Goal: Task Accomplishment & Management: Use online tool/utility

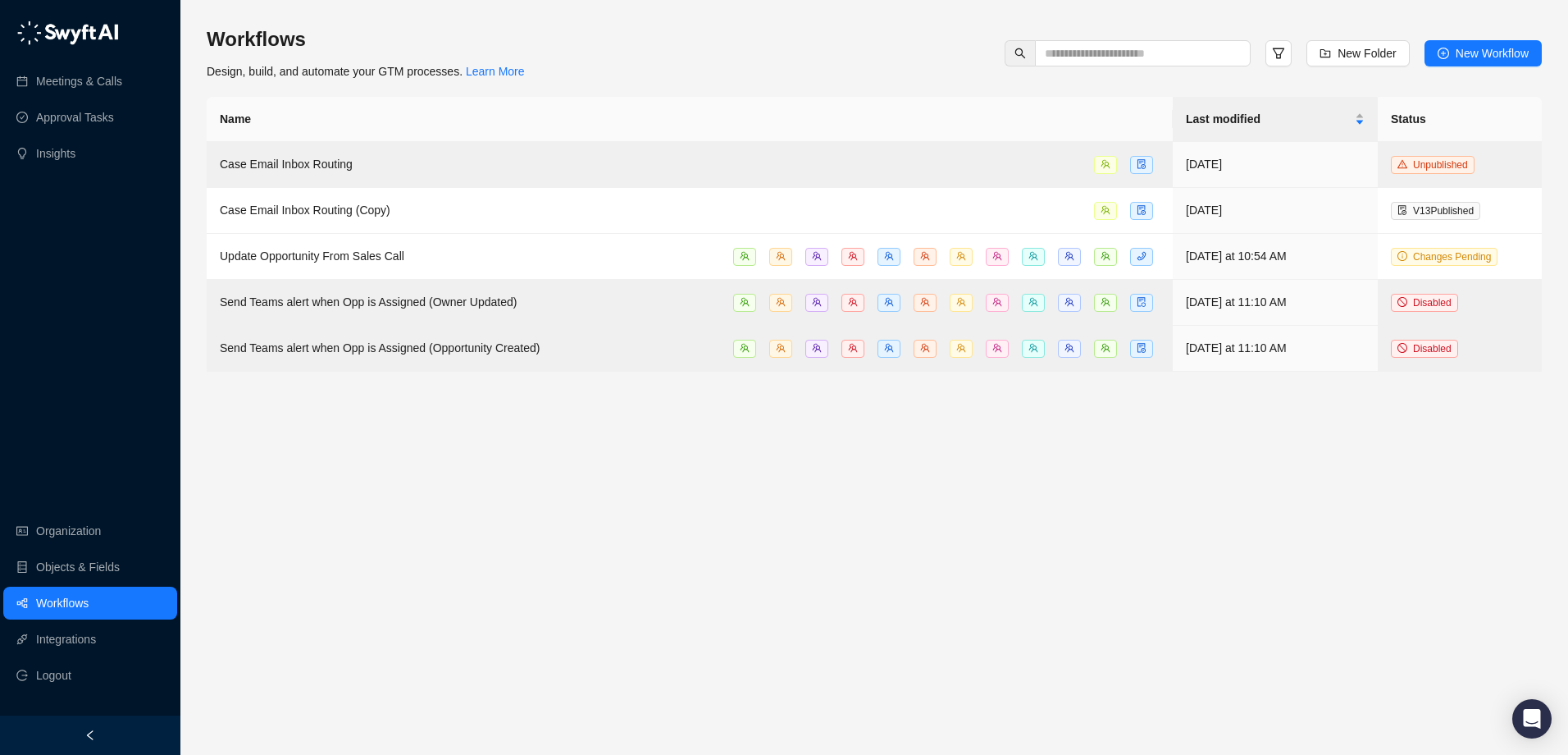
click at [722, 465] on main "Workflows Design, build, and automate your GTM processes. Learn More New Folder…" at bounding box center [874, 383] width 1335 height 715
click at [87, 605] on link "Workflows" at bounding box center [62, 603] width 52 height 32
click at [396, 256] on span "Update Opportunity From Sales Call" at bounding box center [312, 256] width 185 height 14
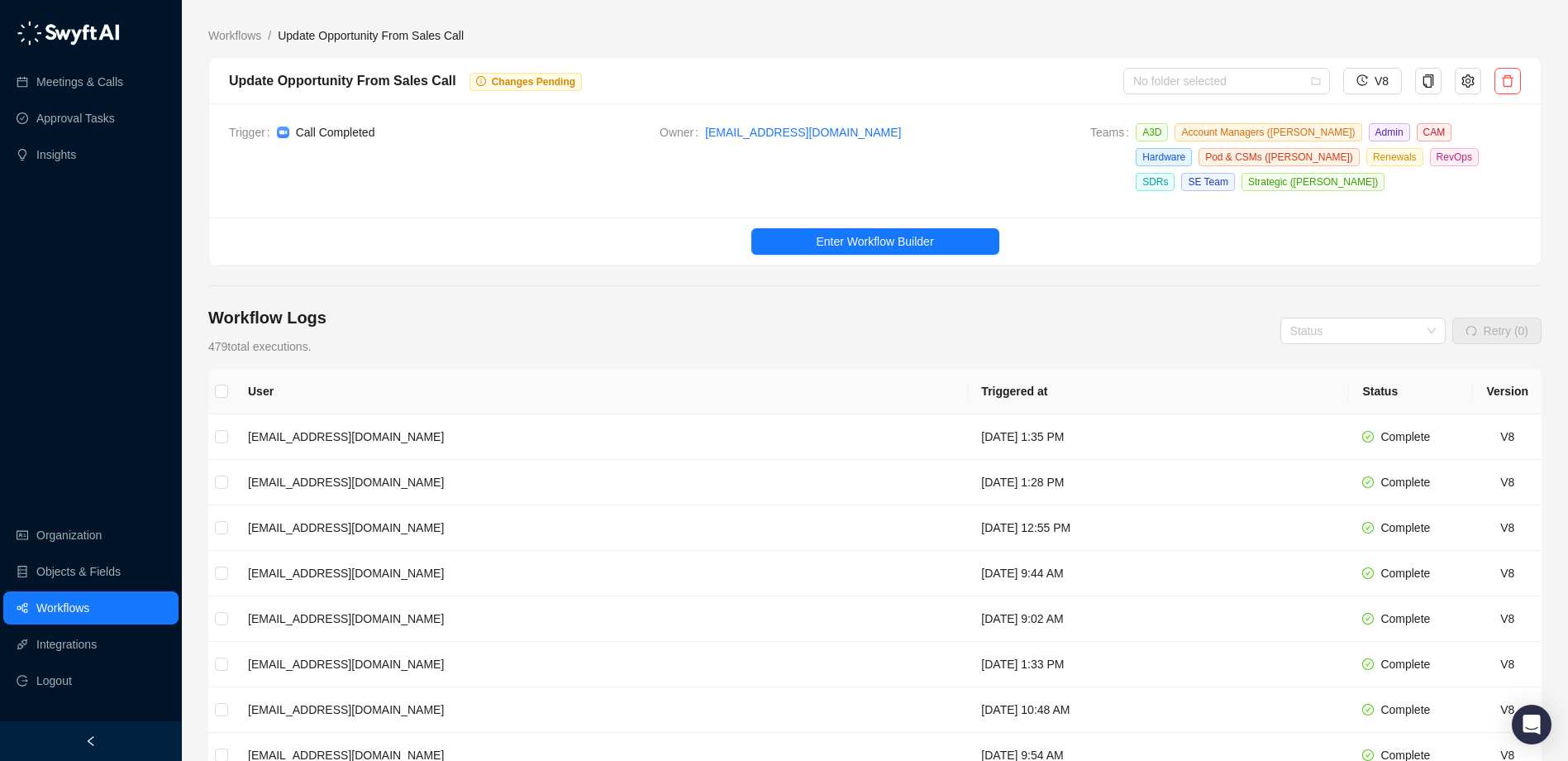
click at [84, 607] on link "Workflows" at bounding box center [63, 607] width 53 height 33
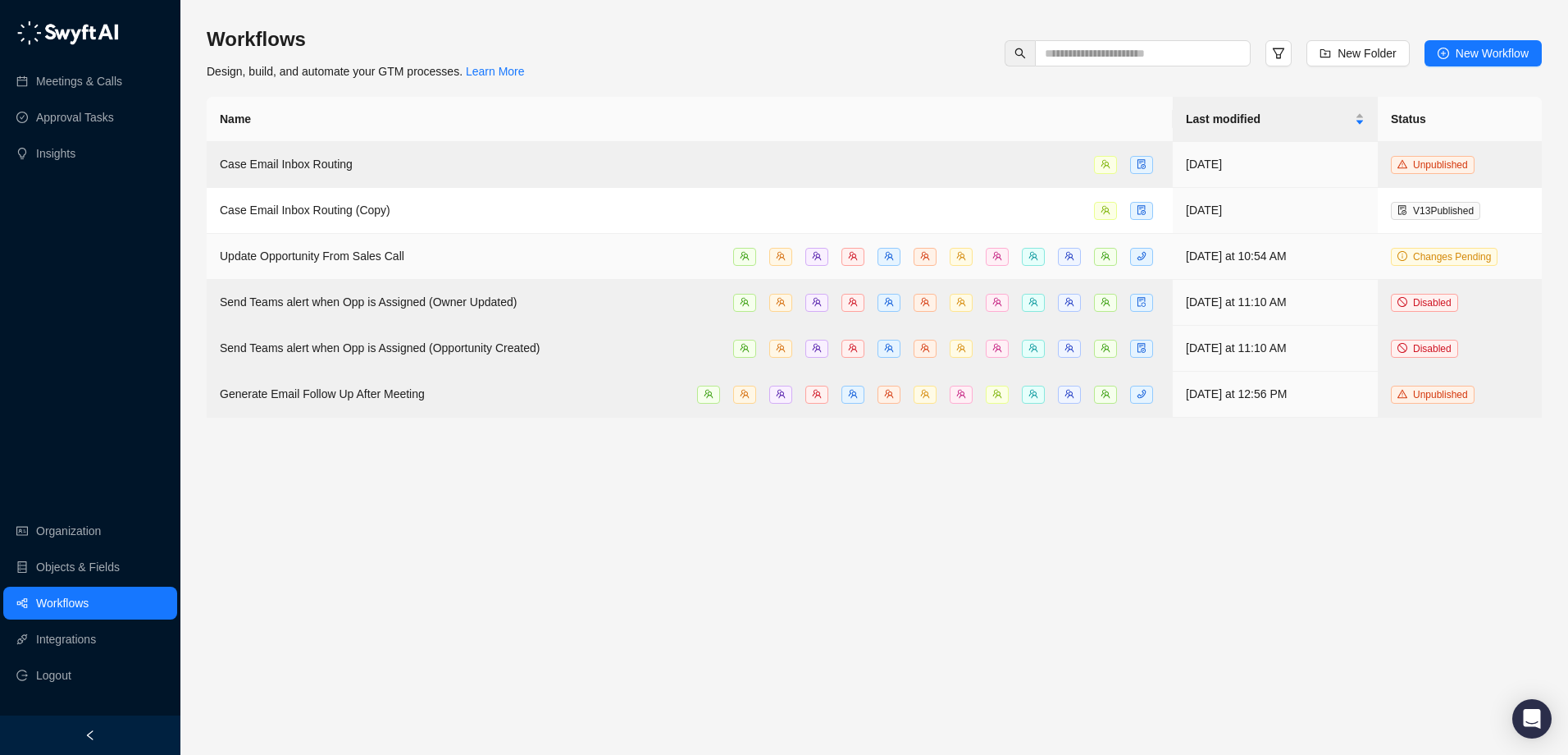
click at [357, 257] on span "Update Opportunity From Sales Call" at bounding box center [312, 256] width 185 height 14
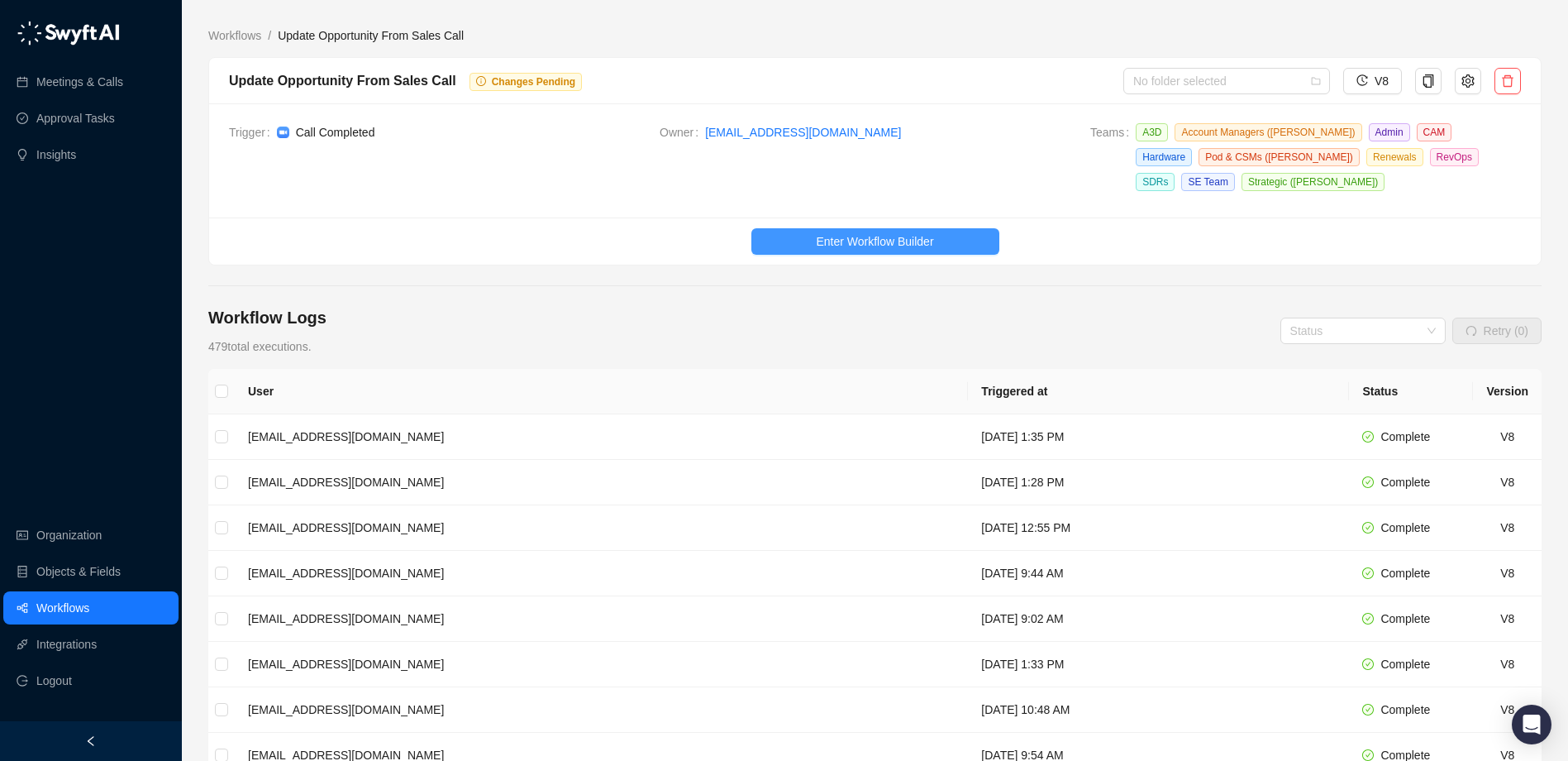
click at [895, 245] on span "Enter Workflow Builder" at bounding box center [874, 242] width 117 height 18
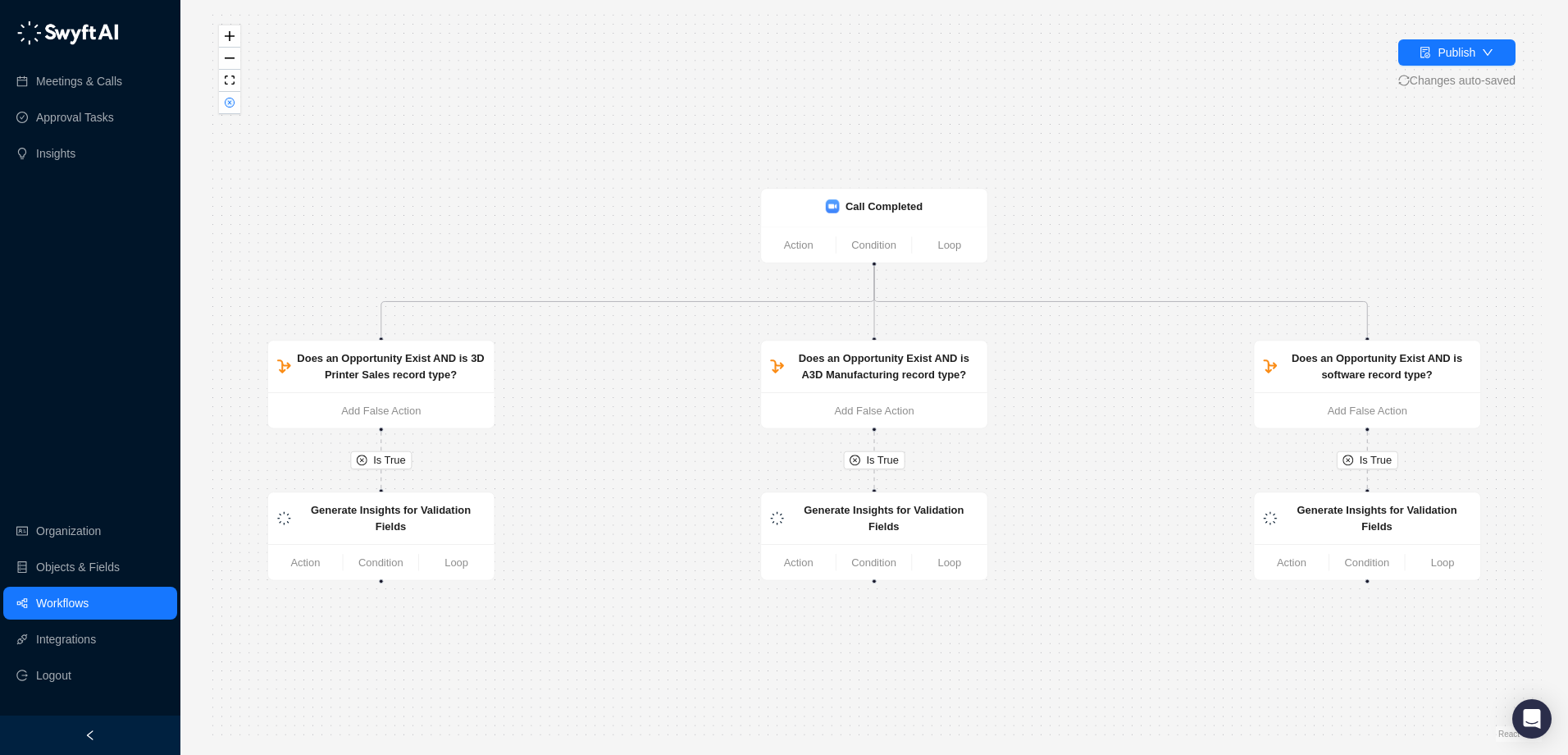
click at [88, 600] on link "Workflows" at bounding box center [62, 603] width 52 height 32
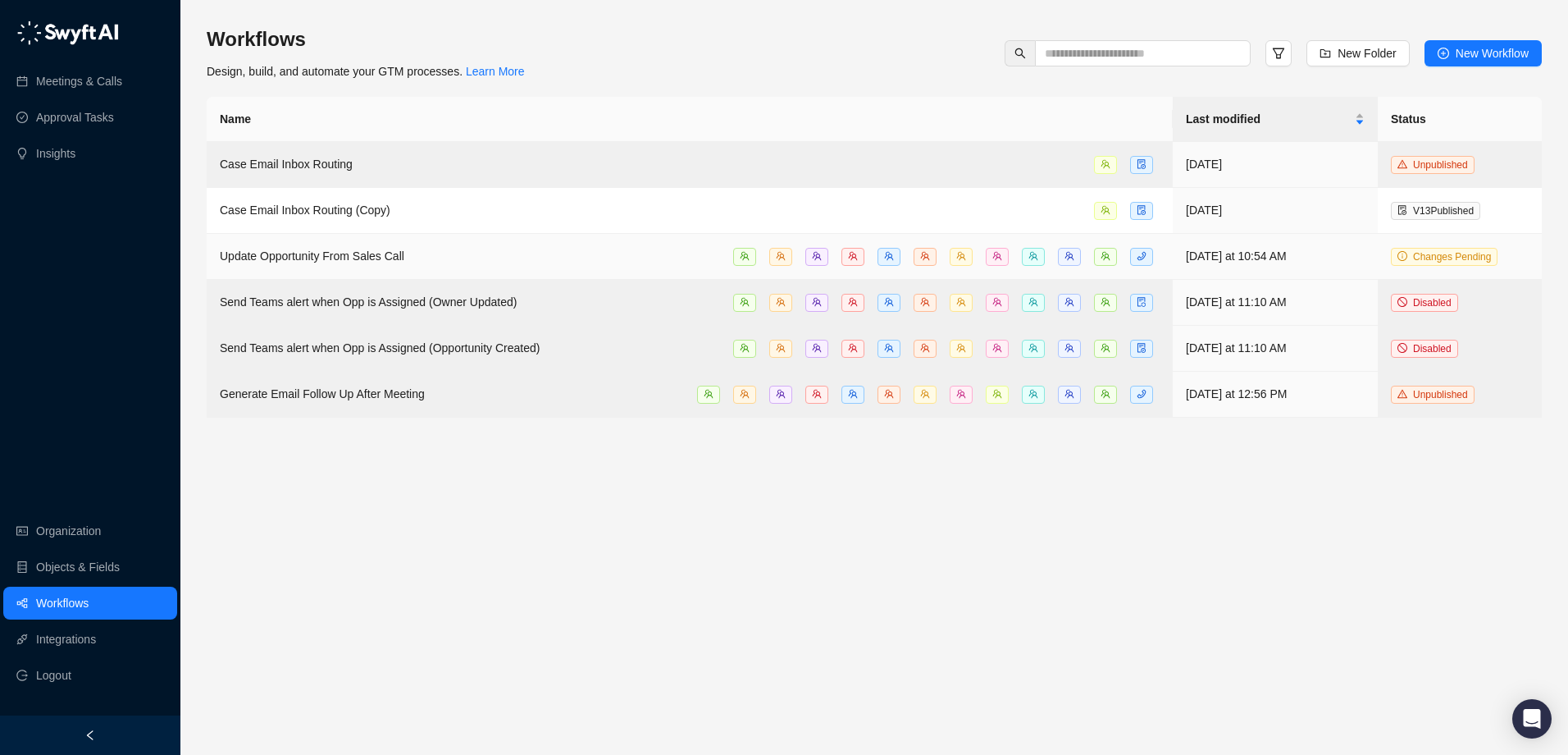
click at [367, 252] on span "Update Opportunity From Sales Call" at bounding box center [312, 256] width 185 height 14
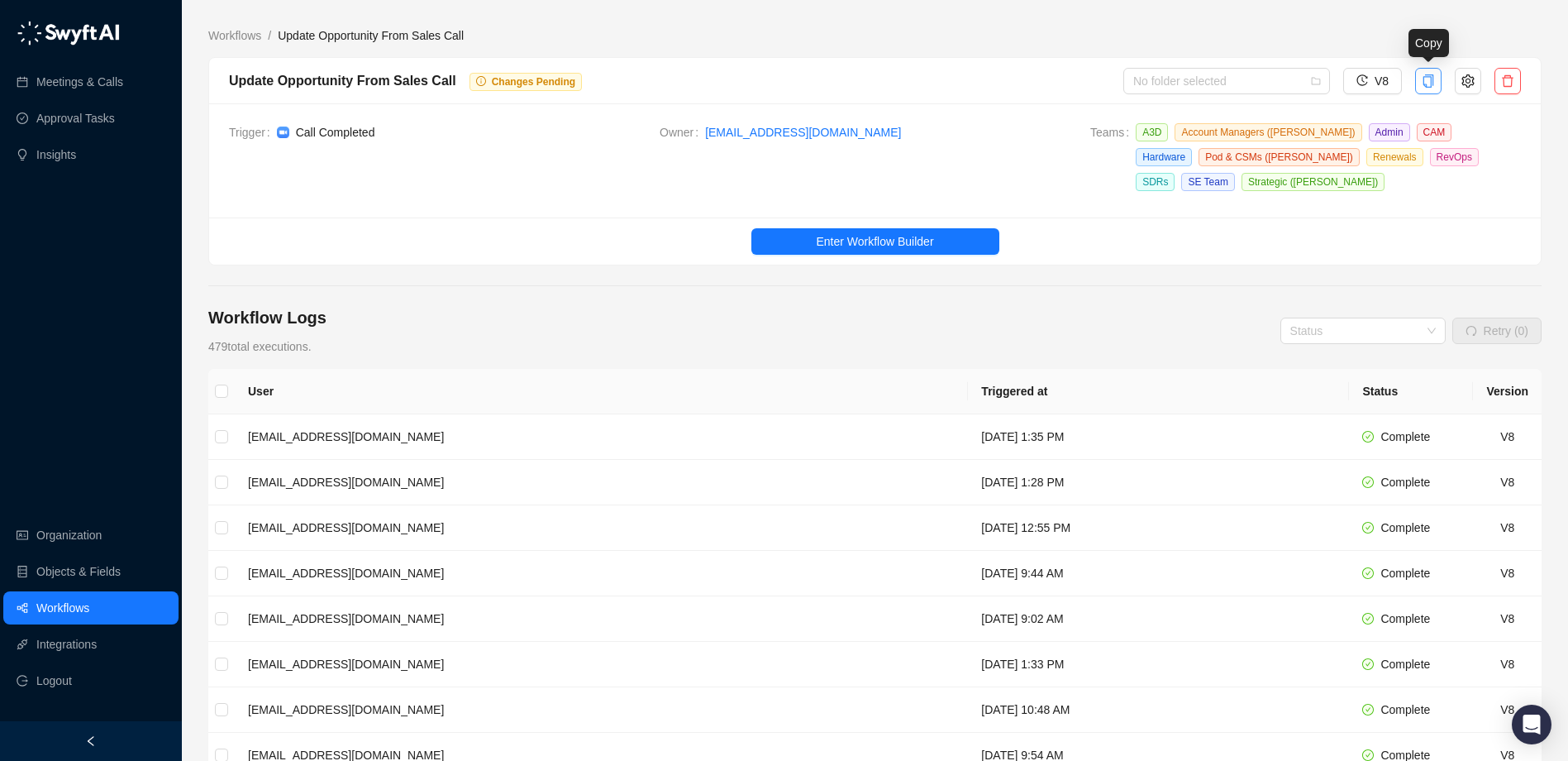
click at [1423, 86] on icon "copy" at bounding box center [1428, 81] width 14 height 14
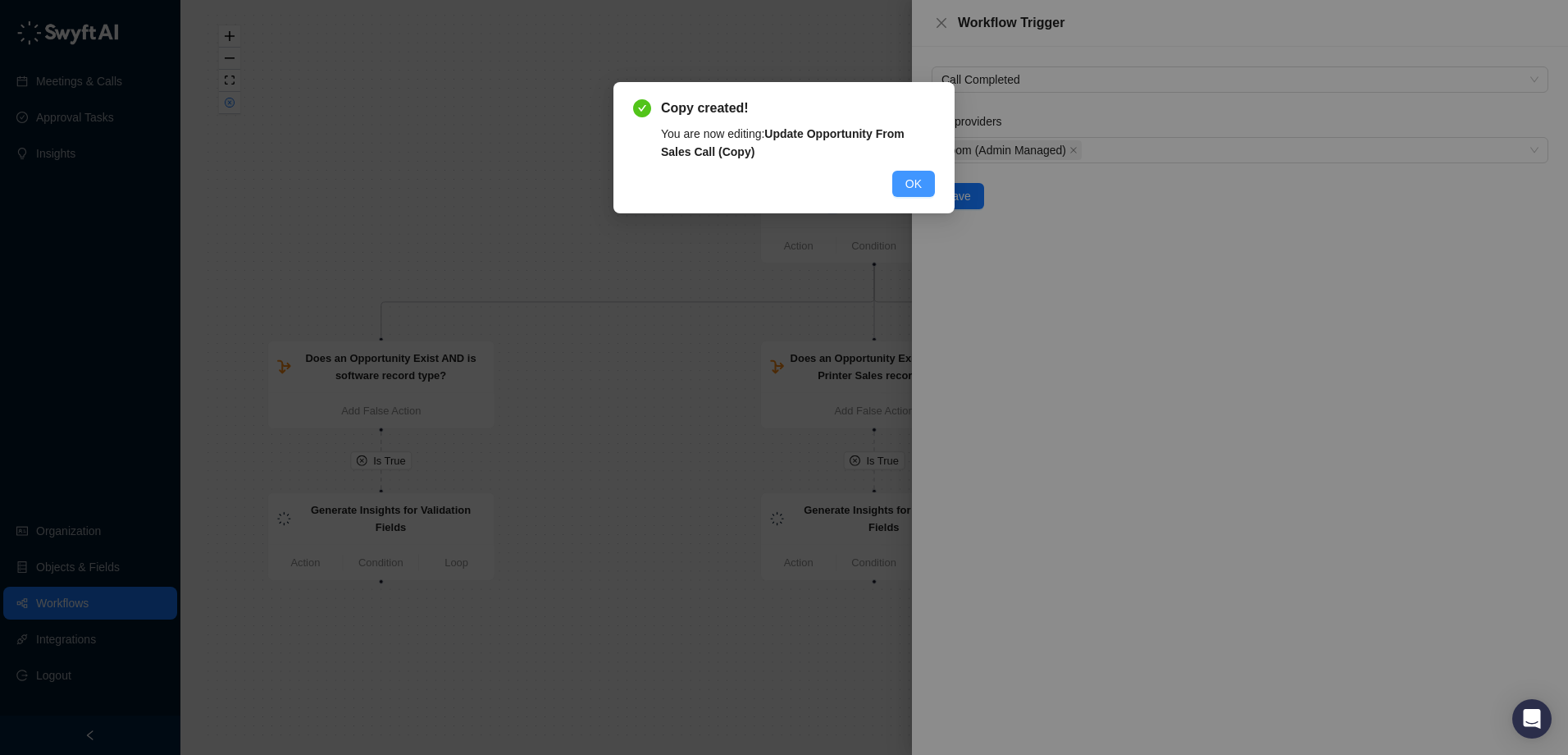
click at [928, 184] on button "OK" at bounding box center [913, 183] width 42 height 26
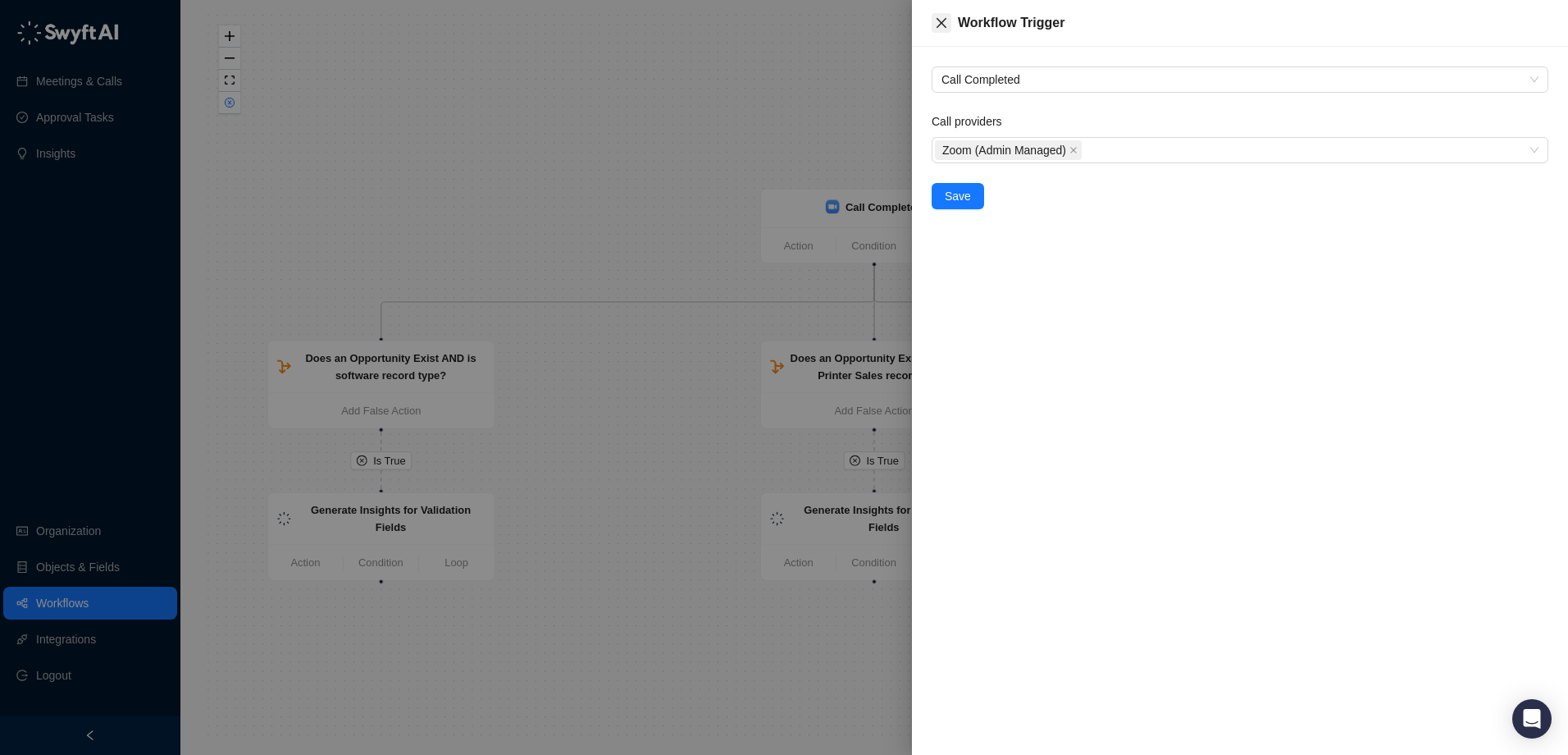
click at [948, 23] on button "Close" at bounding box center [941, 23] width 20 height 20
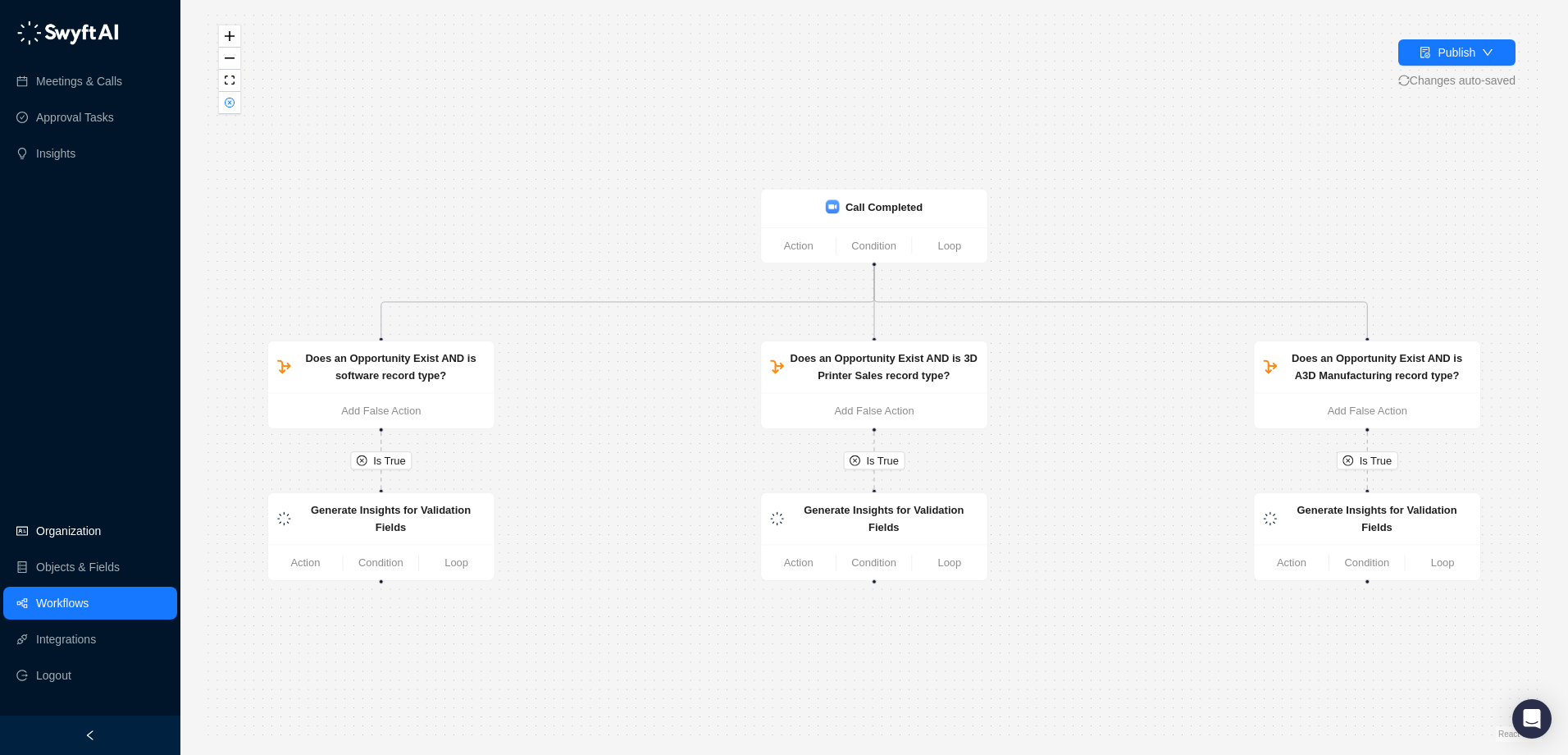
click at [96, 537] on link "Organization" at bounding box center [69, 530] width 65 height 32
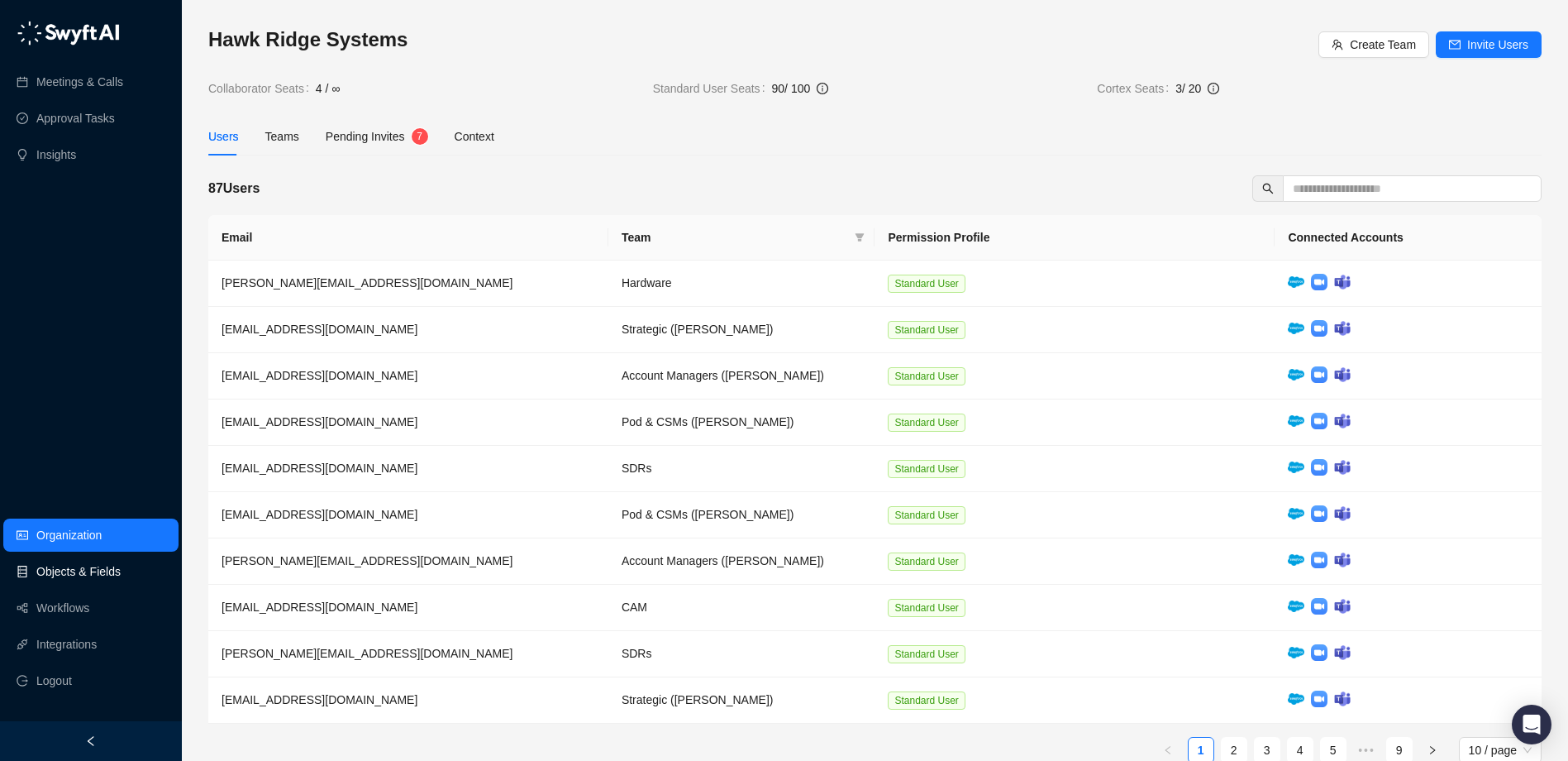
drag, startPoint x: 105, startPoint y: 576, endPoint x: 121, endPoint y: 574, distance: 16.1
click at [105, 576] on link "Objects & Fields" at bounding box center [78, 571] width 85 height 33
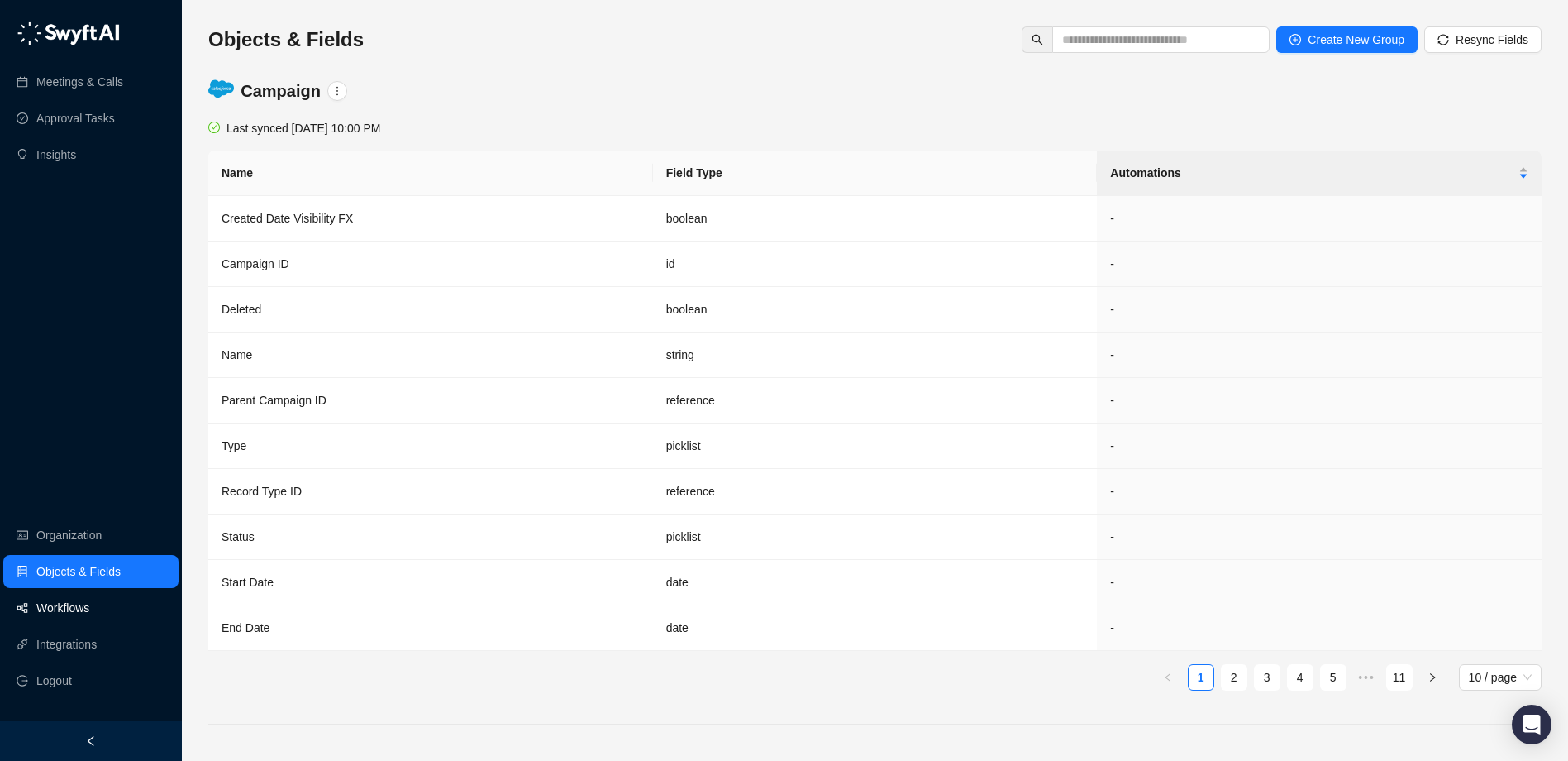
click at [88, 607] on link "Workflows" at bounding box center [63, 607] width 53 height 33
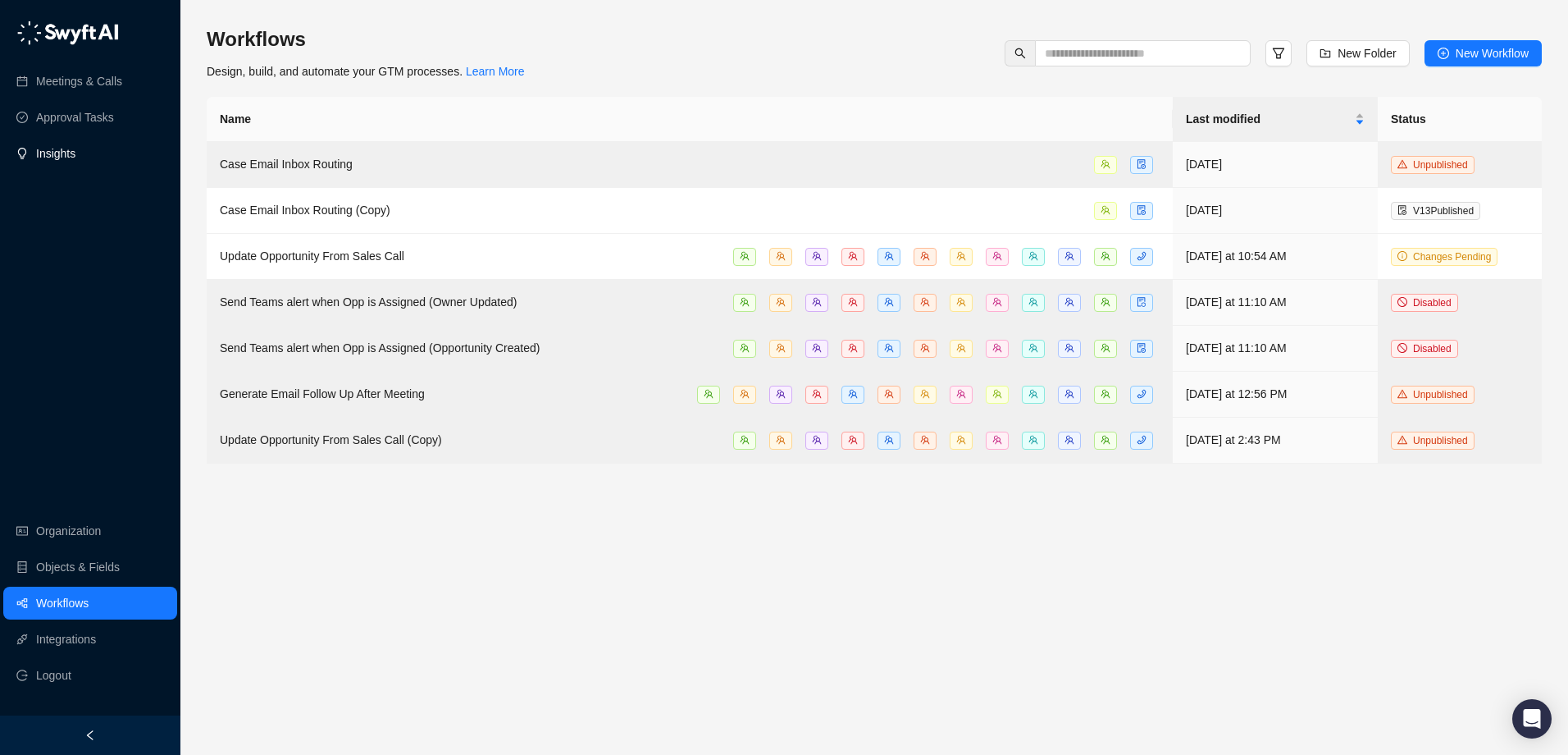
click at [76, 161] on link "Insights" at bounding box center [56, 153] width 40 height 32
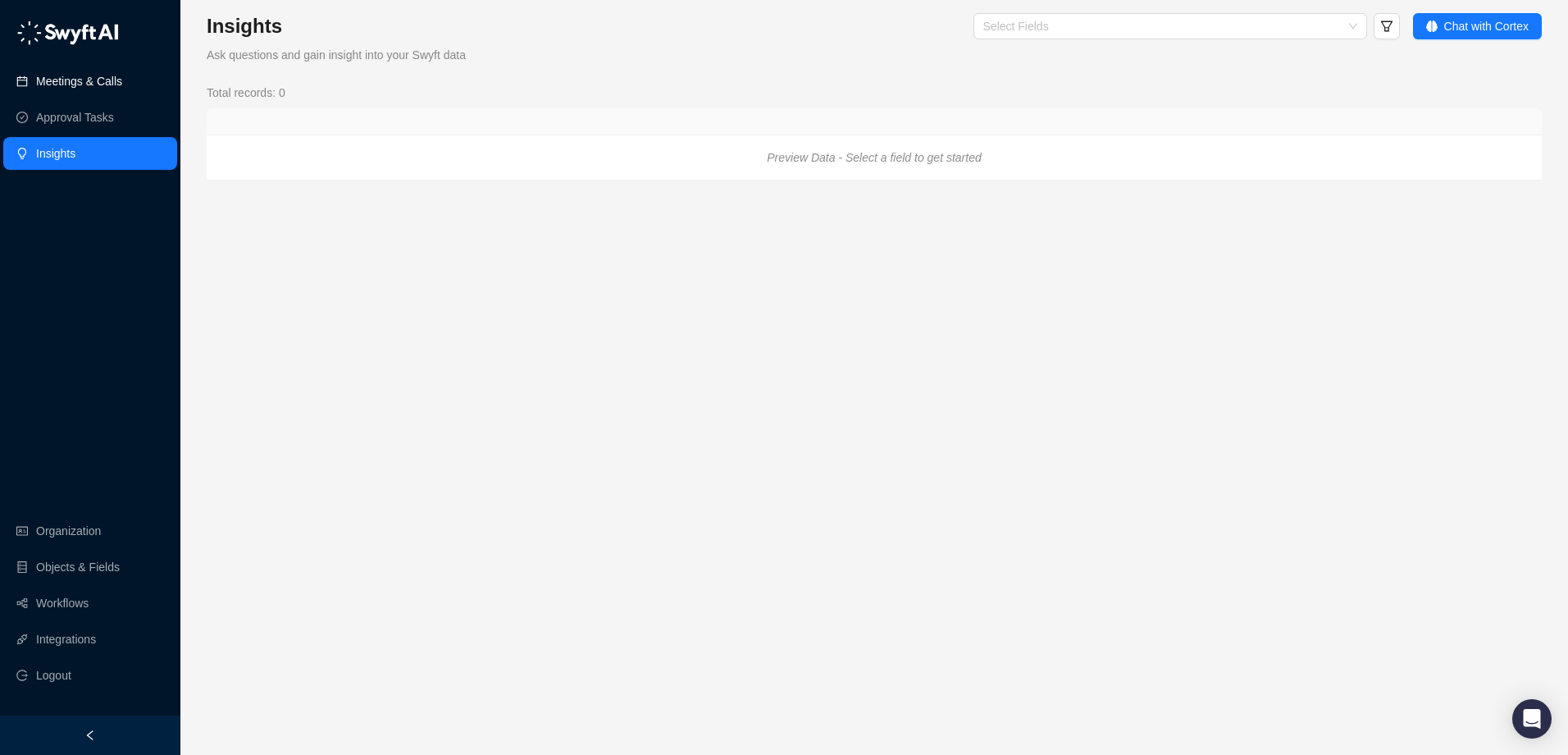
click at [97, 87] on link "Meetings & Calls" at bounding box center [79, 81] width 87 height 32
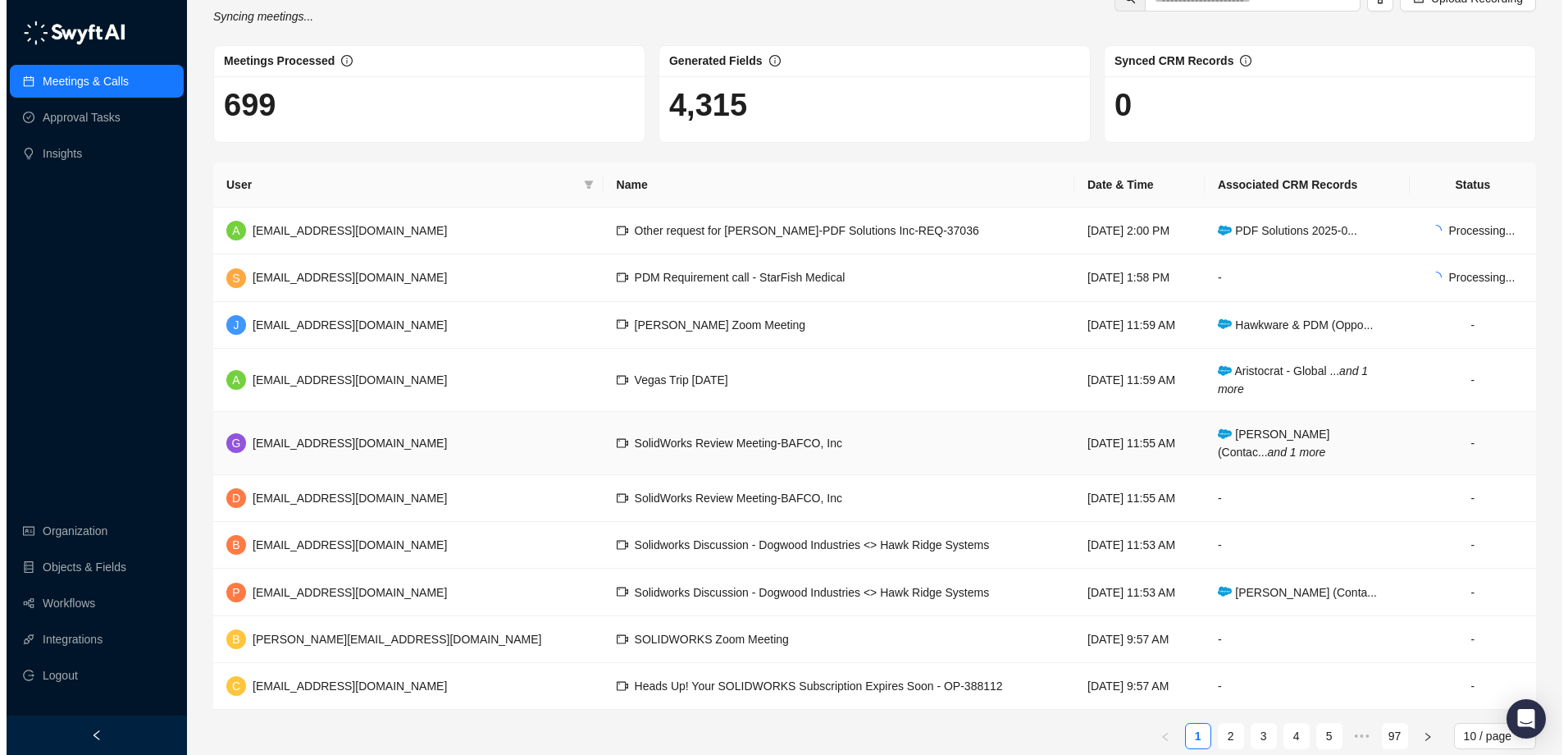
scroll to position [64, 0]
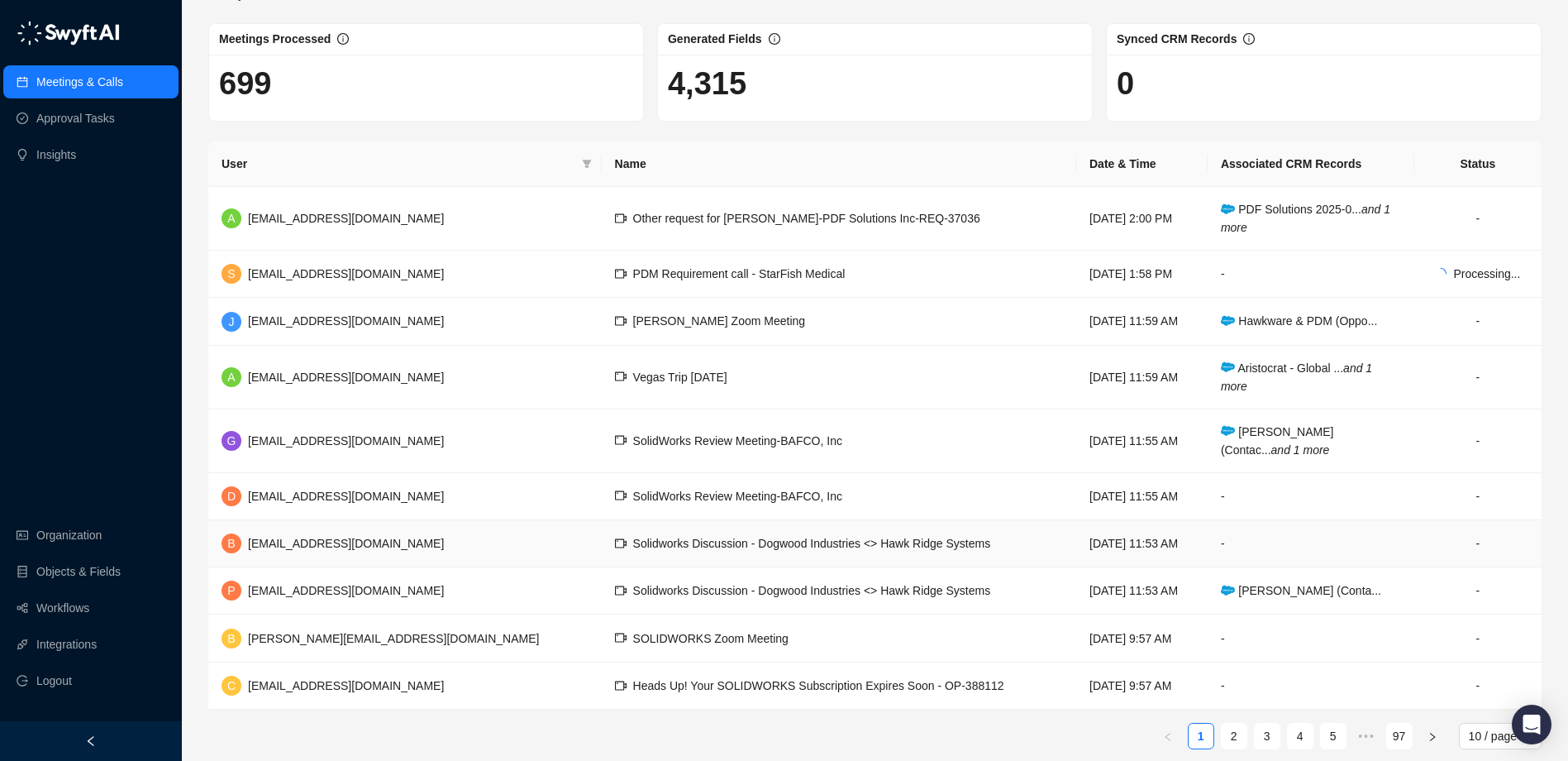
click at [789, 547] on span "Solidworks Discussion - Dogwood Industries <> Hawk Ridge Systems" at bounding box center [813, 543] width 358 height 14
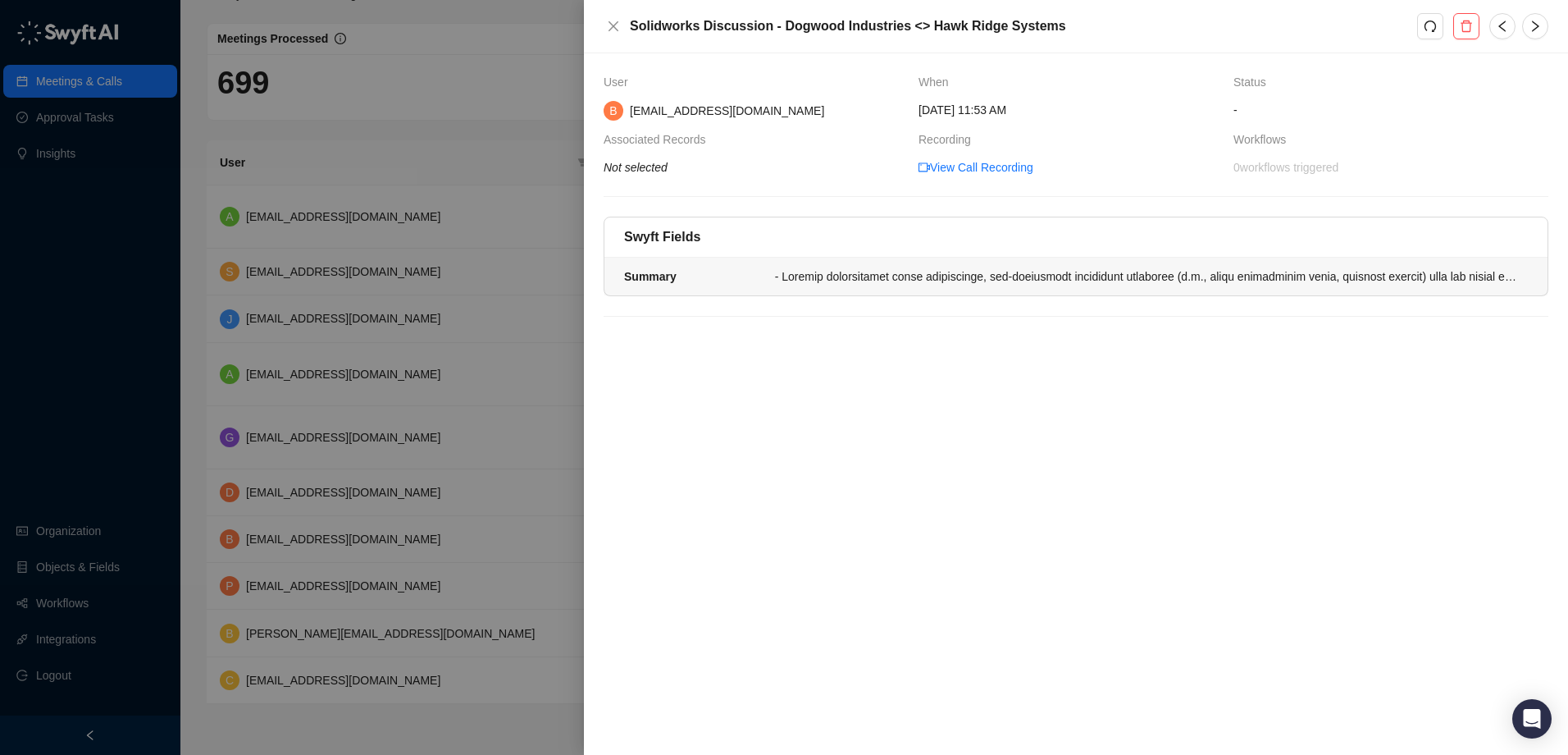
click at [1161, 272] on div at bounding box center [1147, 277] width 743 height 18
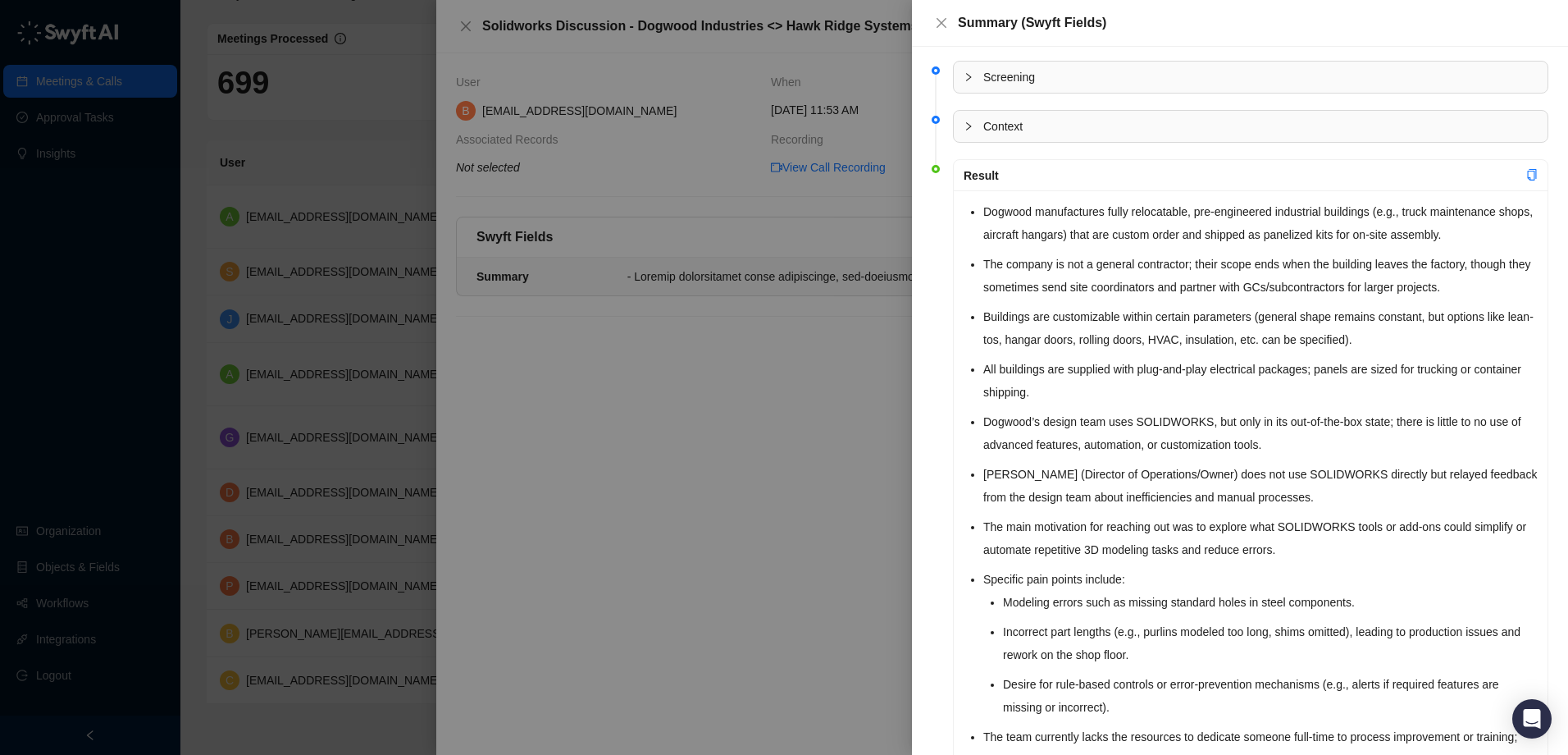
click at [580, 393] on div at bounding box center [784, 377] width 1568 height 755
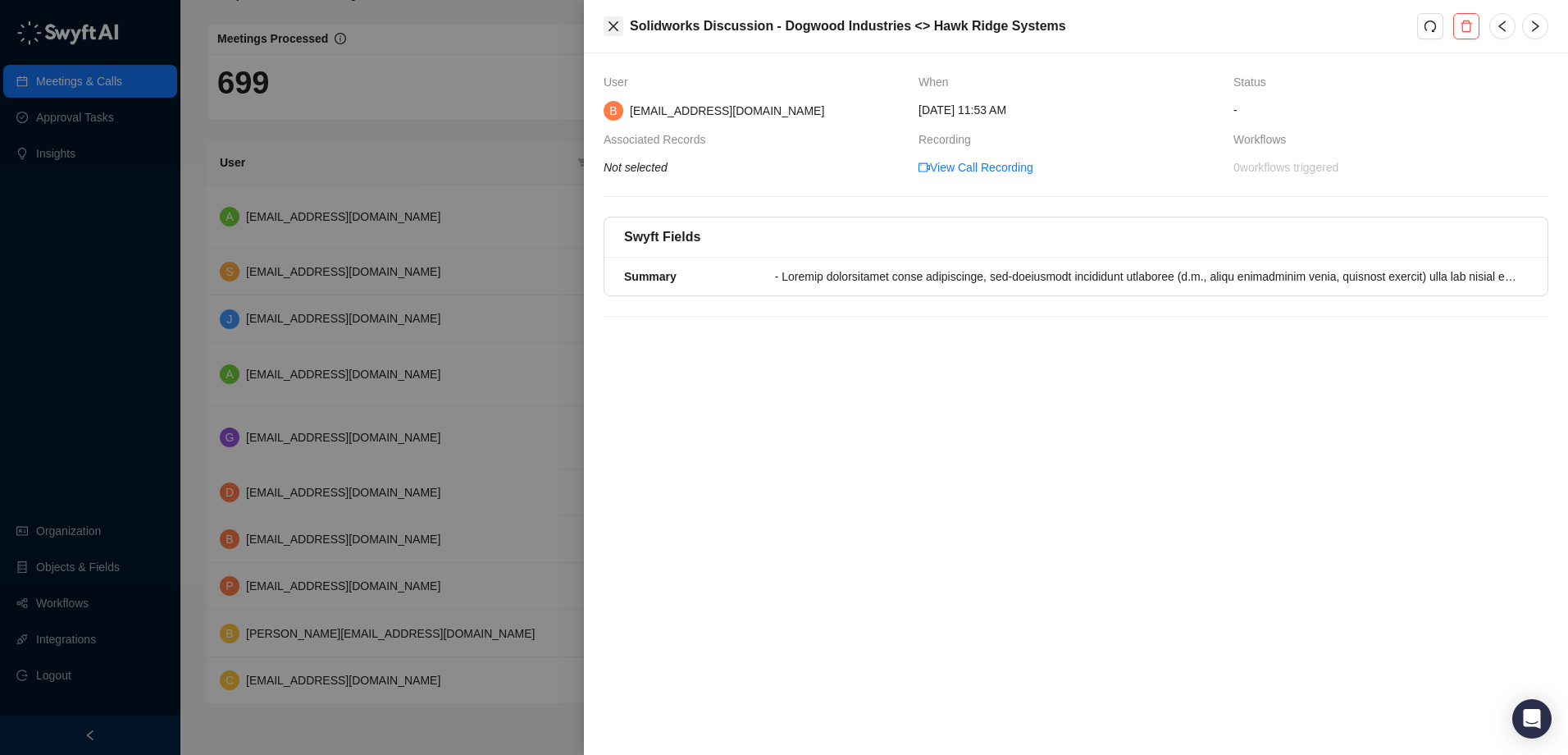
click at [616, 27] on icon "close" at bounding box center [613, 26] width 14 height 14
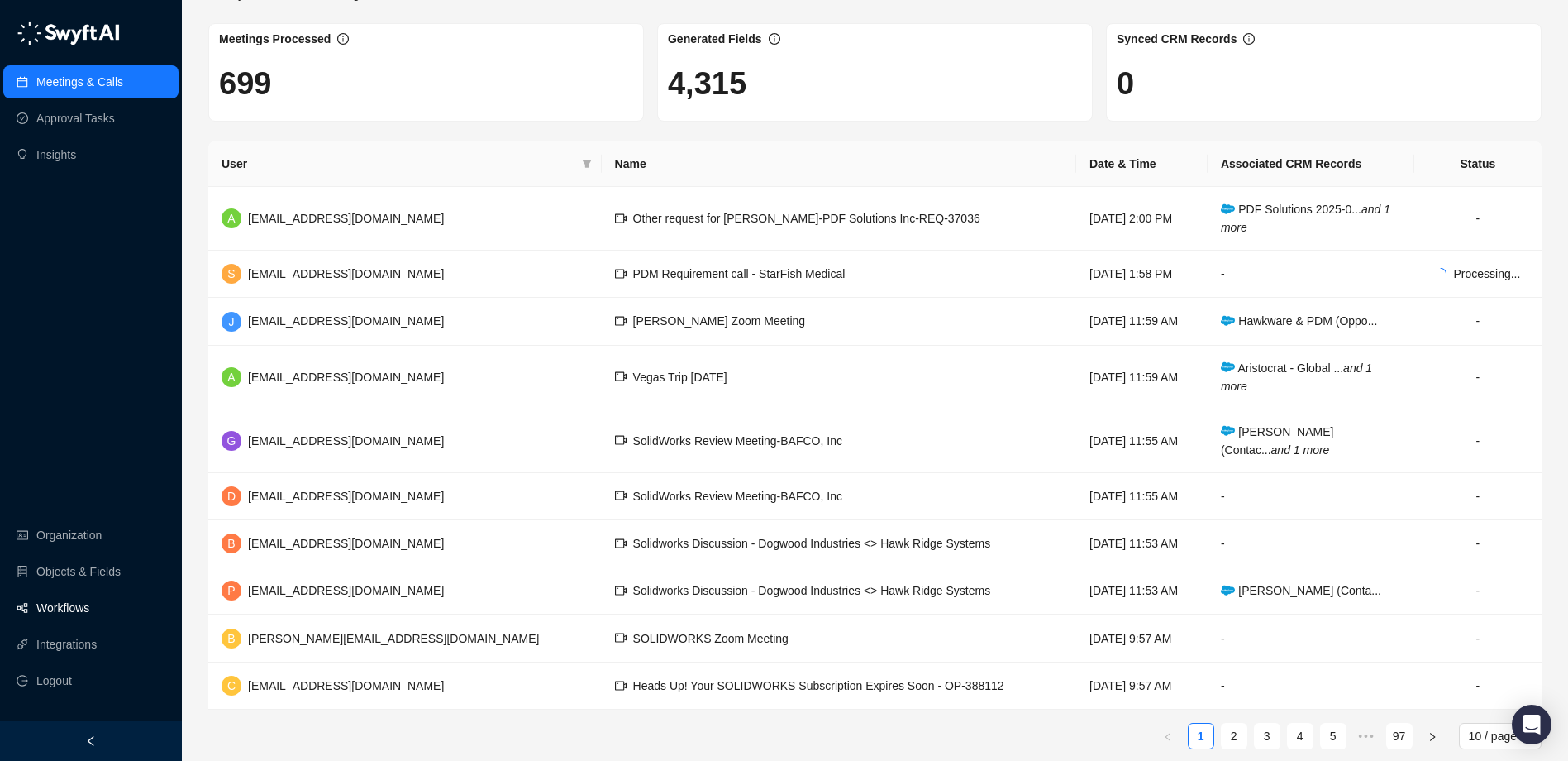
click at [89, 604] on link "Workflows" at bounding box center [63, 607] width 53 height 33
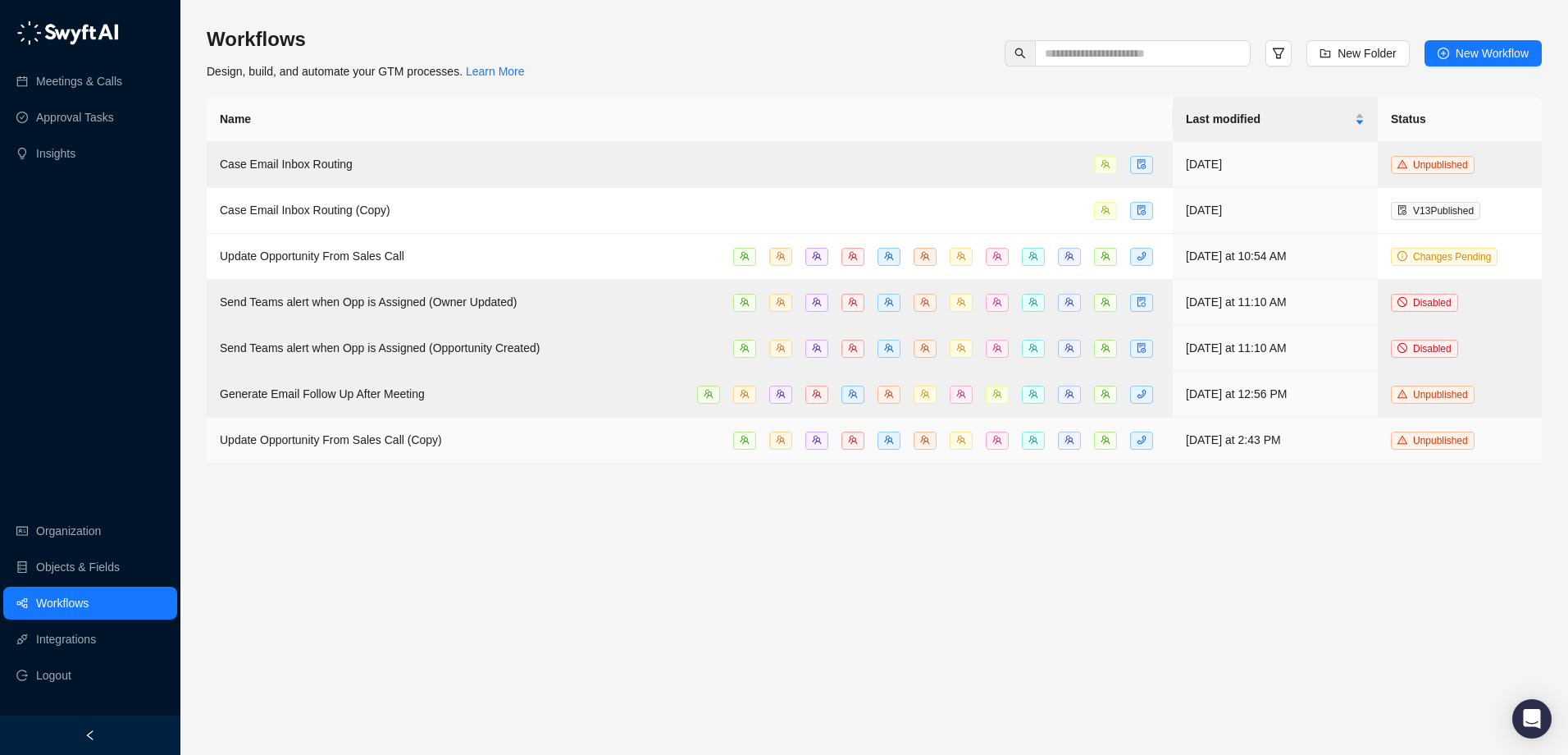
click at [1508, 432] on td "Unpublished" at bounding box center [1460, 440] width 164 height 46
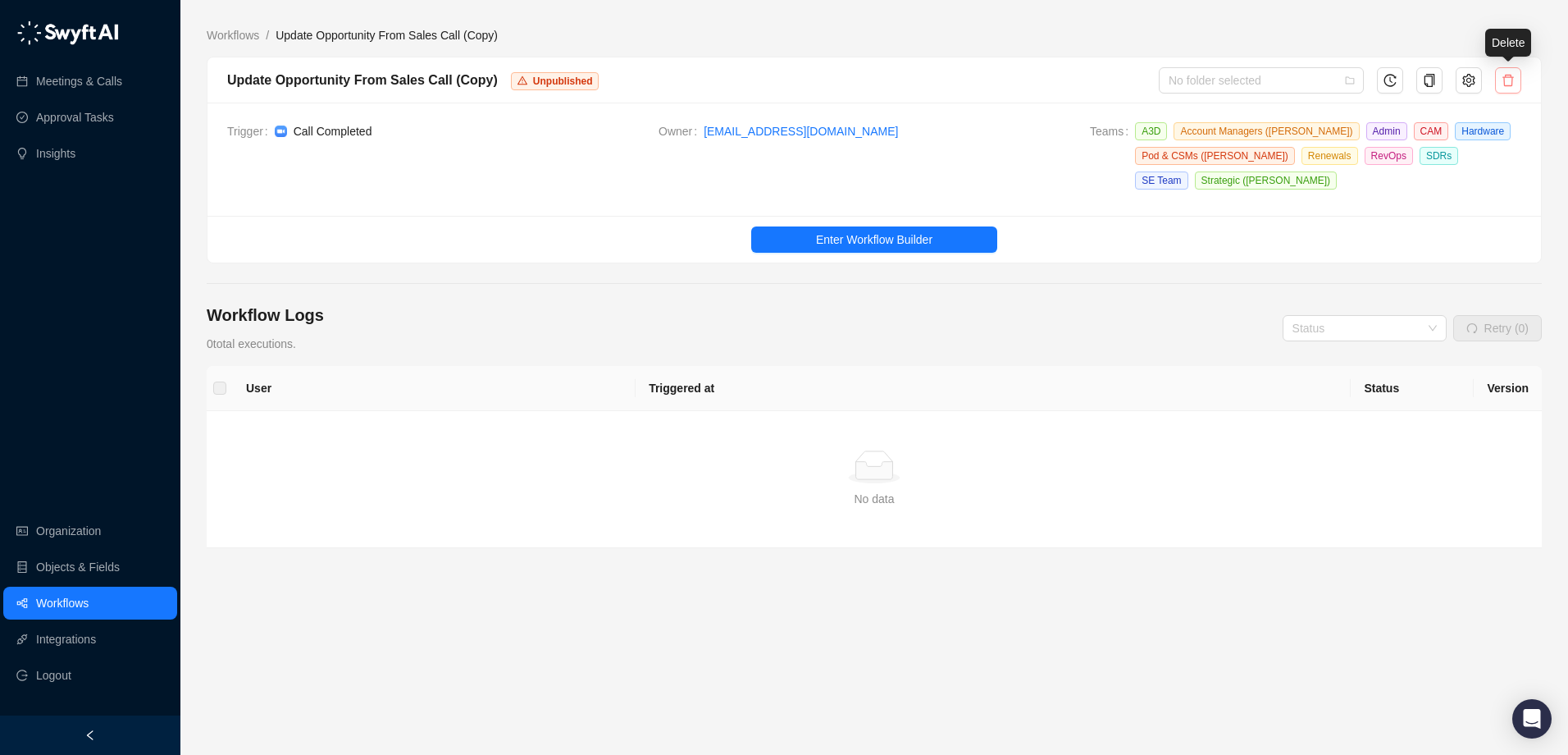
click at [1499, 84] on button "button" at bounding box center [1508, 80] width 26 height 26
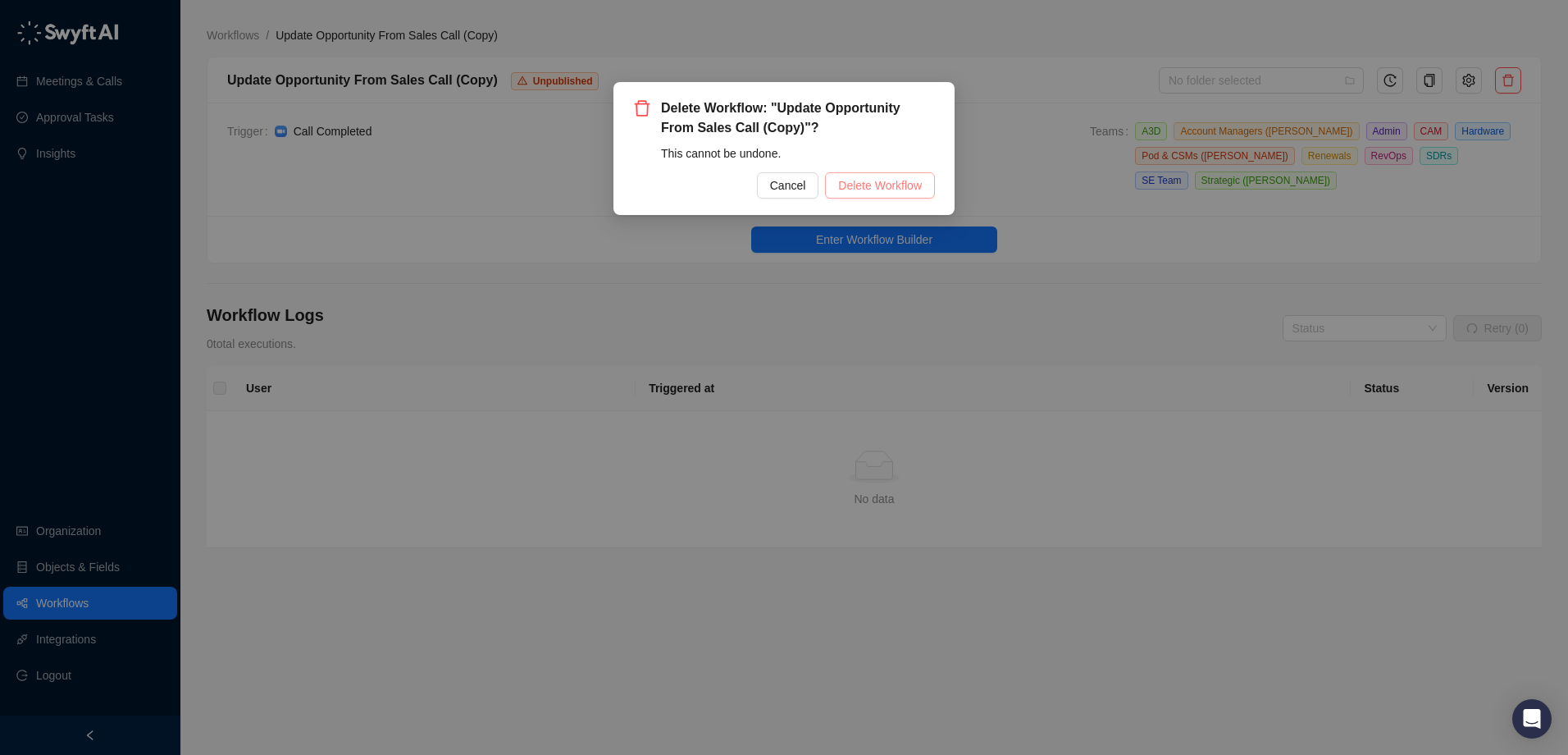
click at [911, 190] on span "Delete Workflow" at bounding box center [880, 186] width 84 height 18
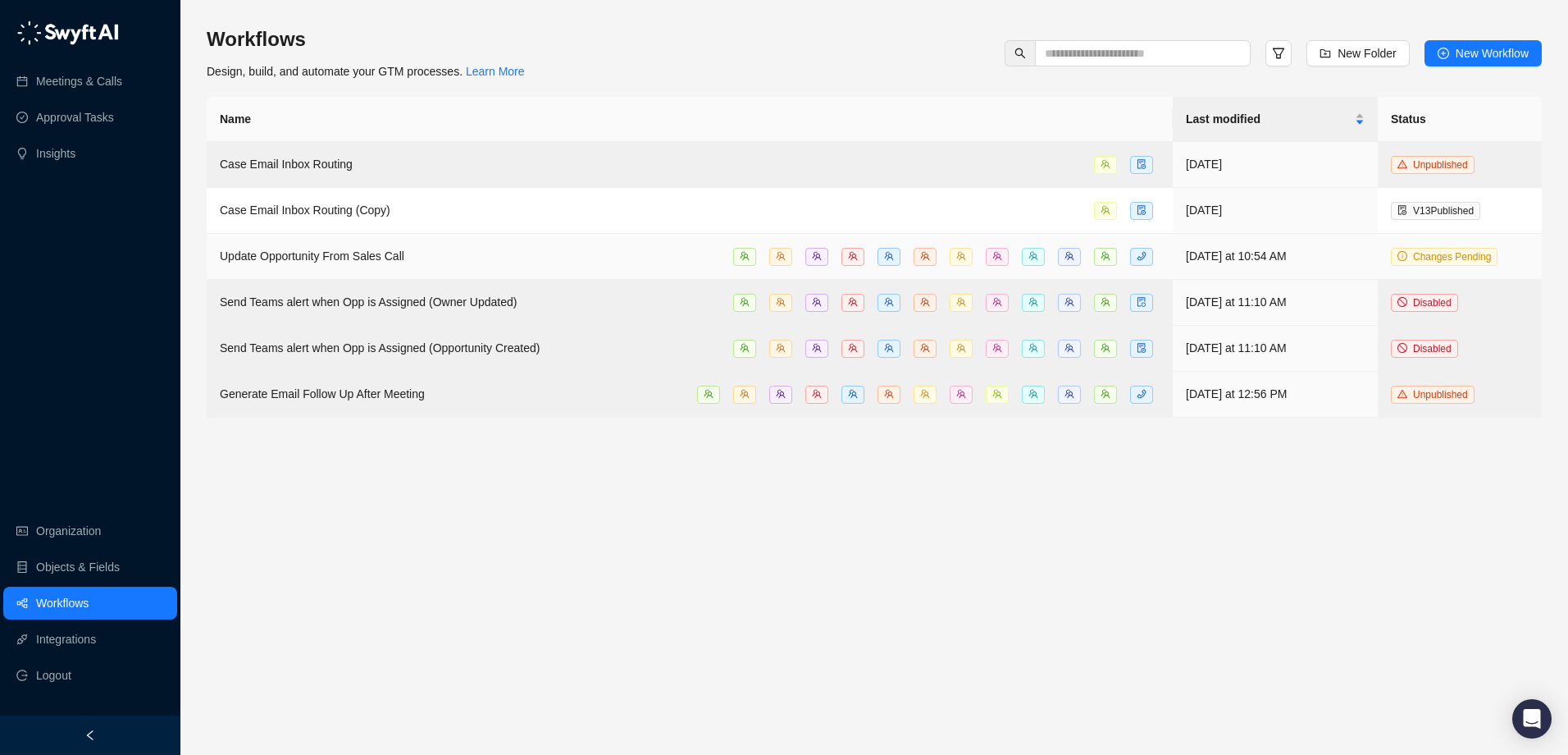
click at [385, 256] on span "Update Opportunity From Sales Call" at bounding box center [312, 256] width 185 height 14
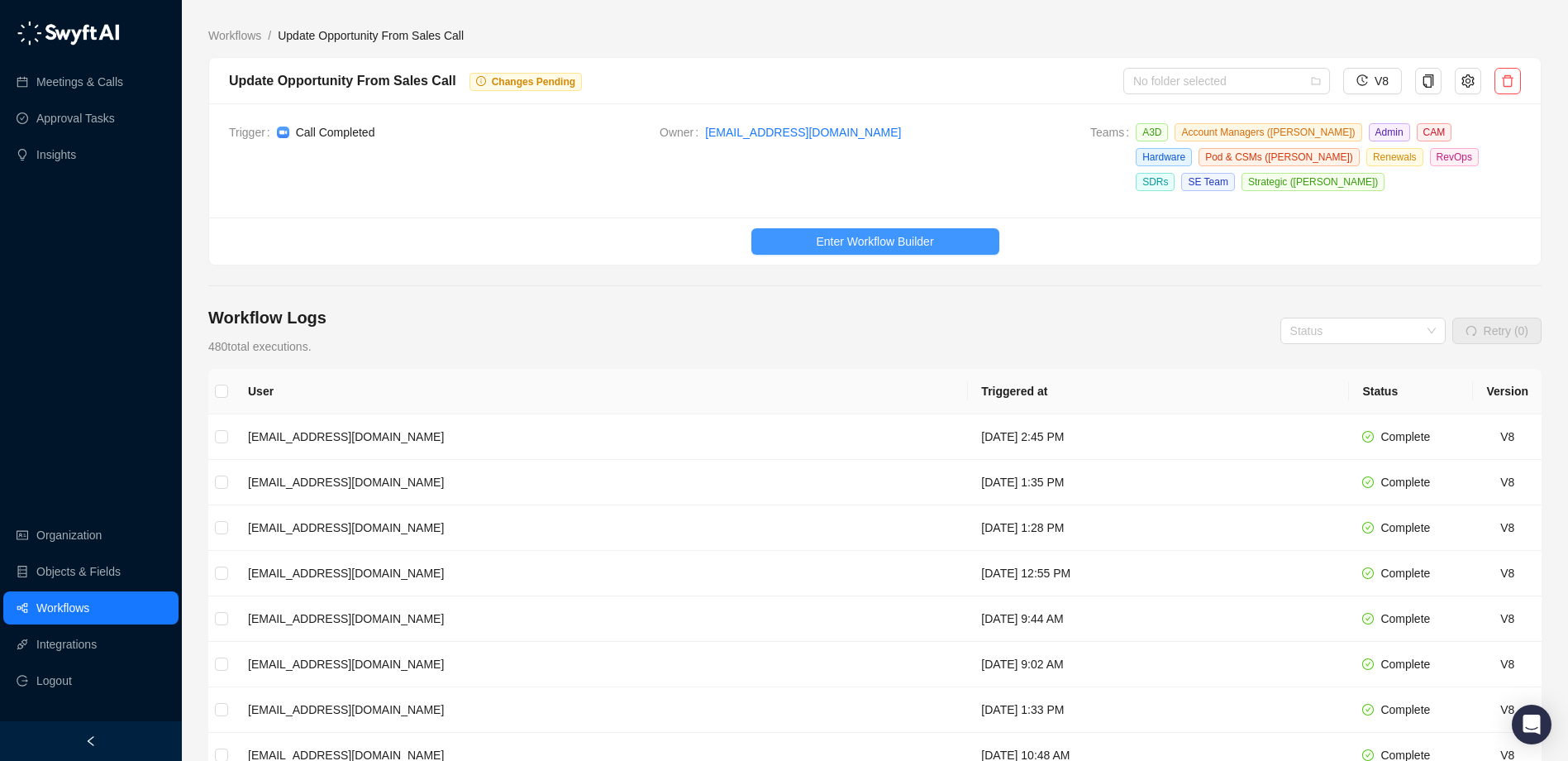
click at [898, 246] on span "Enter Workflow Builder" at bounding box center [874, 242] width 117 height 18
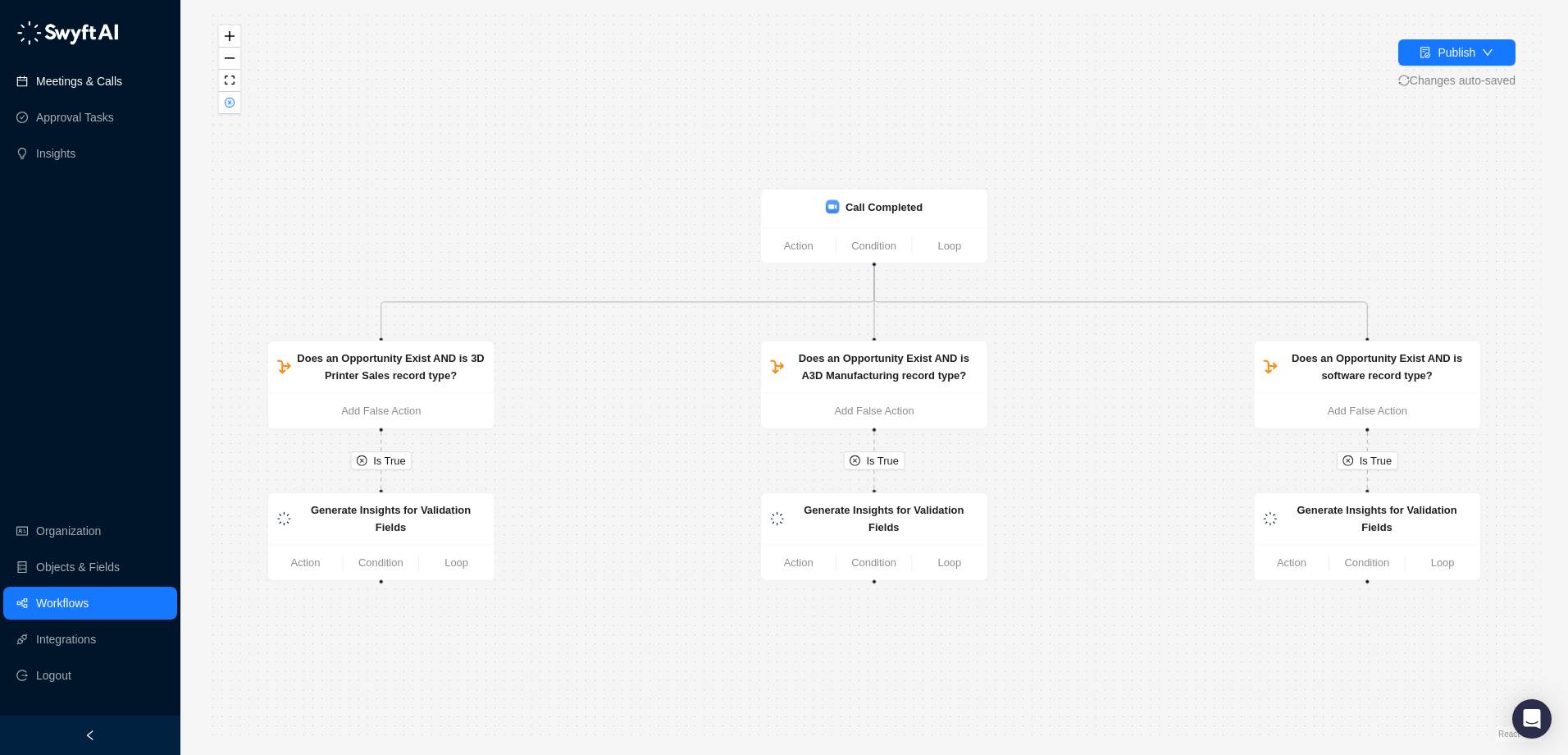
click at [109, 86] on link "Meetings & Calls" at bounding box center [79, 81] width 87 height 32
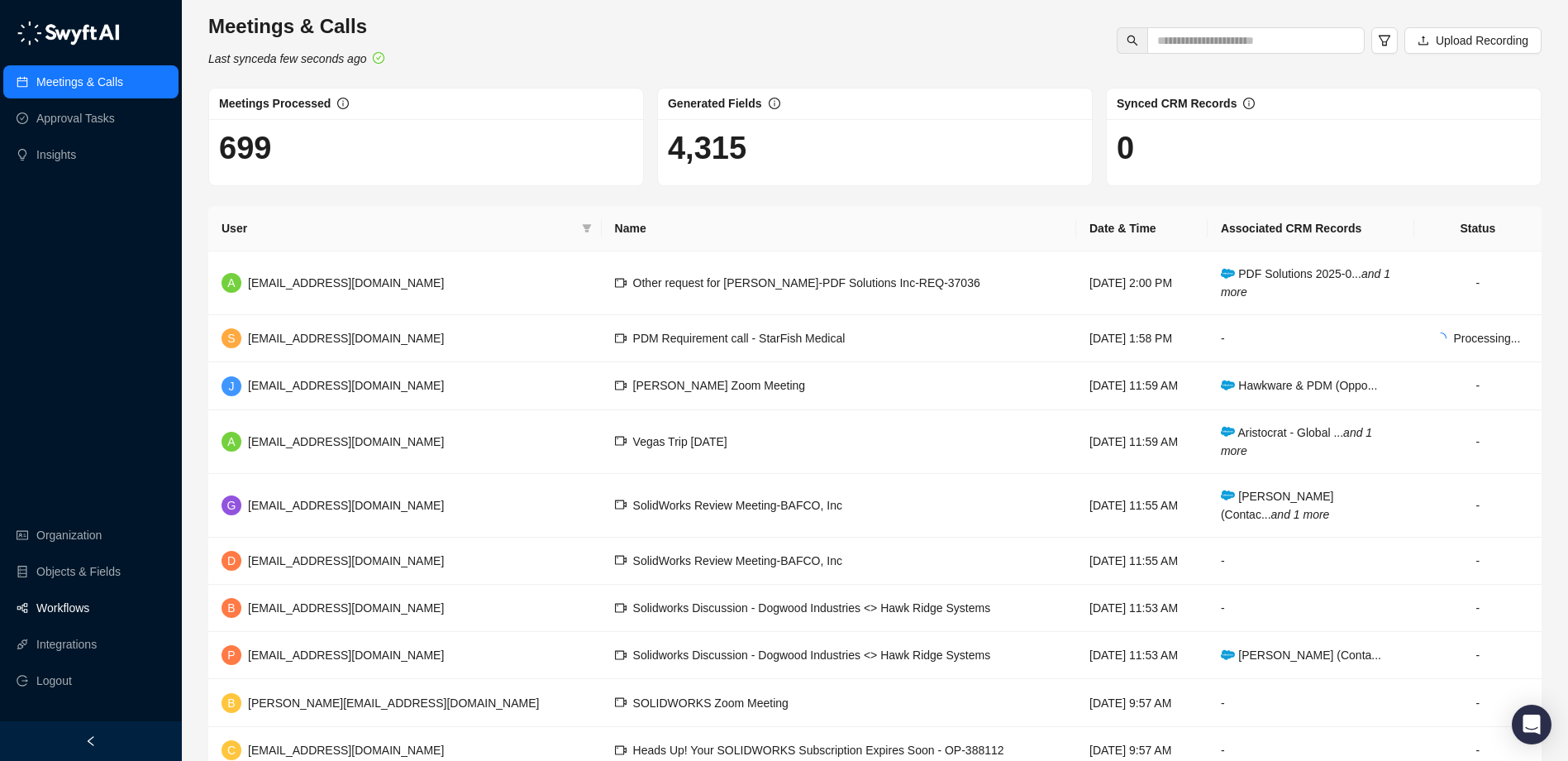
drag, startPoint x: 67, startPoint y: 609, endPoint x: 126, endPoint y: 601, distance: 59.5
click at [67, 609] on link "Workflows" at bounding box center [63, 607] width 53 height 33
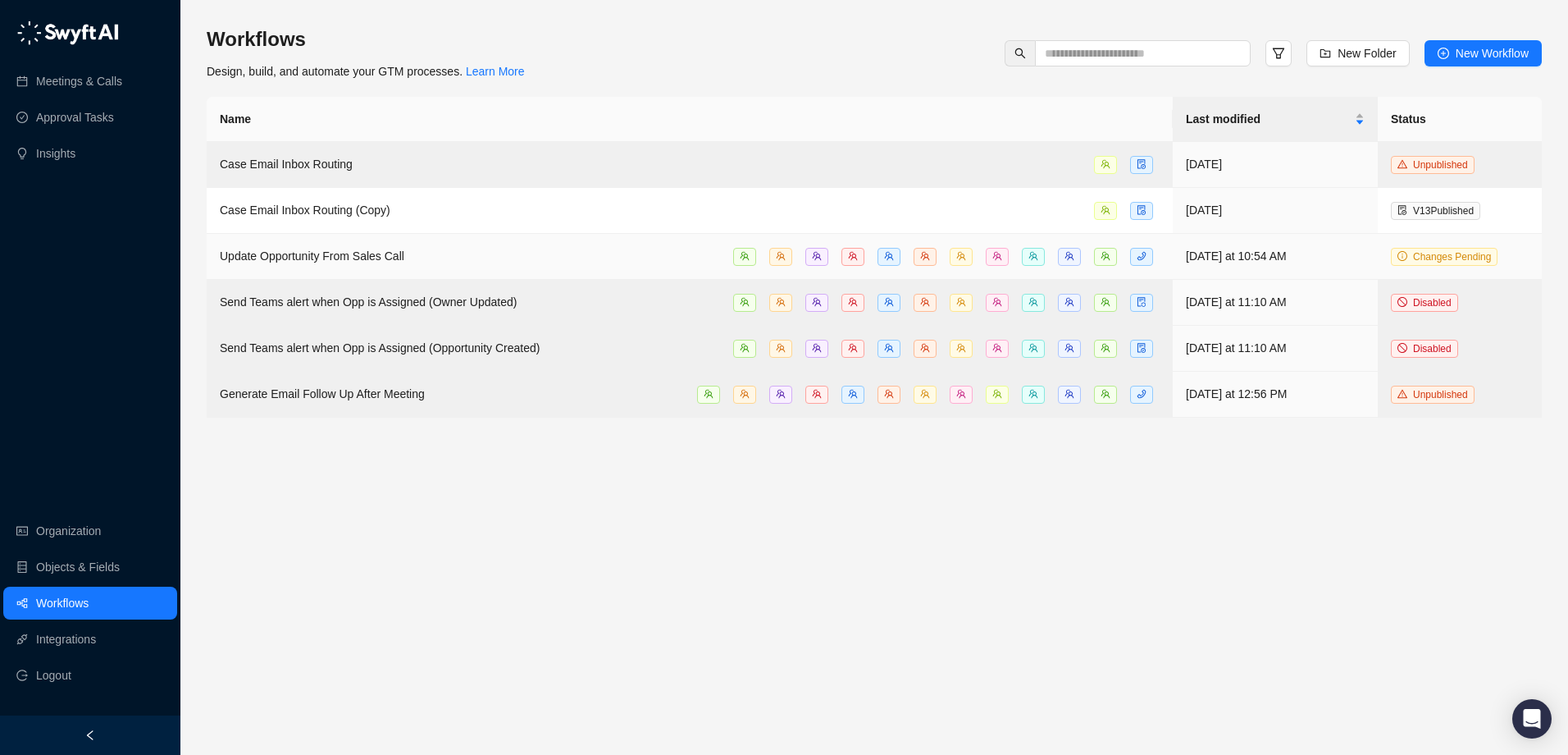
click at [367, 256] on span "Update Opportunity From Sales Call" at bounding box center [312, 256] width 185 height 14
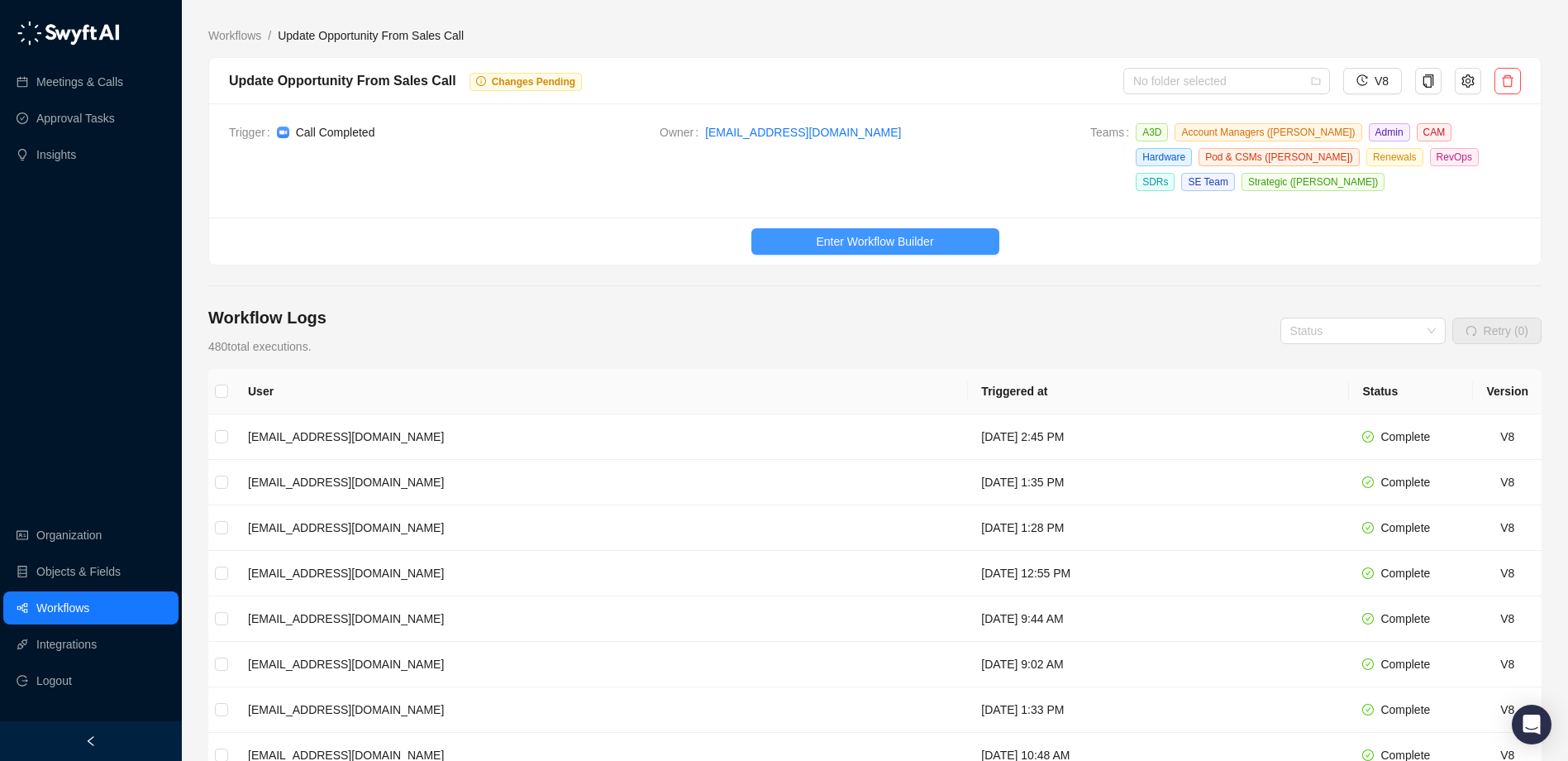
click at [869, 245] on span "Enter Workflow Builder" at bounding box center [874, 242] width 117 height 18
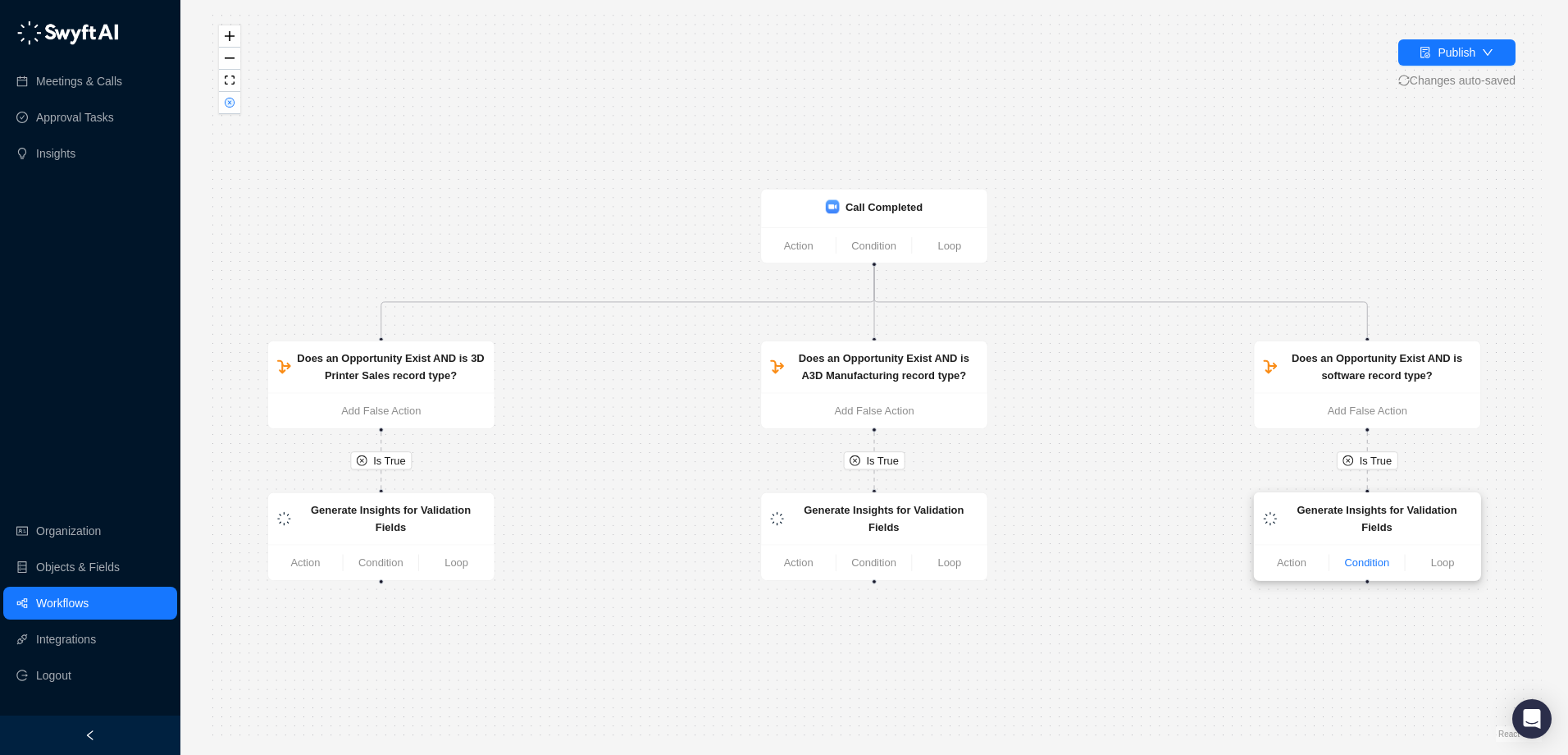
click at [1375, 555] on link "Condition" at bounding box center [1366, 563] width 75 height 16
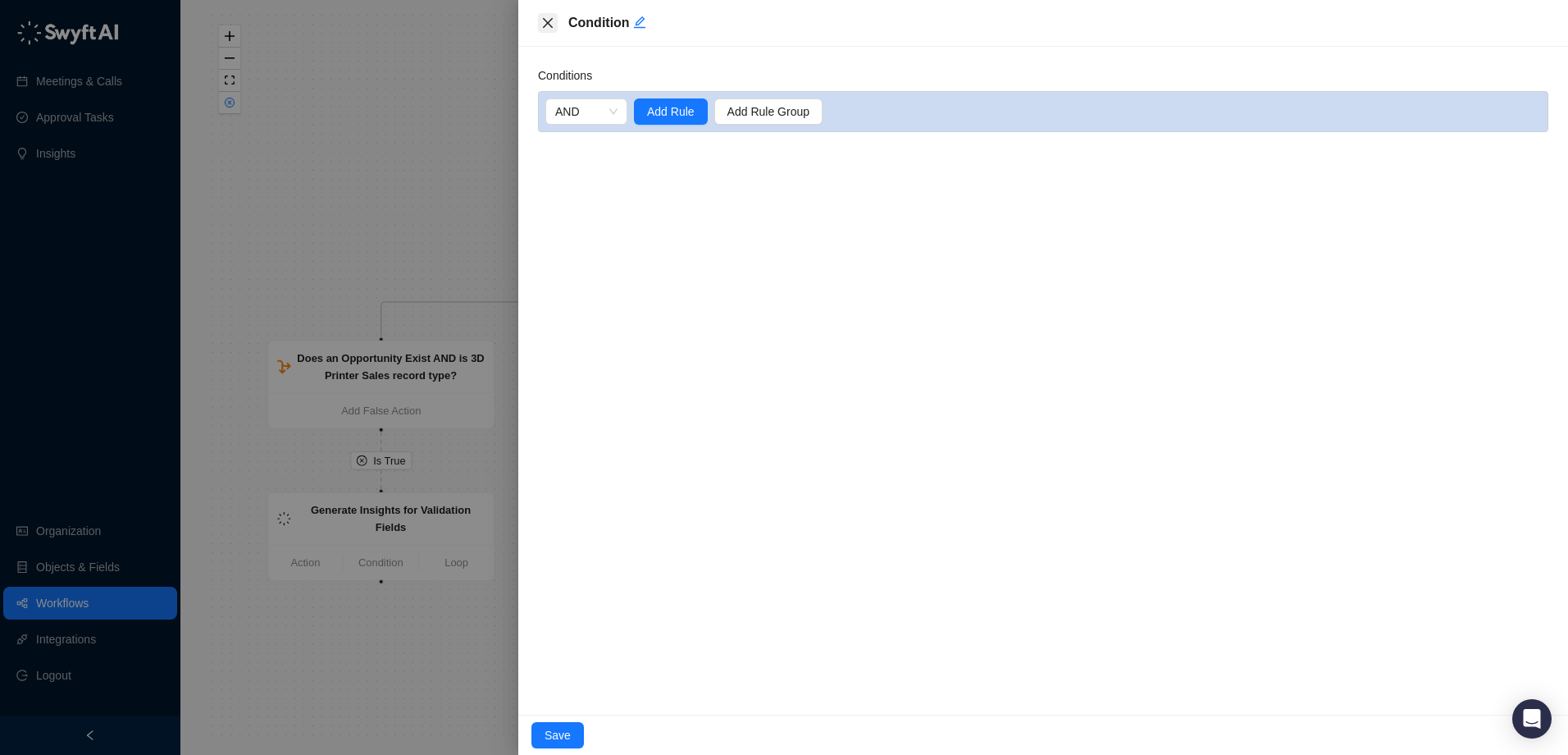
click at [543, 23] on icon "close" at bounding box center [547, 23] width 14 height 14
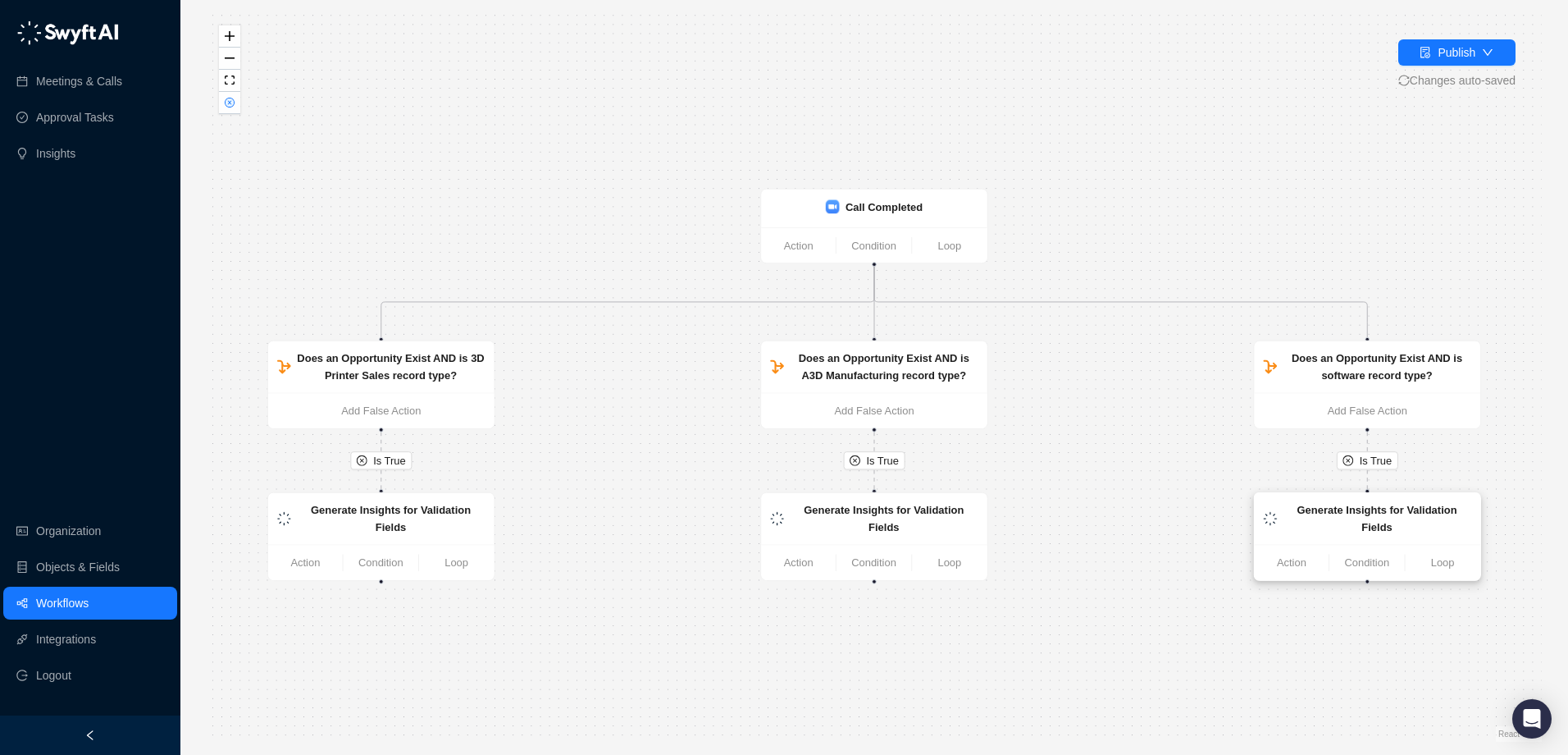
click at [1380, 513] on strong "Generate Insights for Validation Fields" at bounding box center [1377, 518] width 160 height 29
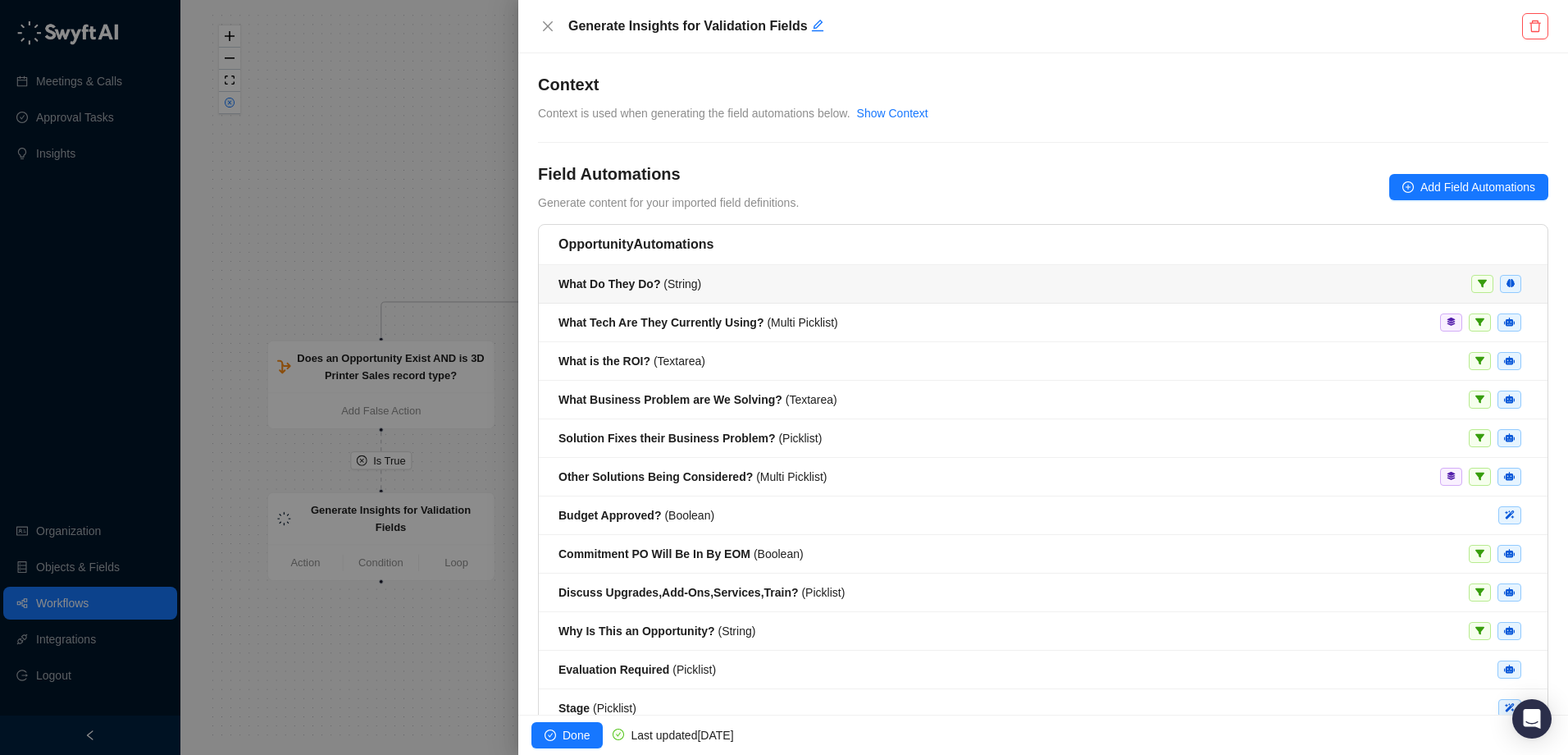
click at [650, 284] on strong "What Do They Do?" at bounding box center [609, 283] width 102 height 14
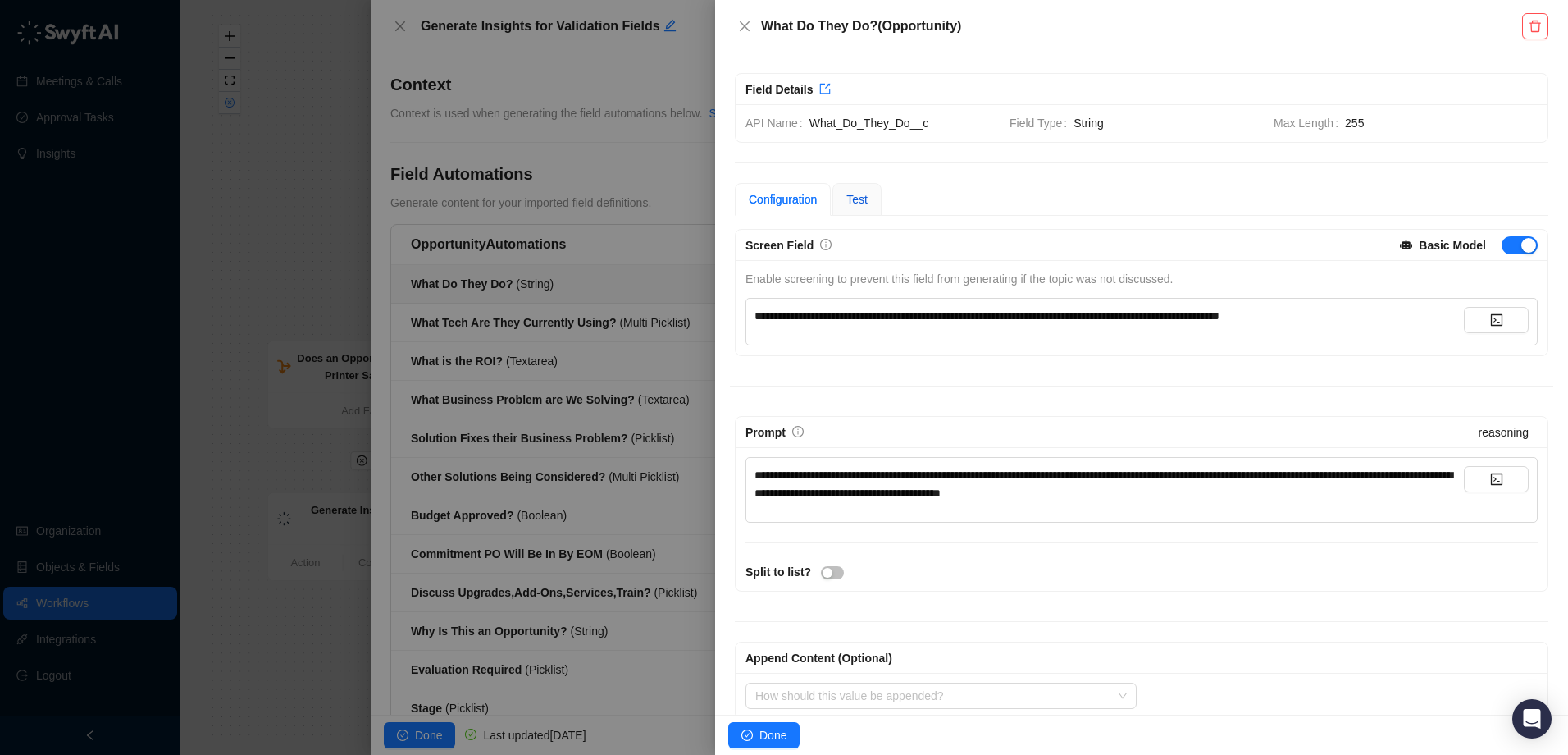
click at [863, 197] on span "Test" at bounding box center [857, 199] width 22 height 14
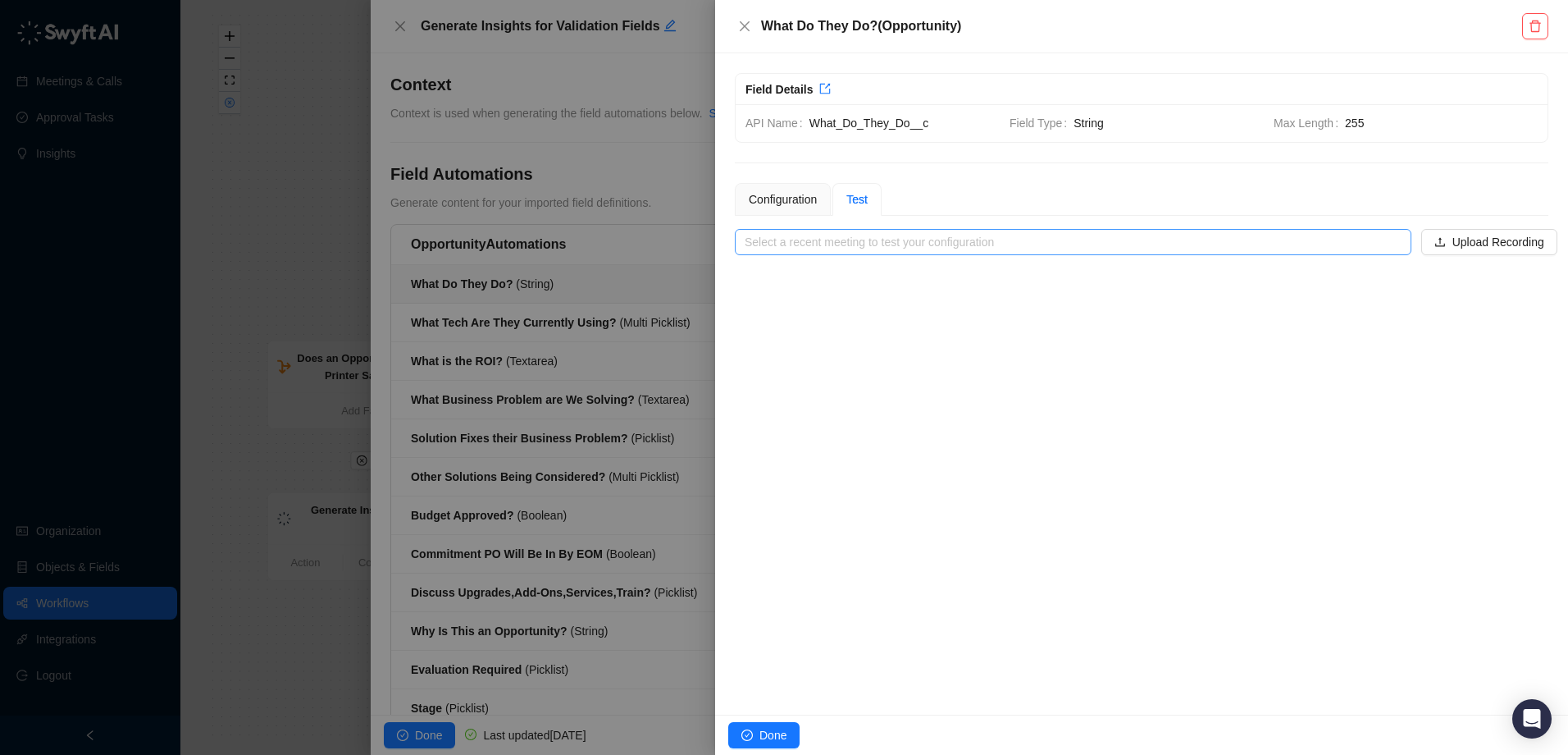
click at [1371, 242] on input "search" at bounding box center [1068, 242] width 647 height 24
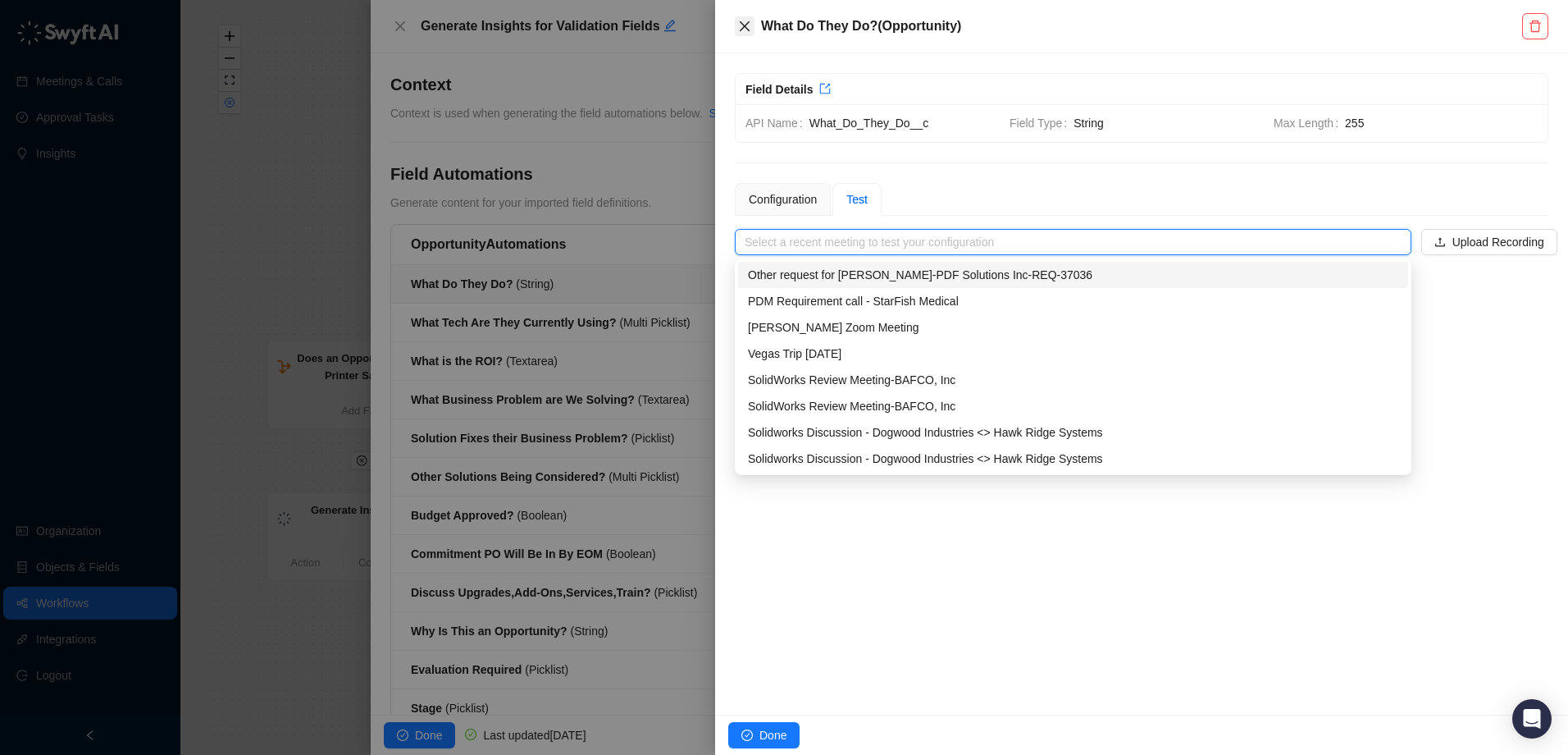
click at [746, 32] on button "Close" at bounding box center [745, 26] width 20 height 20
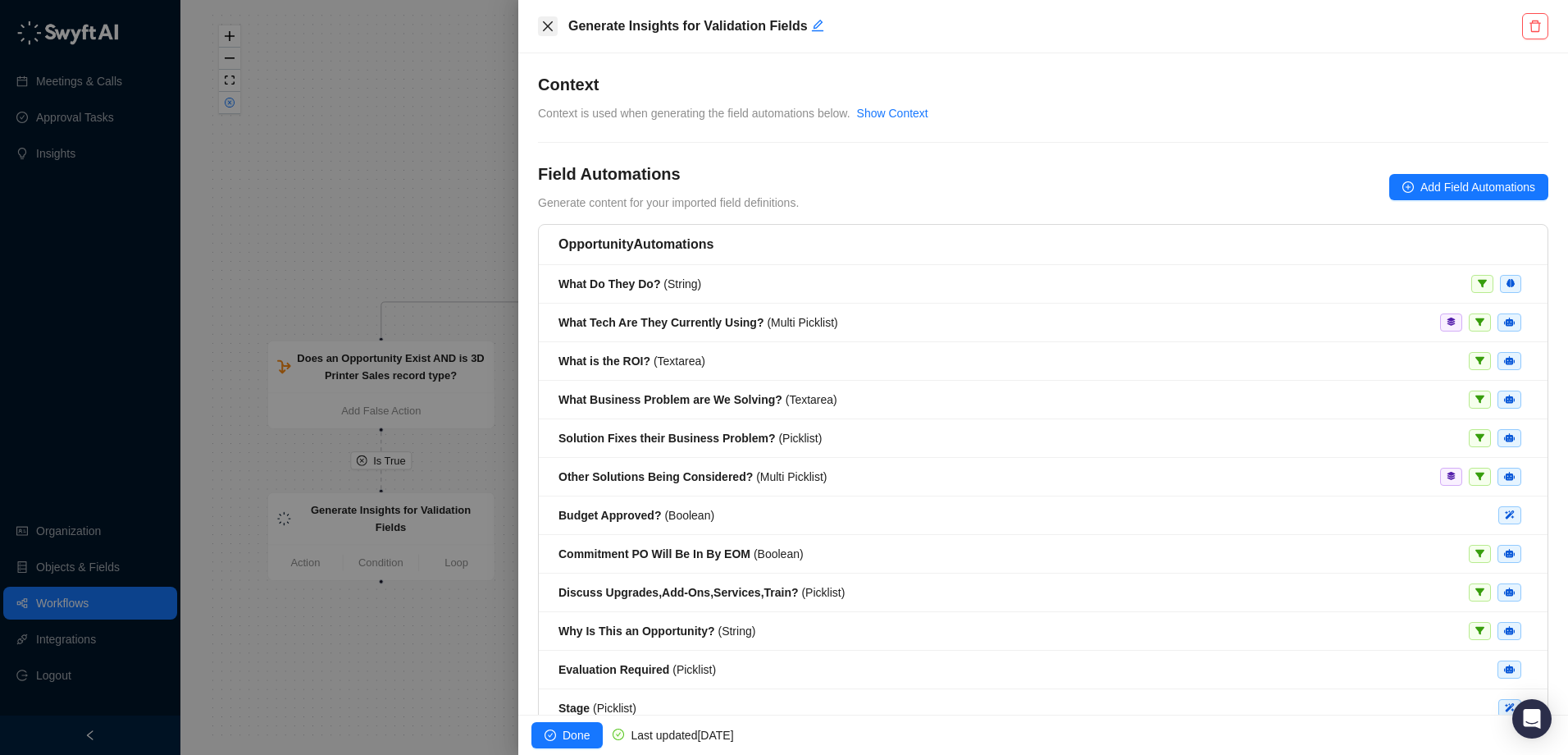
click at [551, 23] on icon "close" at bounding box center [547, 26] width 10 height 10
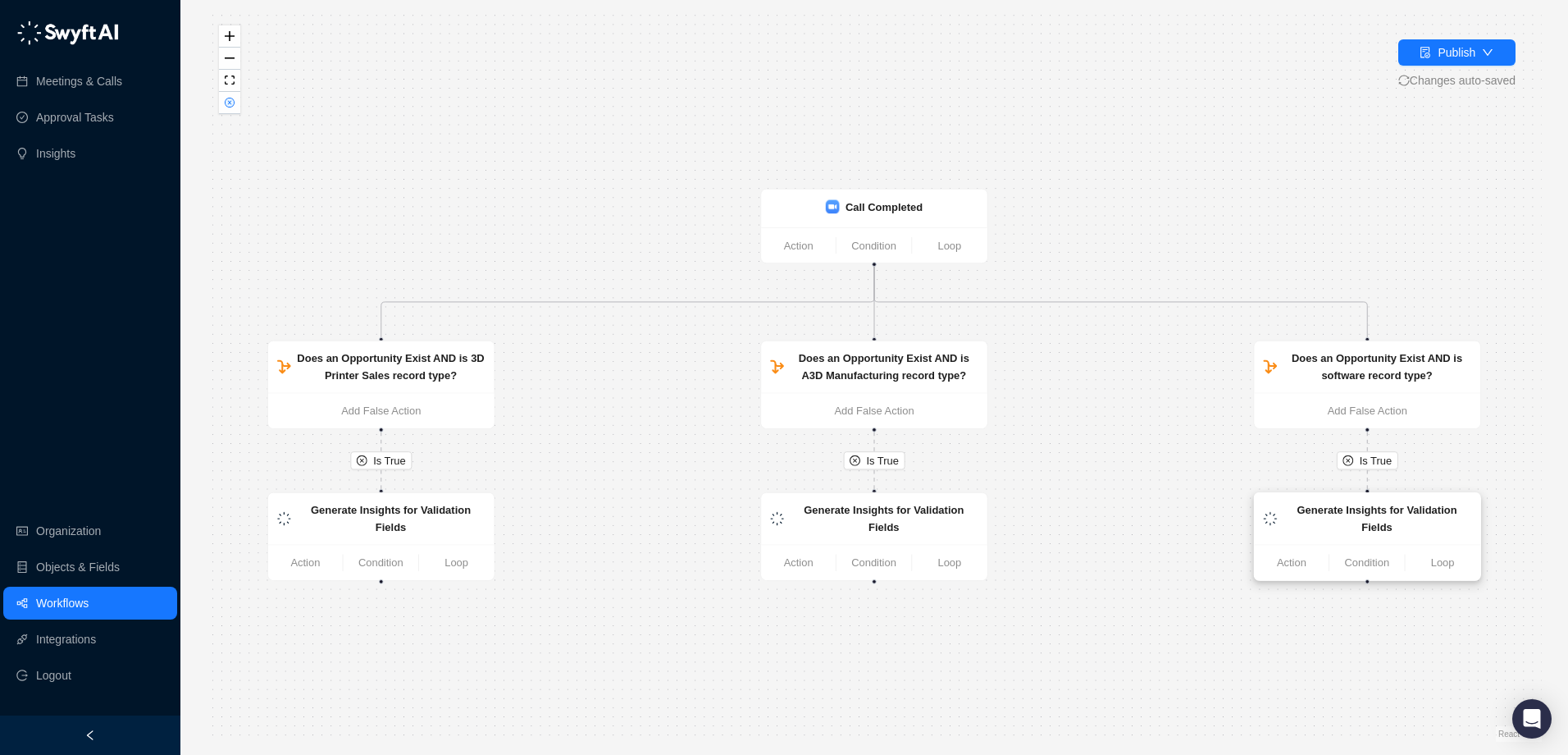
click at [1378, 508] on strong "Generate Insights for Validation Fields" at bounding box center [1377, 518] width 160 height 29
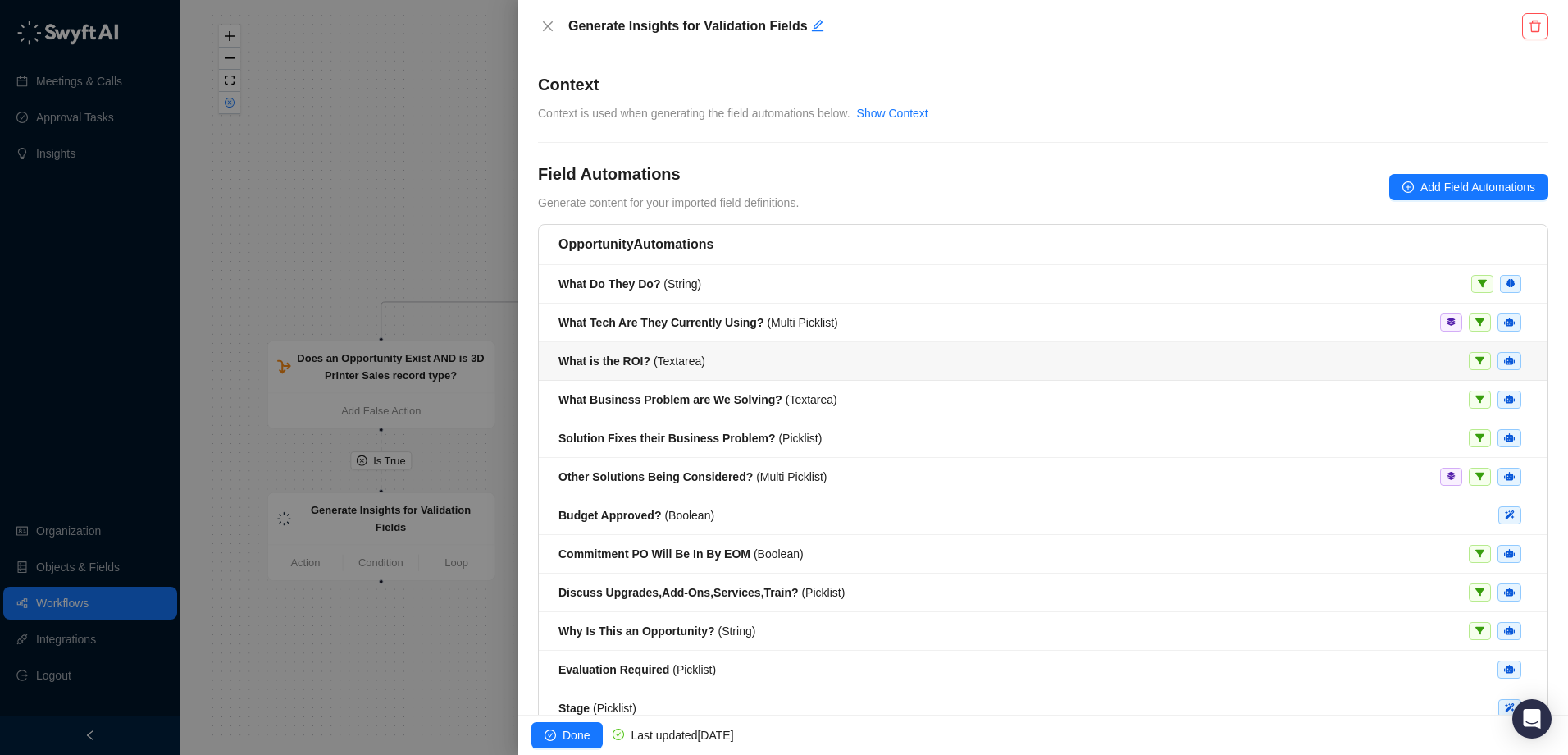
click at [687, 368] on div "What is the ROI? ( Textarea )" at bounding box center [631, 361] width 147 height 18
click at [688, 364] on span "What is the ROI? ( Textarea )" at bounding box center [631, 361] width 147 height 14
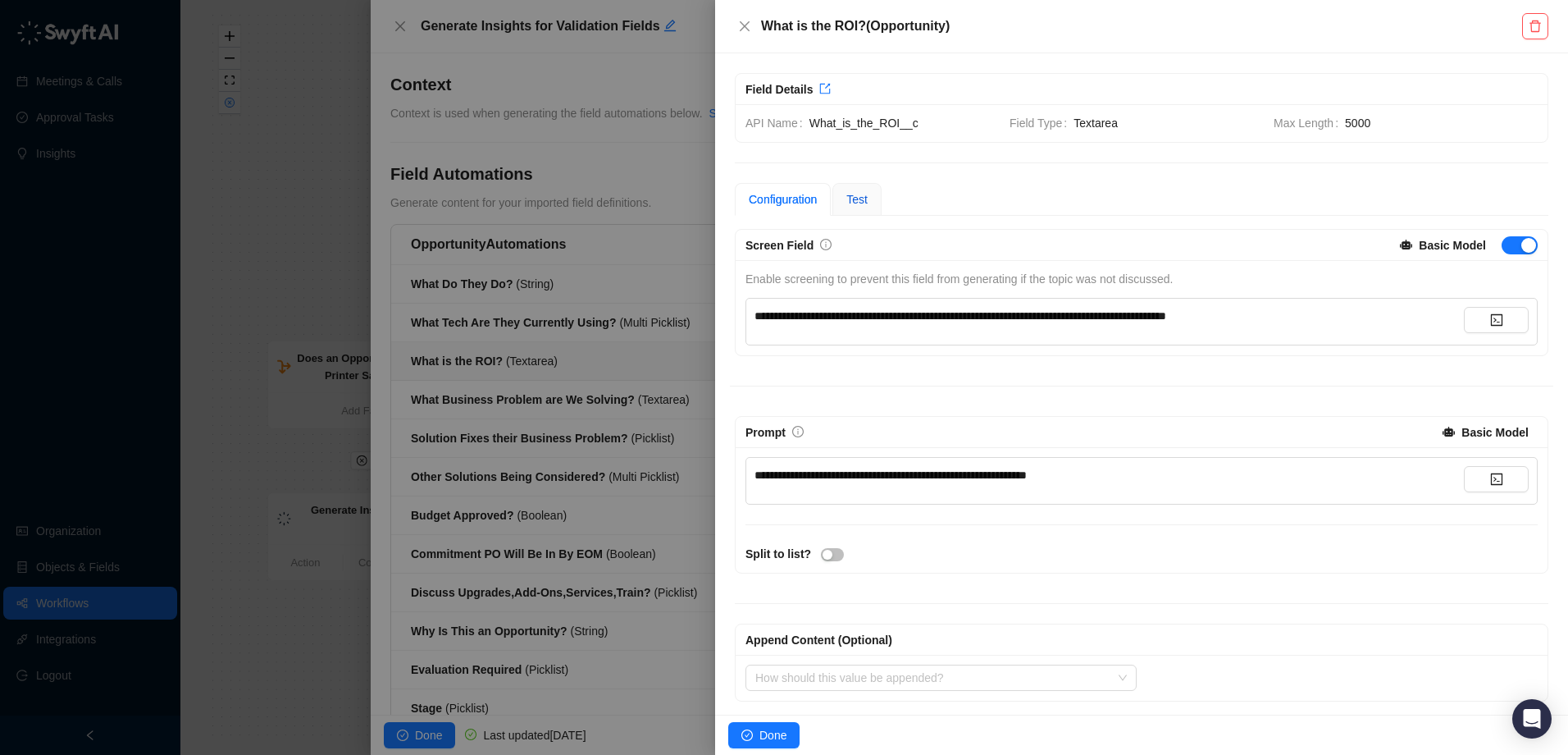
click at [865, 202] on span "Test" at bounding box center [857, 199] width 22 height 14
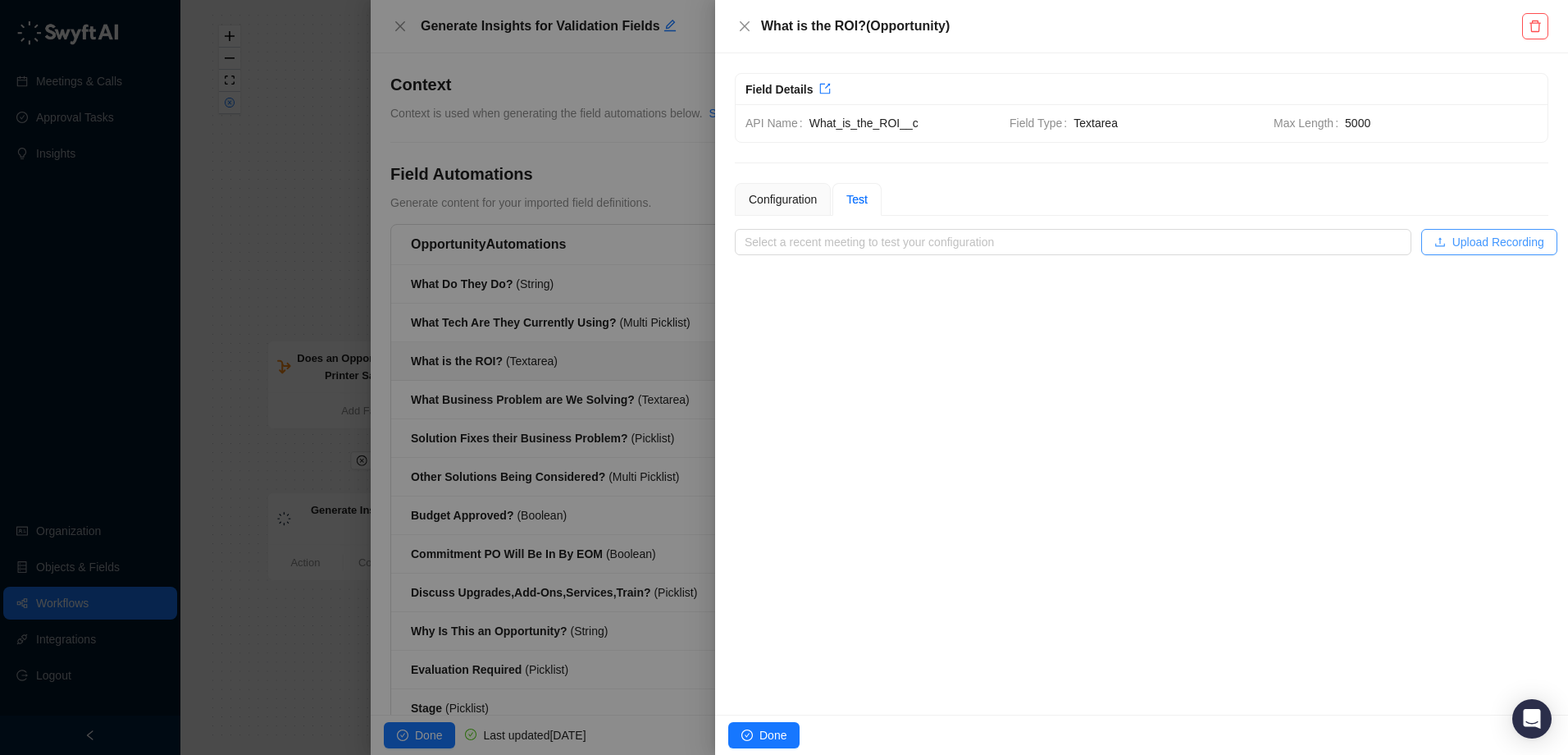
click at [1472, 235] on span "Upload Recording" at bounding box center [1499, 242] width 92 height 18
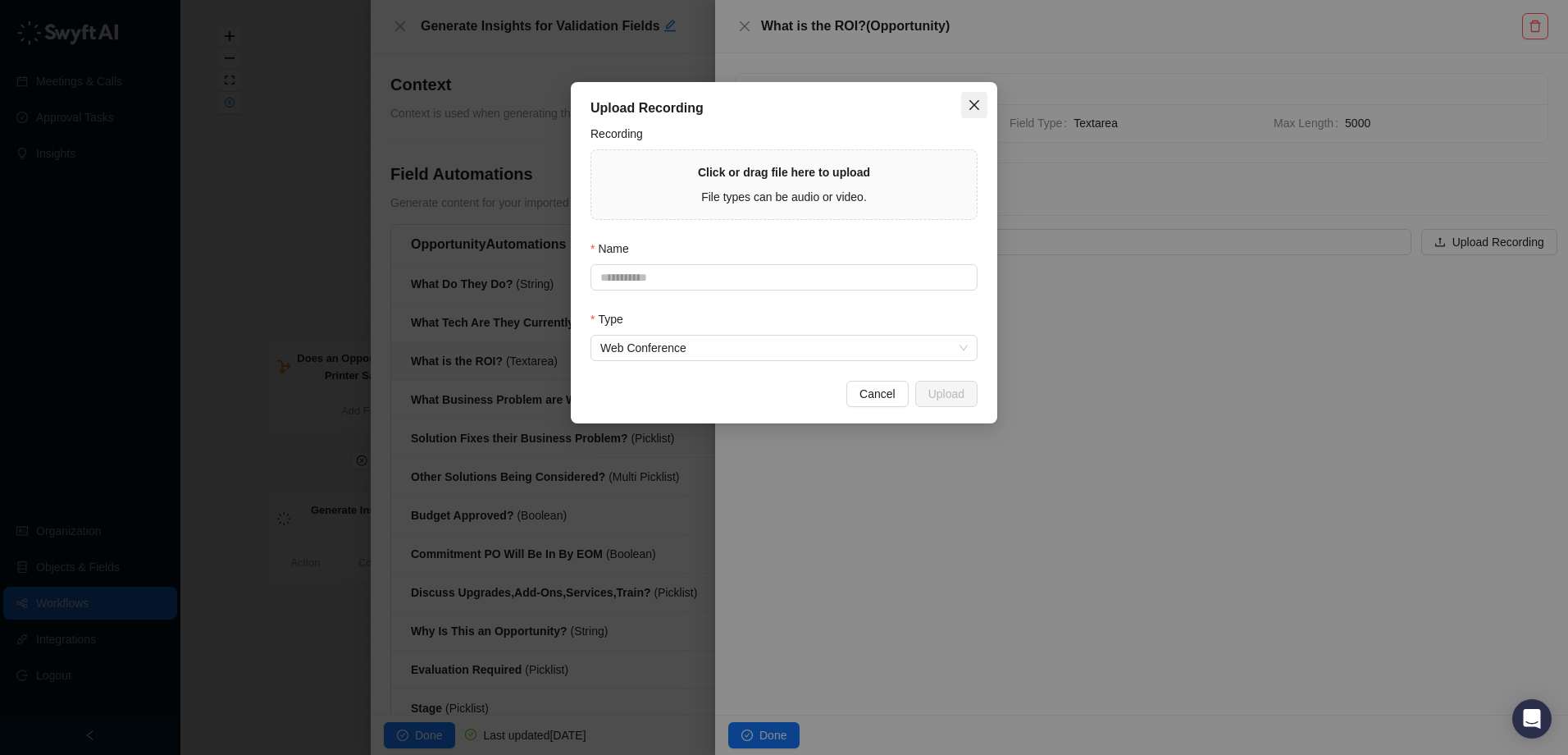
click at [975, 103] on icon "close" at bounding box center [974, 105] width 14 height 14
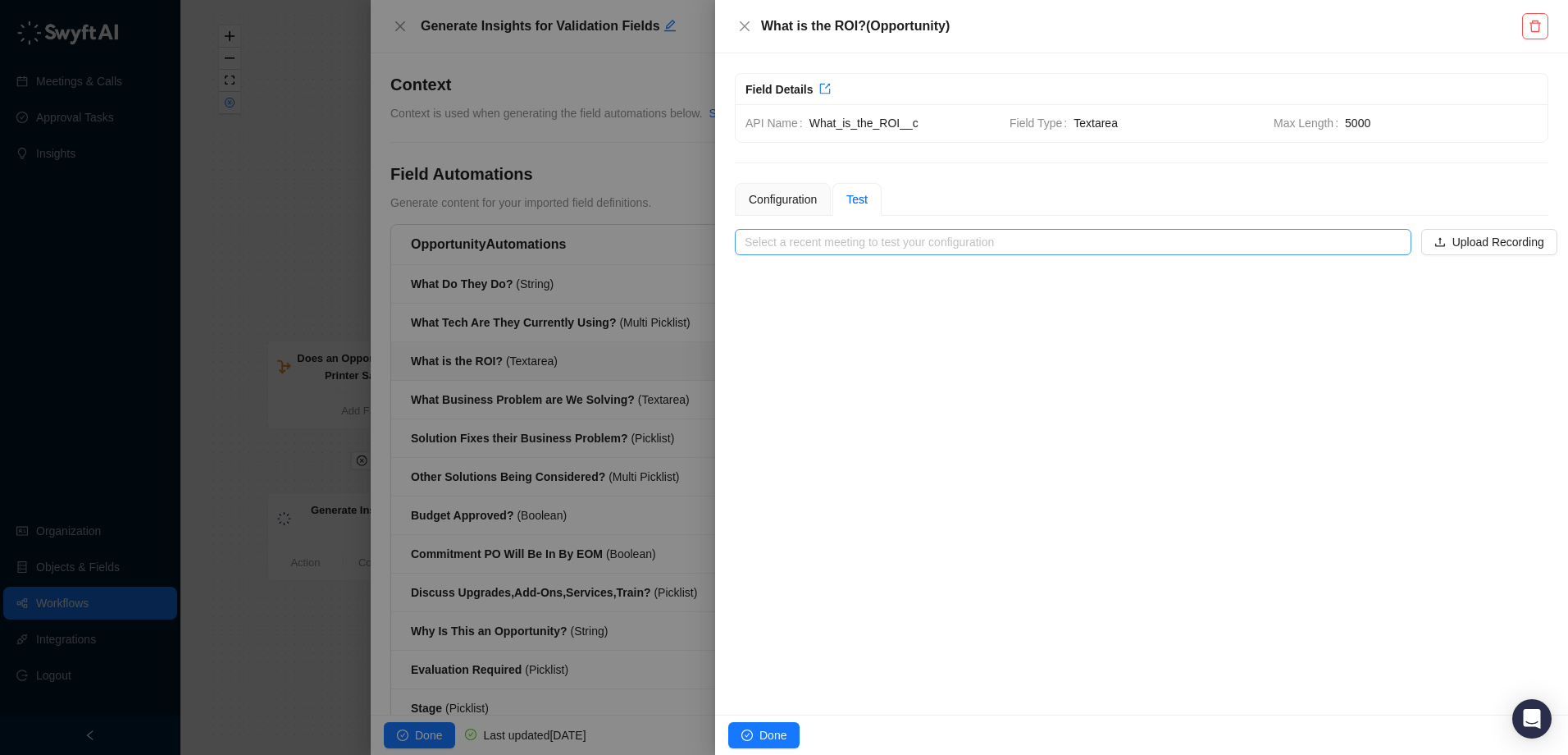
click at [1286, 252] on input "search" at bounding box center [1068, 242] width 647 height 24
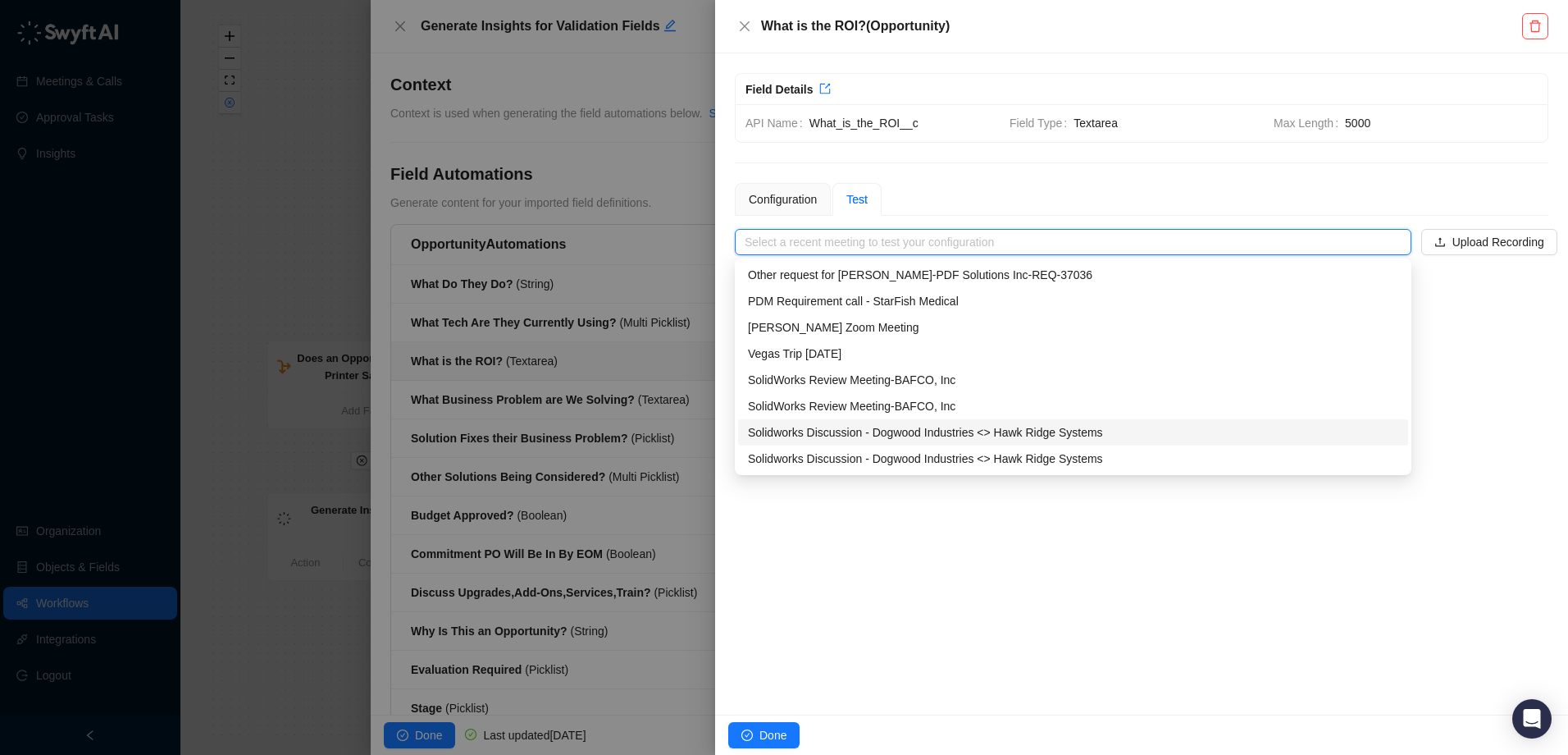
click at [930, 436] on div "Solidworks Discussion - Dogwood Industries <> Hawk Ridge Systems" at bounding box center [1073, 432] width 650 height 18
type input "**********"
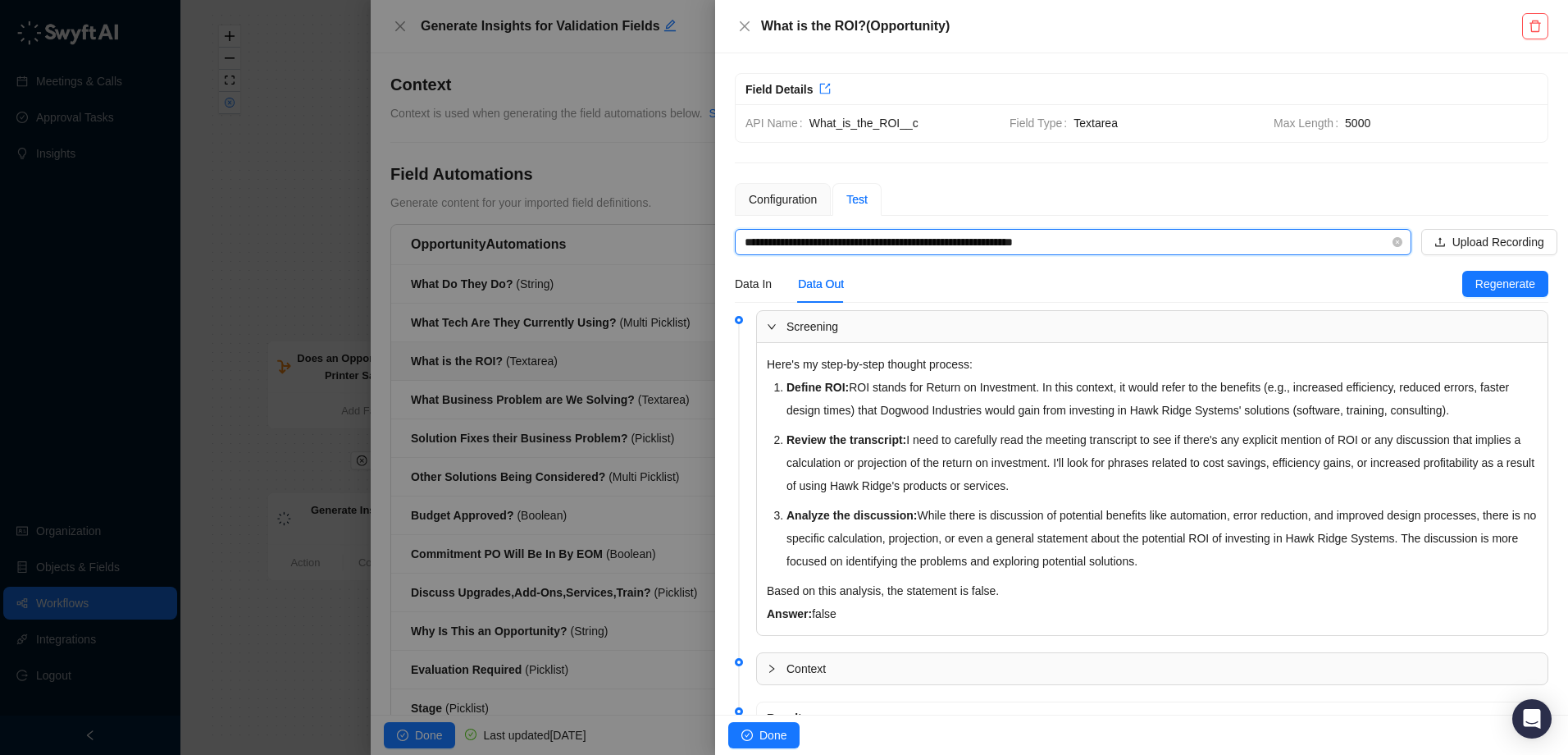
click at [1191, 241] on input "**********" at bounding box center [1068, 242] width 647 height 24
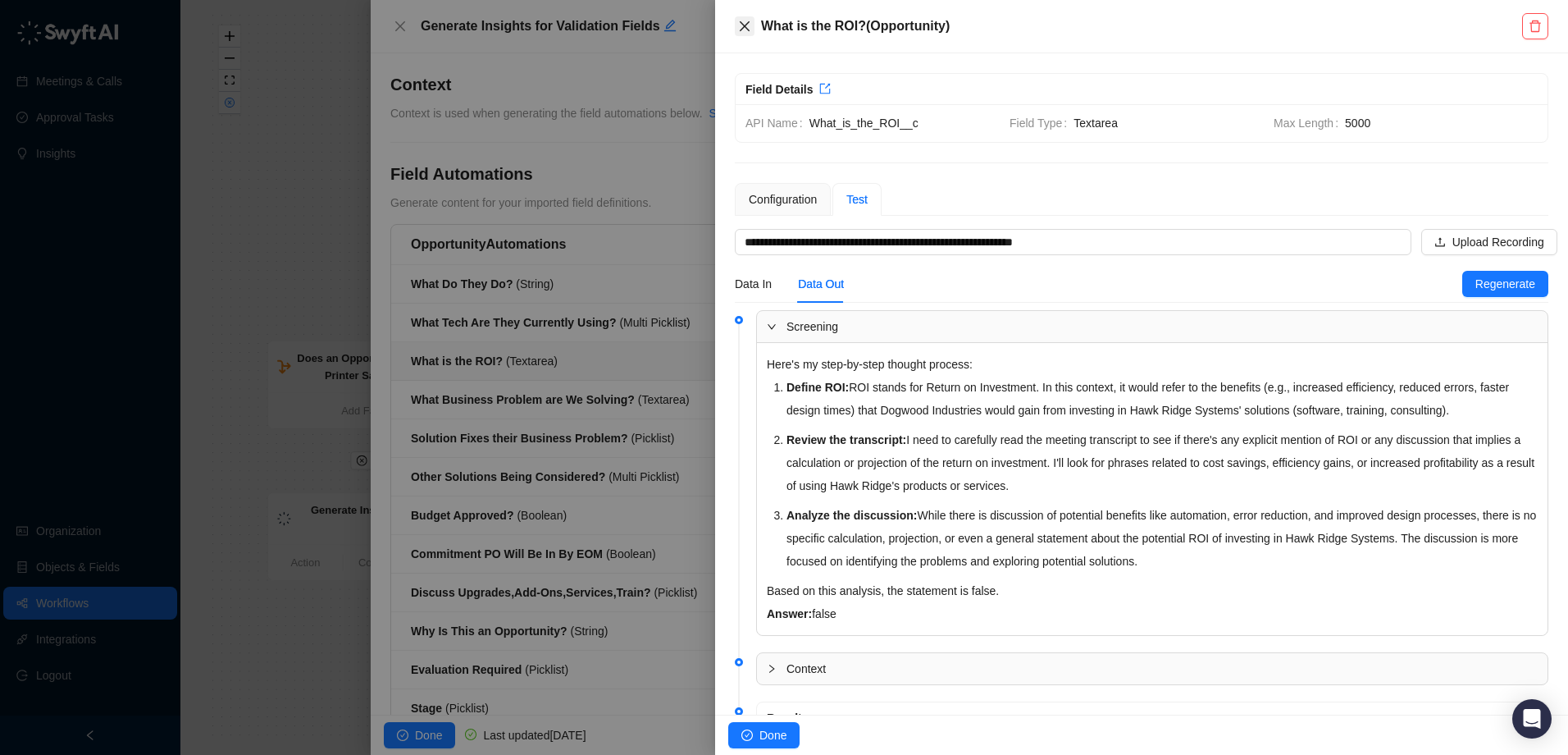
click at [741, 22] on icon "close" at bounding box center [745, 26] width 14 height 14
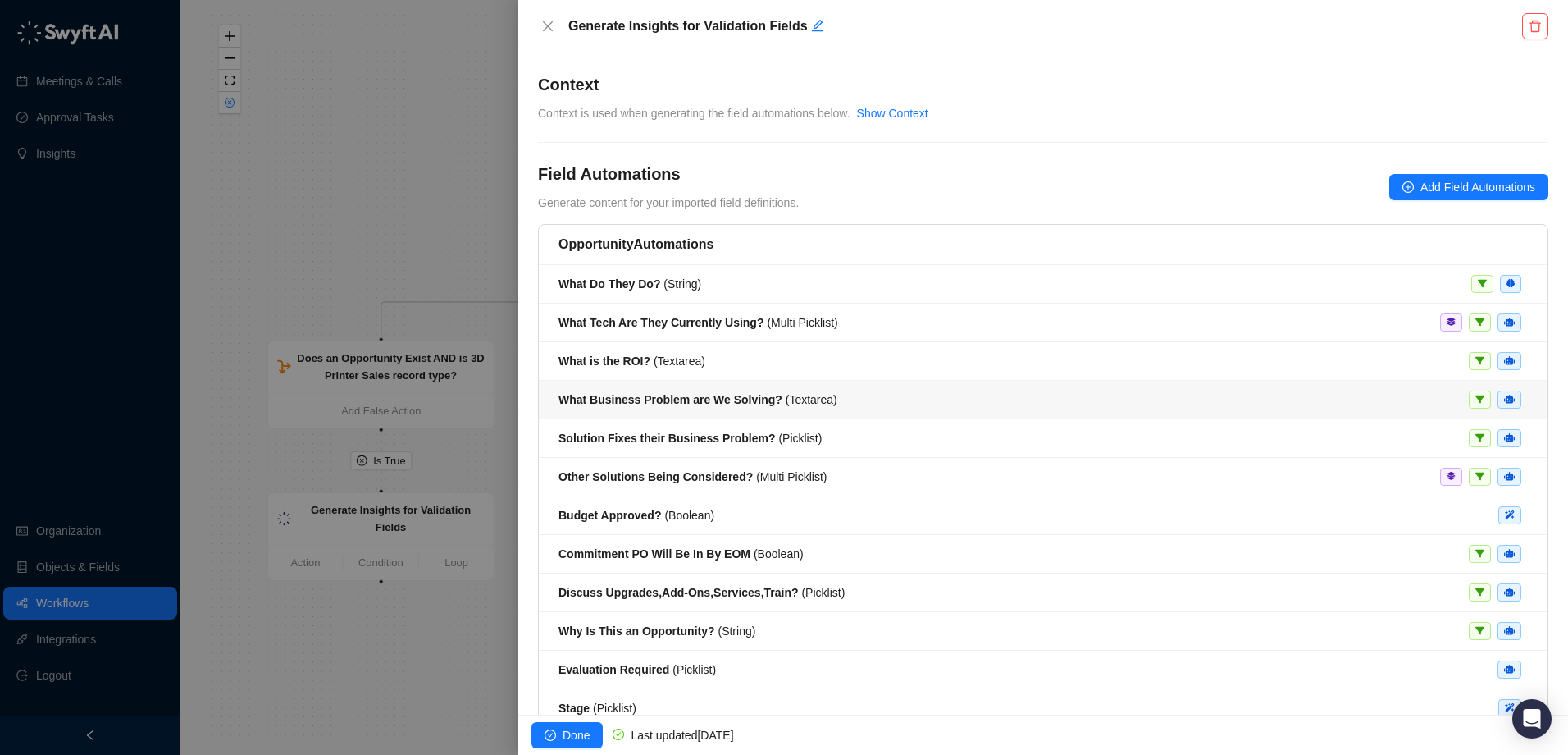
click at [721, 410] on li "What Business Problem are We Solving? ( Textarea )" at bounding box center [1043, 400] width 1009 height 39
click at [746, 401] on strong "What Business Problem are We Solving?" at bounding box center [670, 400] width 224 height 14
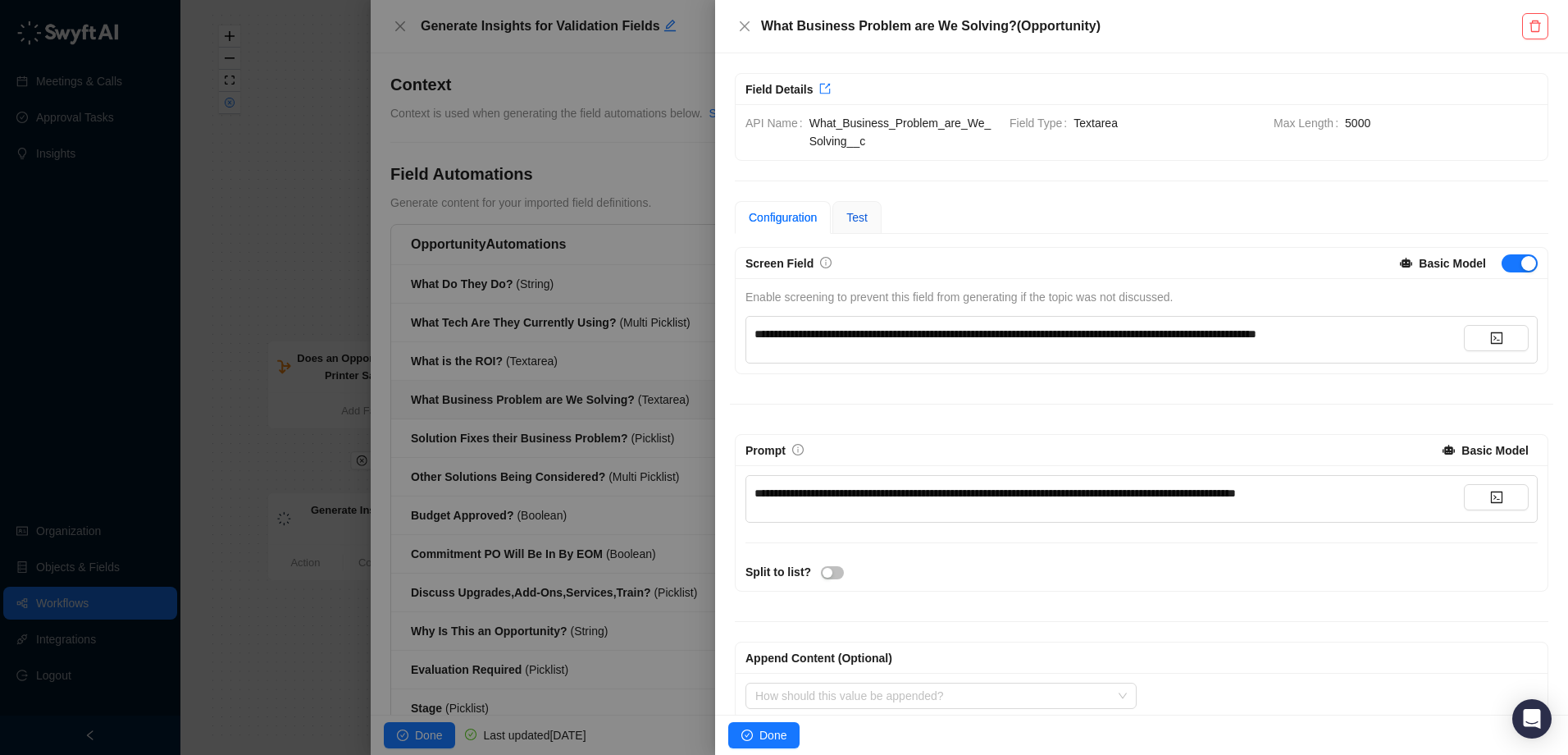
click at [856, 211] on span "Test" at bounding box center [857, 217] width 22 height 14
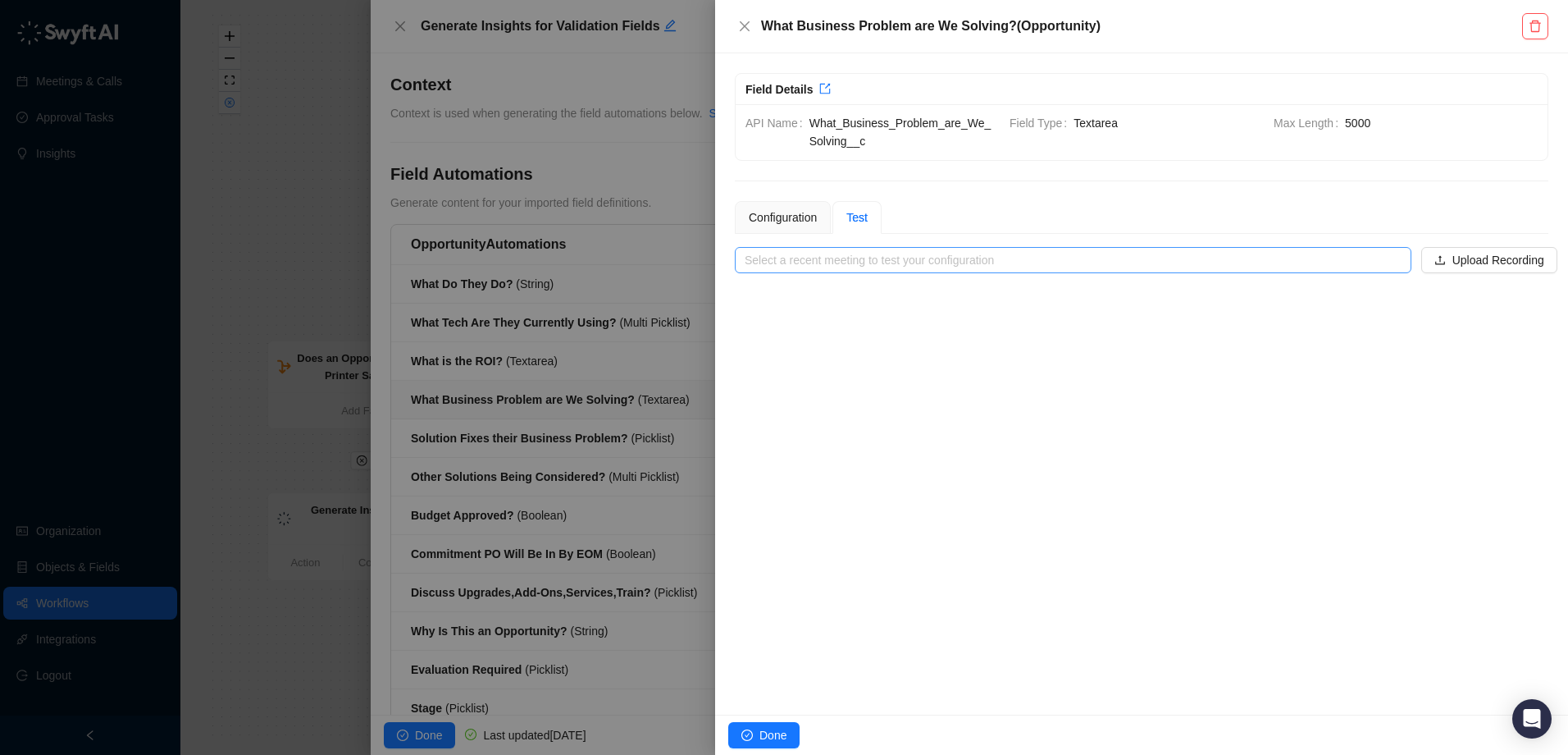
click at [1348, 267] on input "search" at bounding box center [1068, 260] width 647 height 24
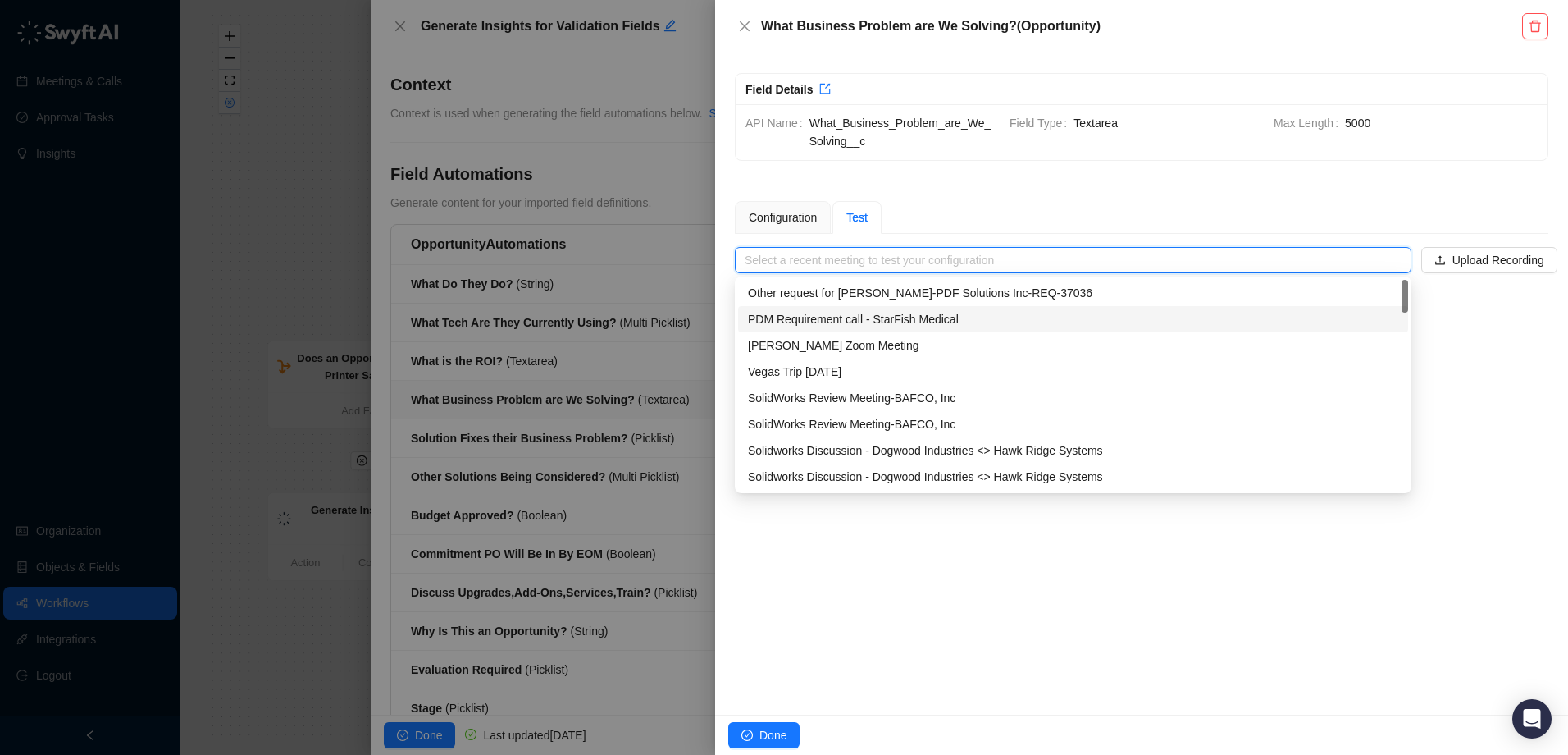
click at [939, 328] on div "PDM Requirement call - StarFish Medical" at bounding box center [1073, 318] width 670 height 26
type input "**********"
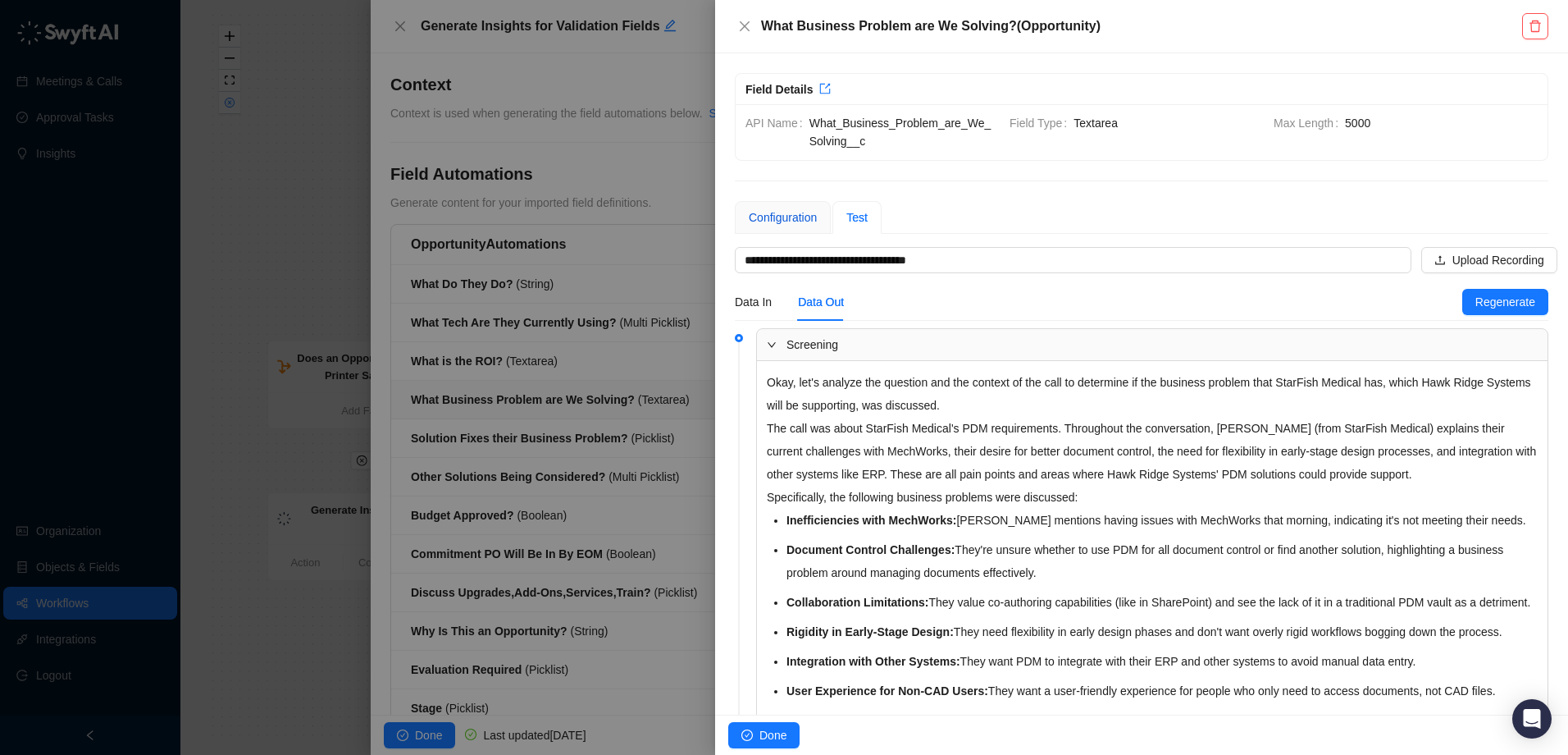
click at [799, 223] on div "Configuration" at bounding box center [782, 217] width 68 height 18
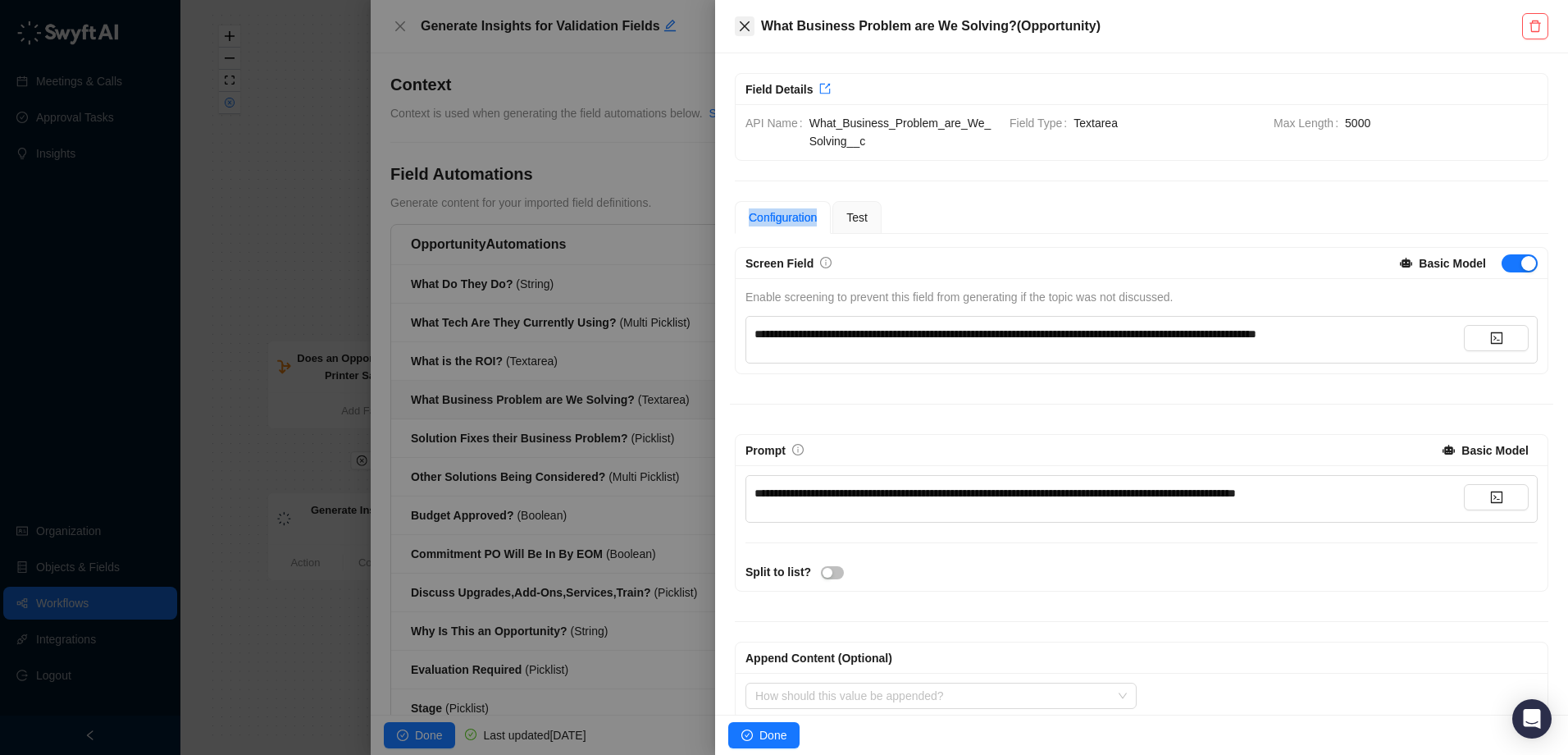
click at [743, 29] on icon "close" at bounding box center [744, 26] width 10 height 10
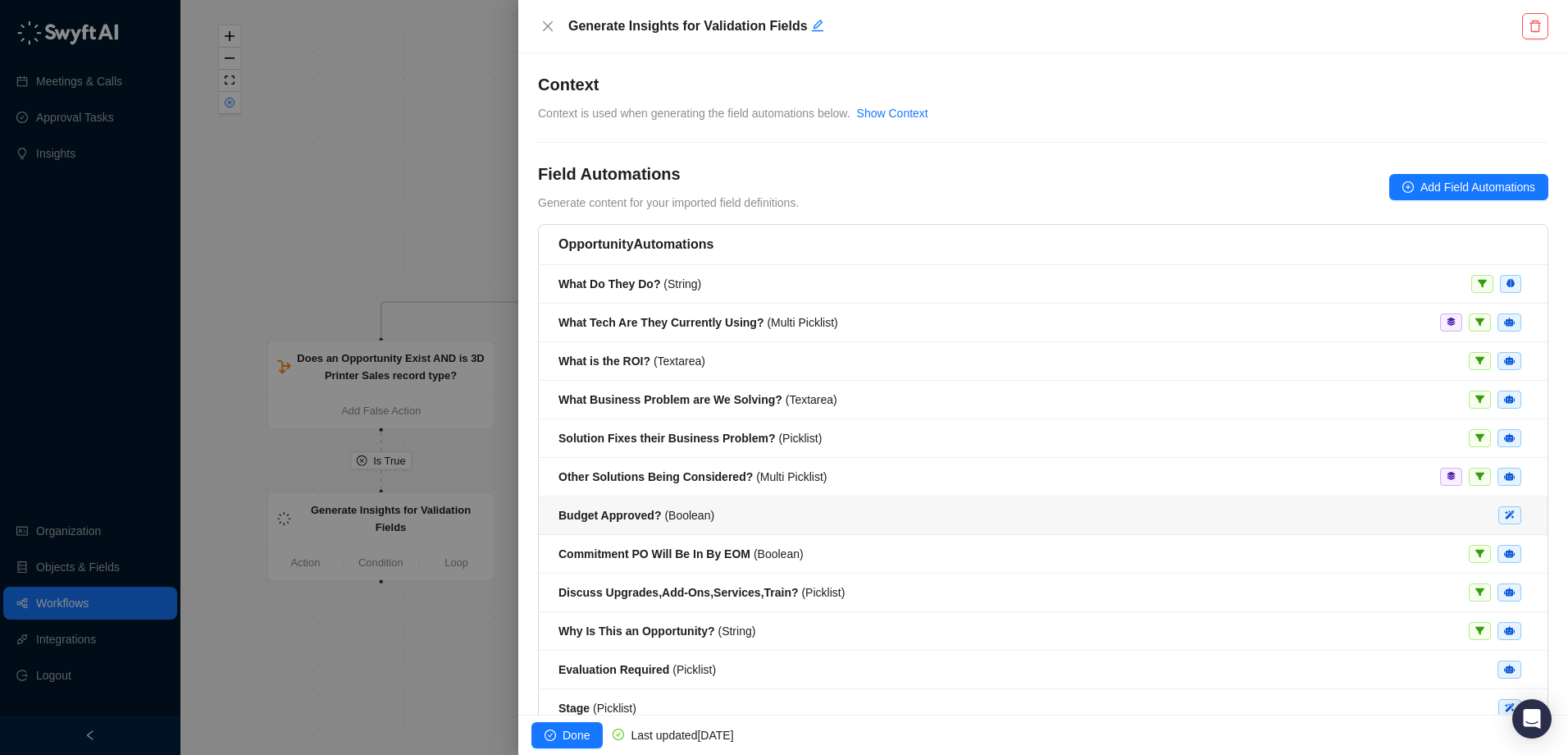
click at [703, 520] on span "Budget Approved? ( [GEOGRAPHIC_DATA] )" at bounding box center [636, 515] width 156 height 14
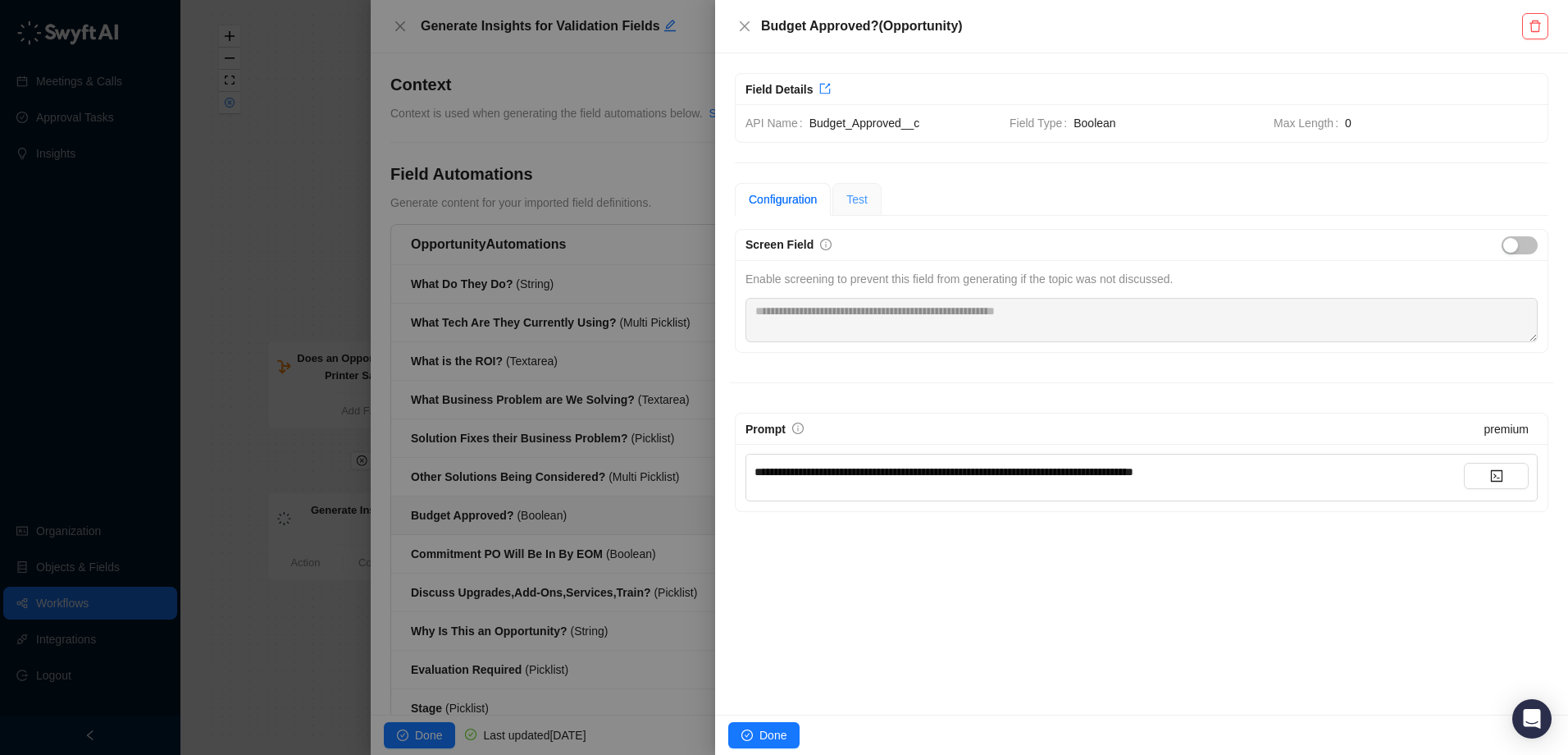
click at [855, 188] on div "Test" at bounding box center [857, 199] width 50 height 32
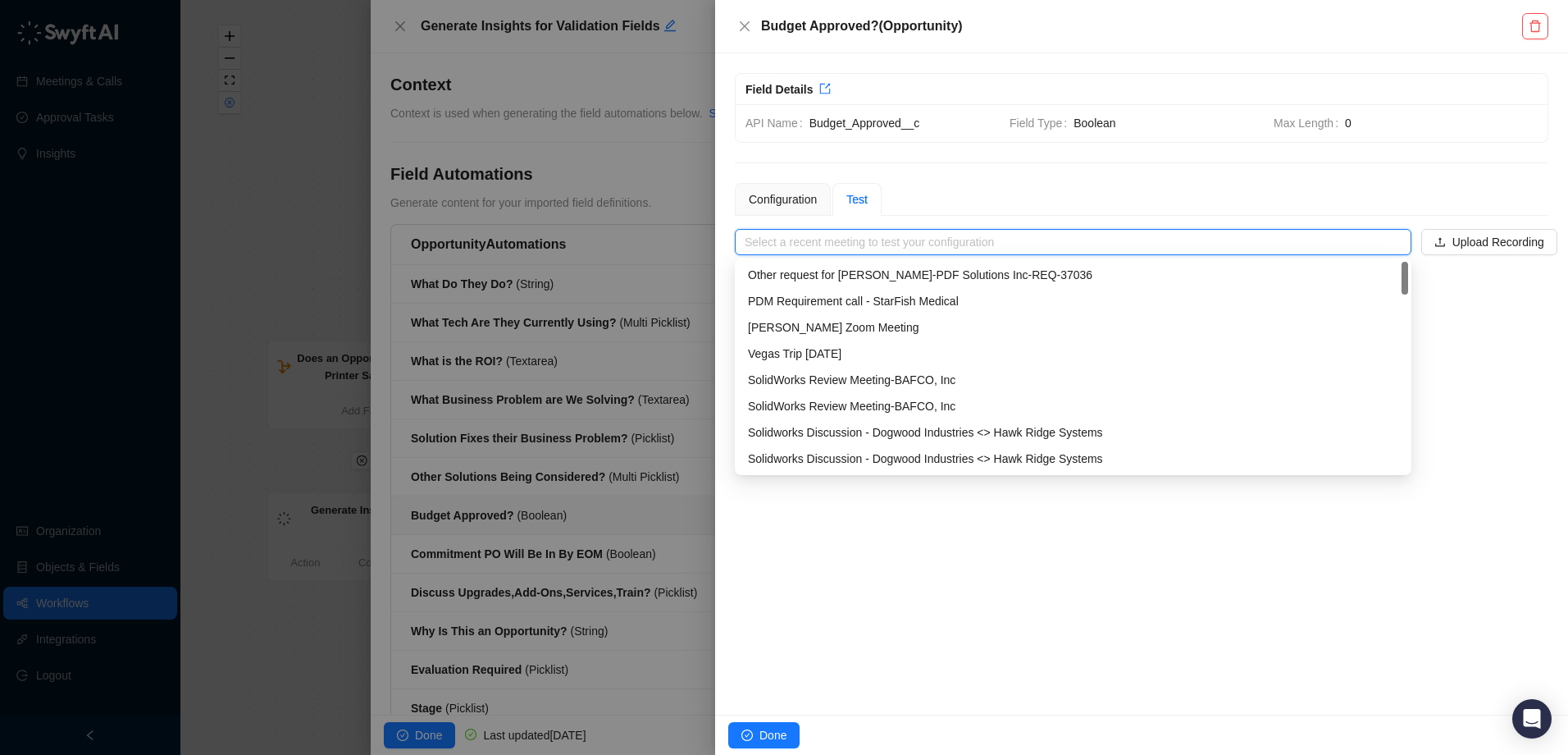
click at [1294, 244] on input "search" at bounding box center [1068, 242] width 647 height 24
click at [944, 309] on div "PDM Requirement call - StarFish Medical" at bounding box center [1073, 301] width 650 height 18
type input "**********"
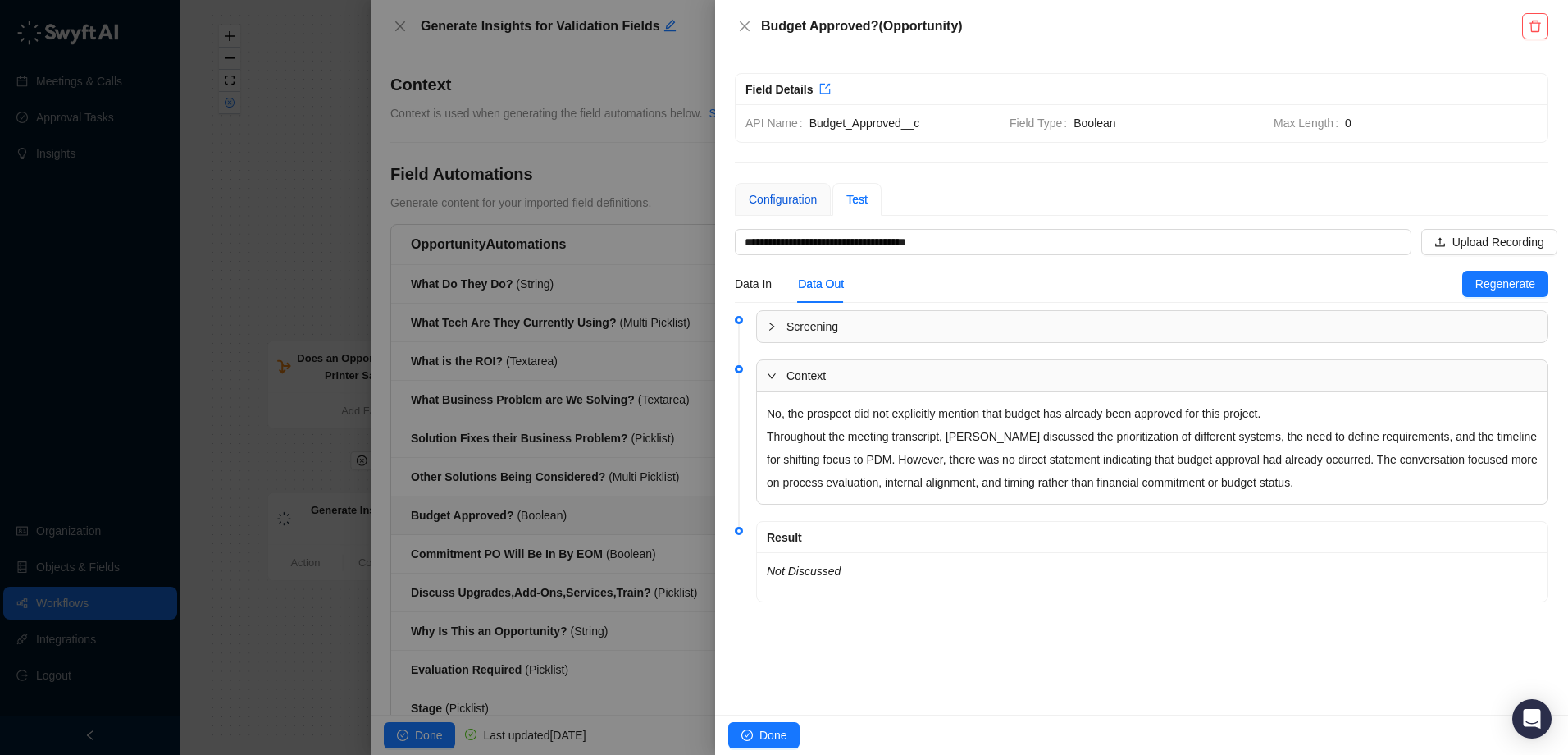
click at [794, 198] on div "Configuration" at bounding box center [782, 199] width 68 height 18
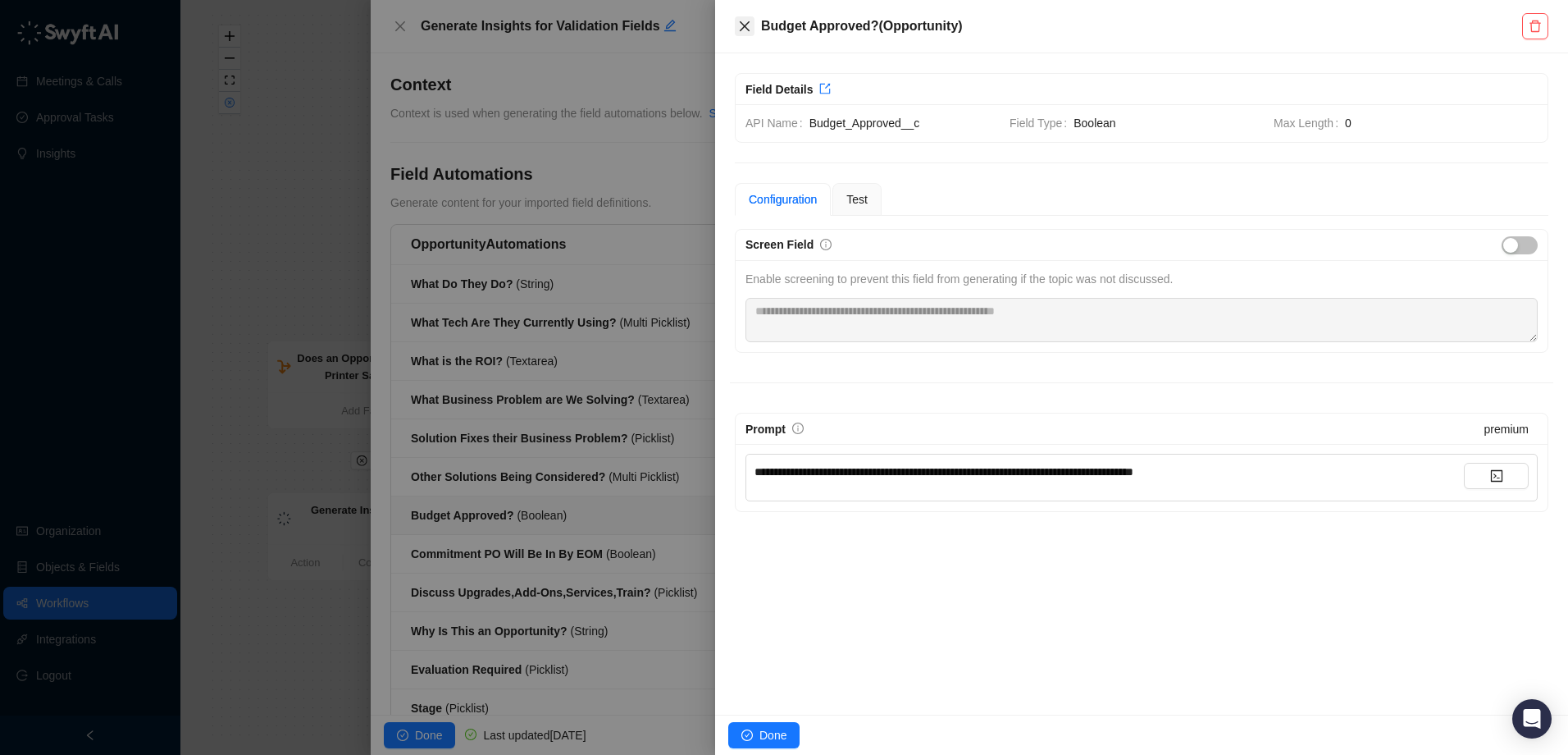
click at [745, 24] on icon "close" at bounding box center [745, 26] width 14 height 14
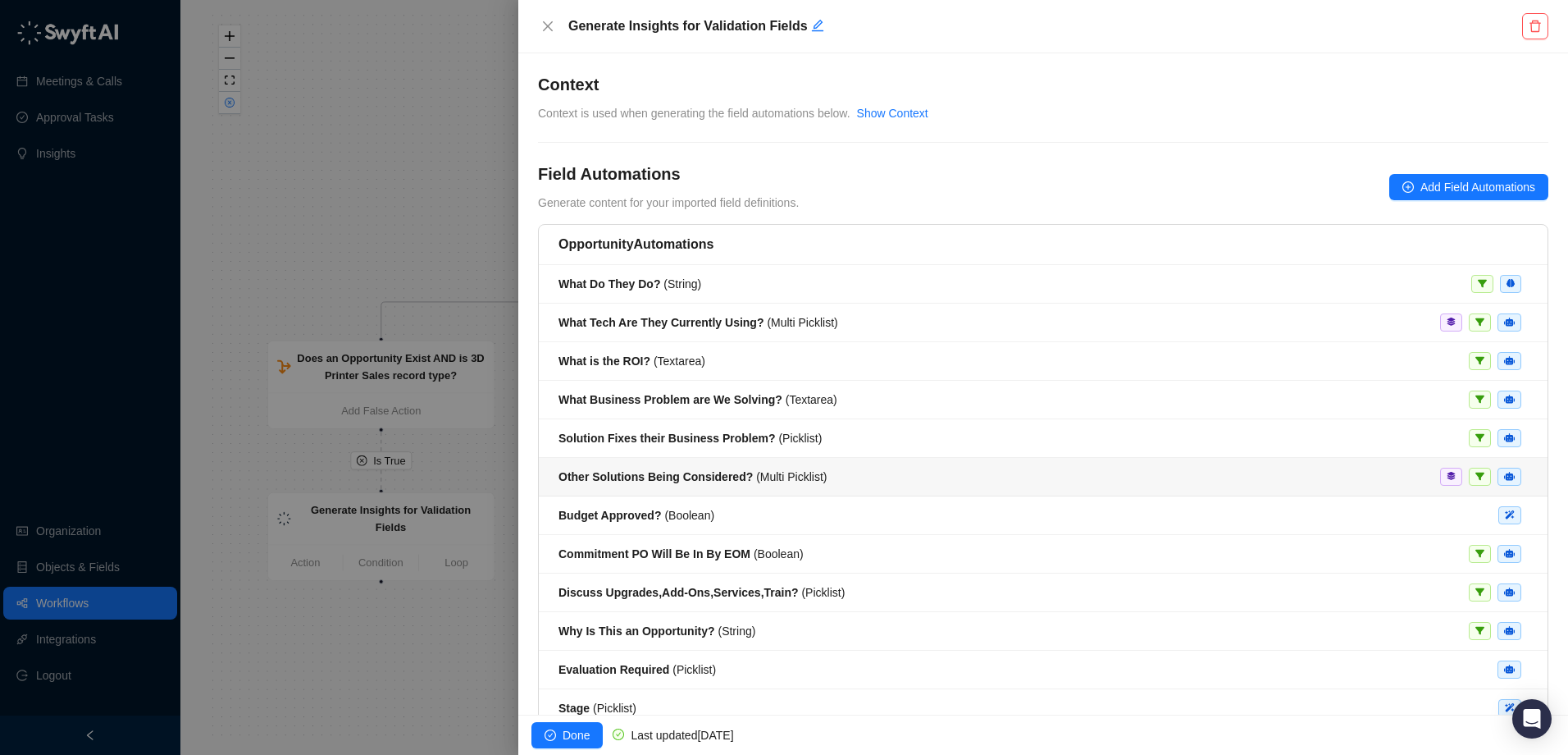
click at [705, 476] on strong "Other Solutions Being Considered?" at bounding box center [656, 476] width 195 height 14
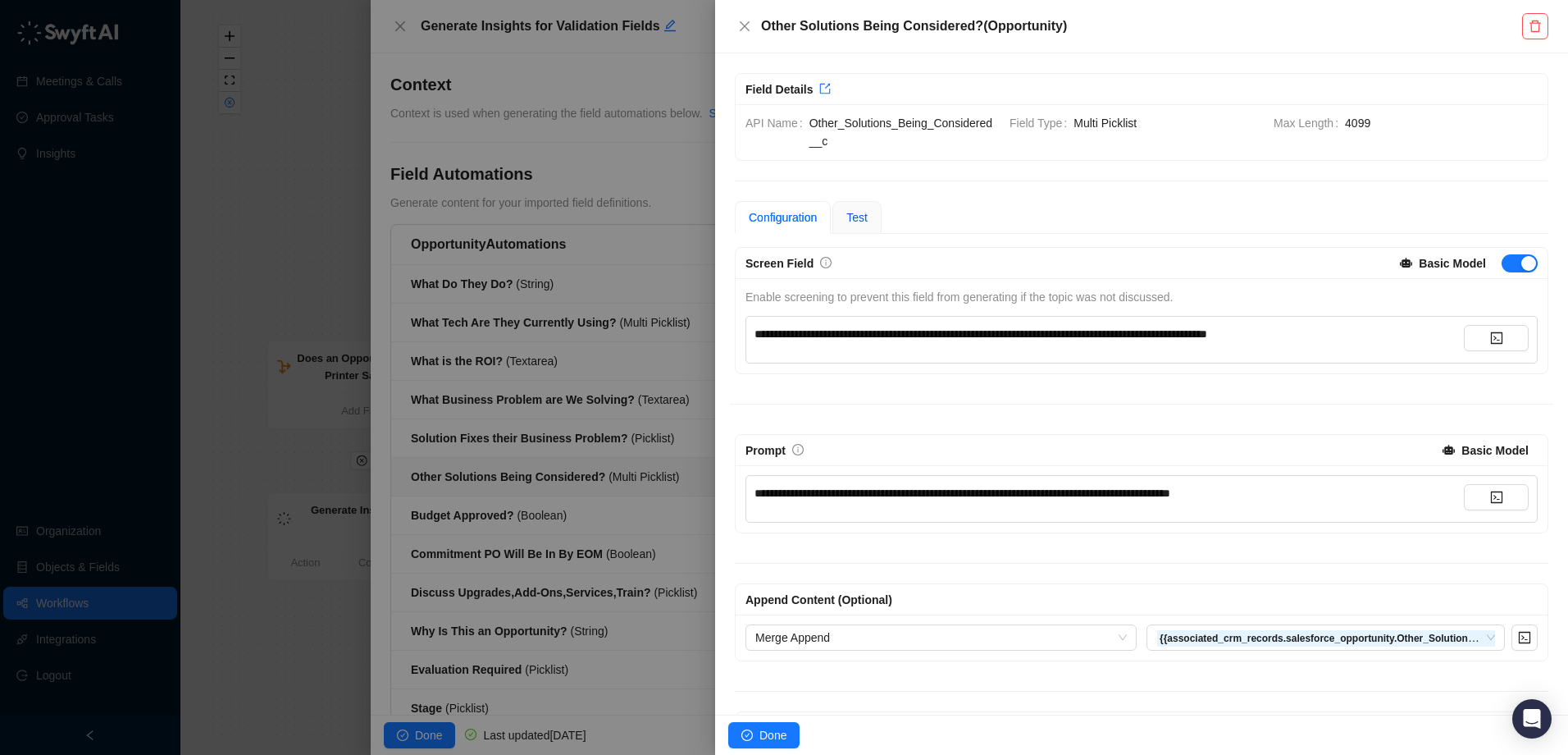
click at [857, 213] on span "Test" at bounding box center [857, 217] width 22 height 14
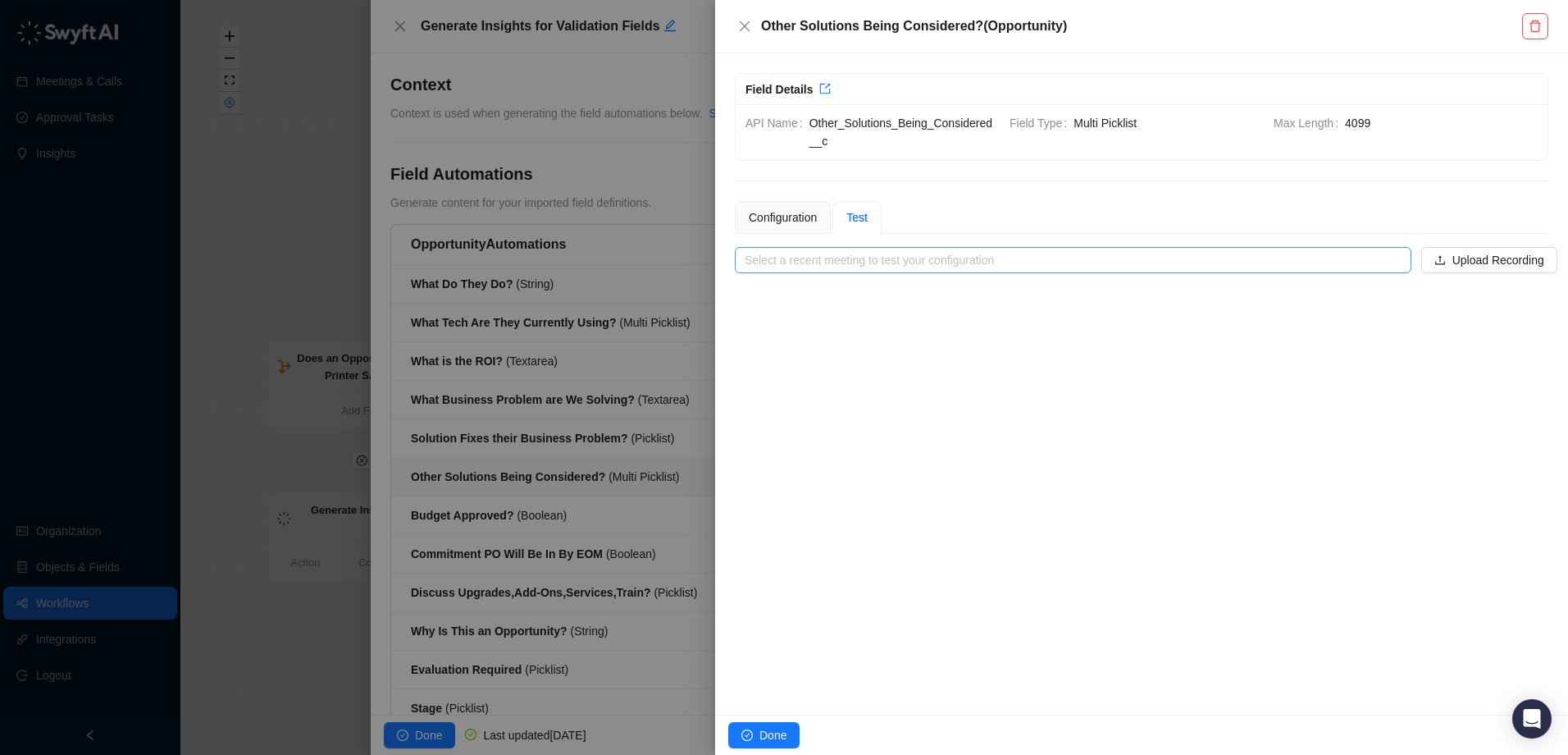
click at [1325, 266] on input "search" at bounding box center [1068, 260] width 647 height 24
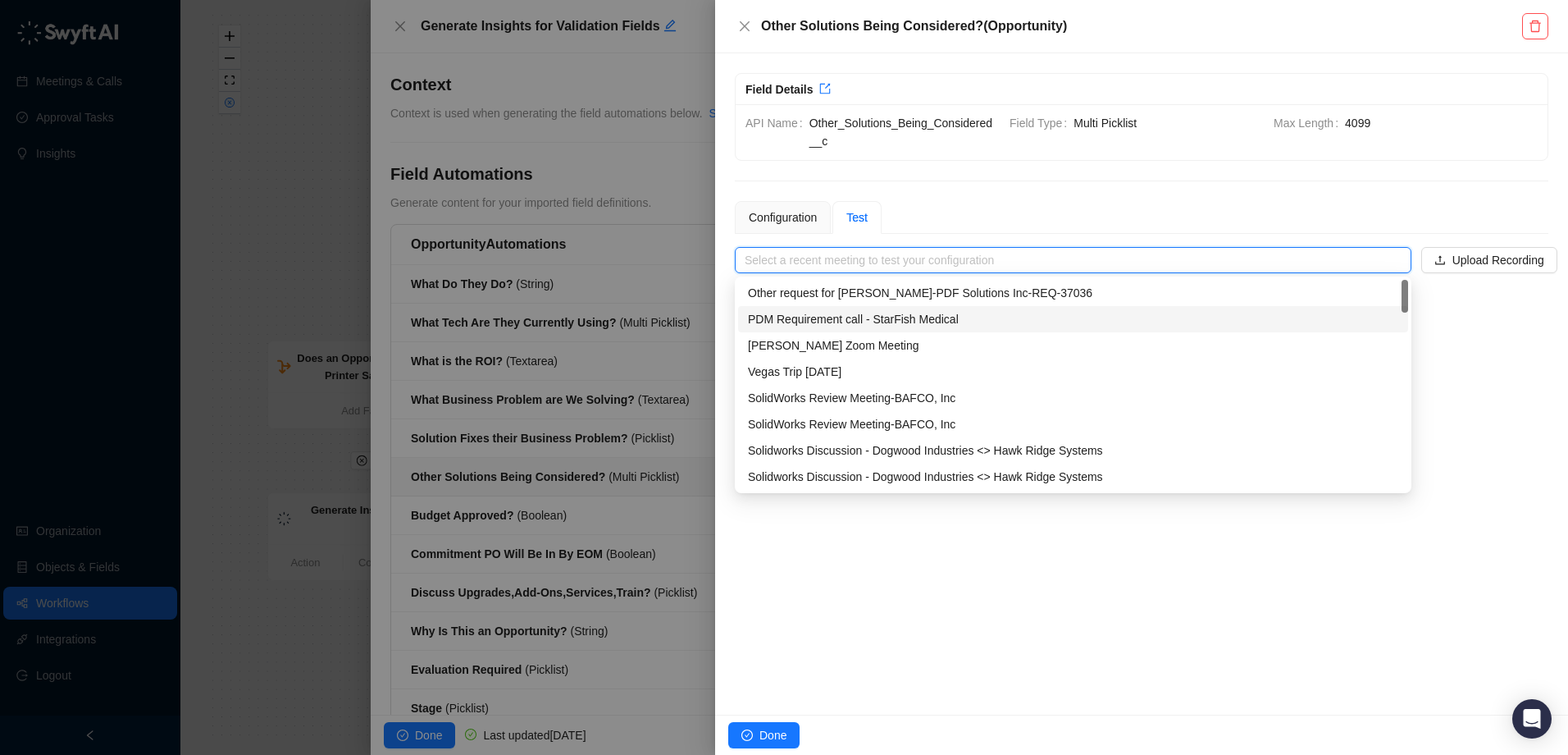
click at [864, 315] on div "PDM Requirement call - StarFish Medical" at bounding box center [1073, 319] width 650 height 18
type input "**********"
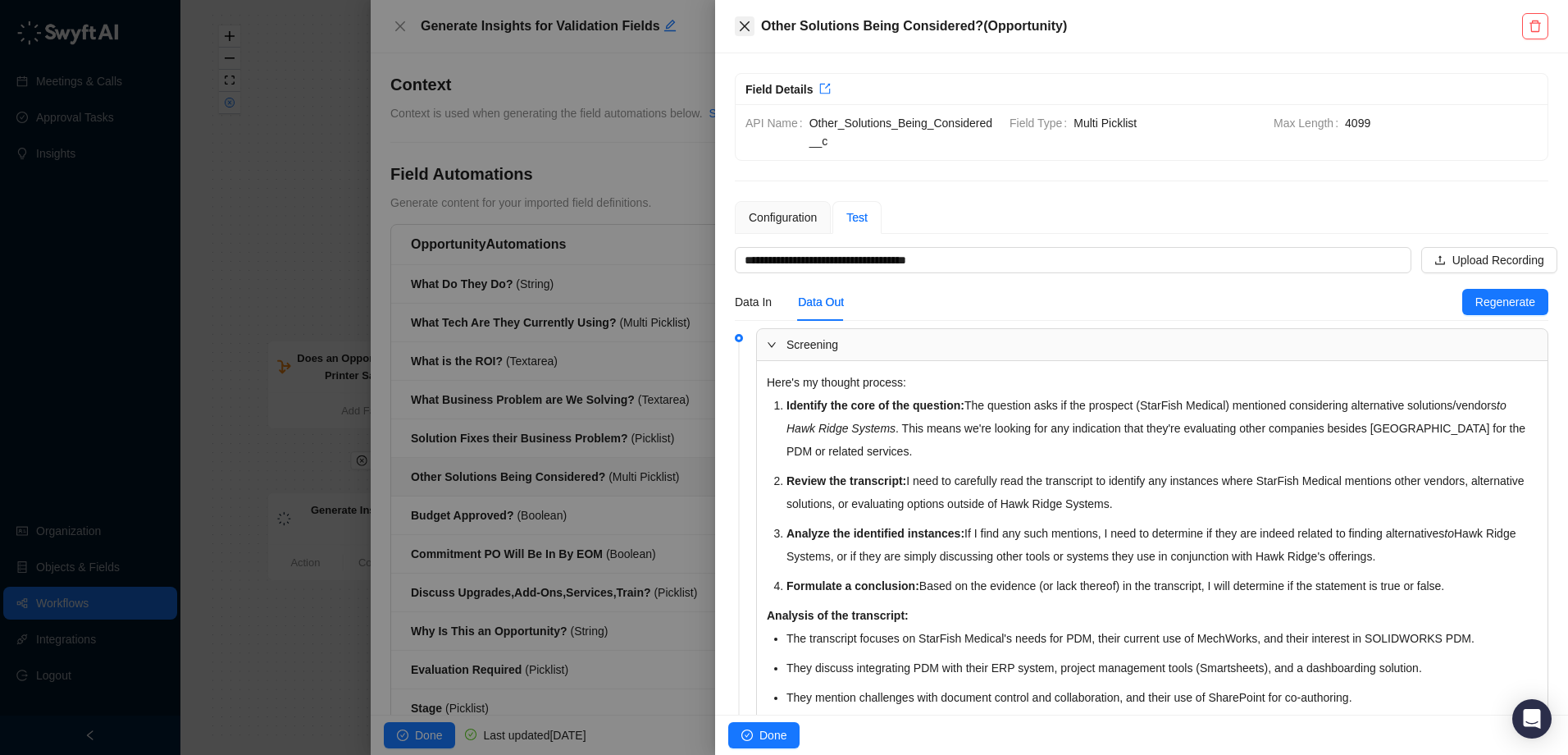
click at [749, 26] on icon "close" at bounding box center [745, 26] width 14 height 14
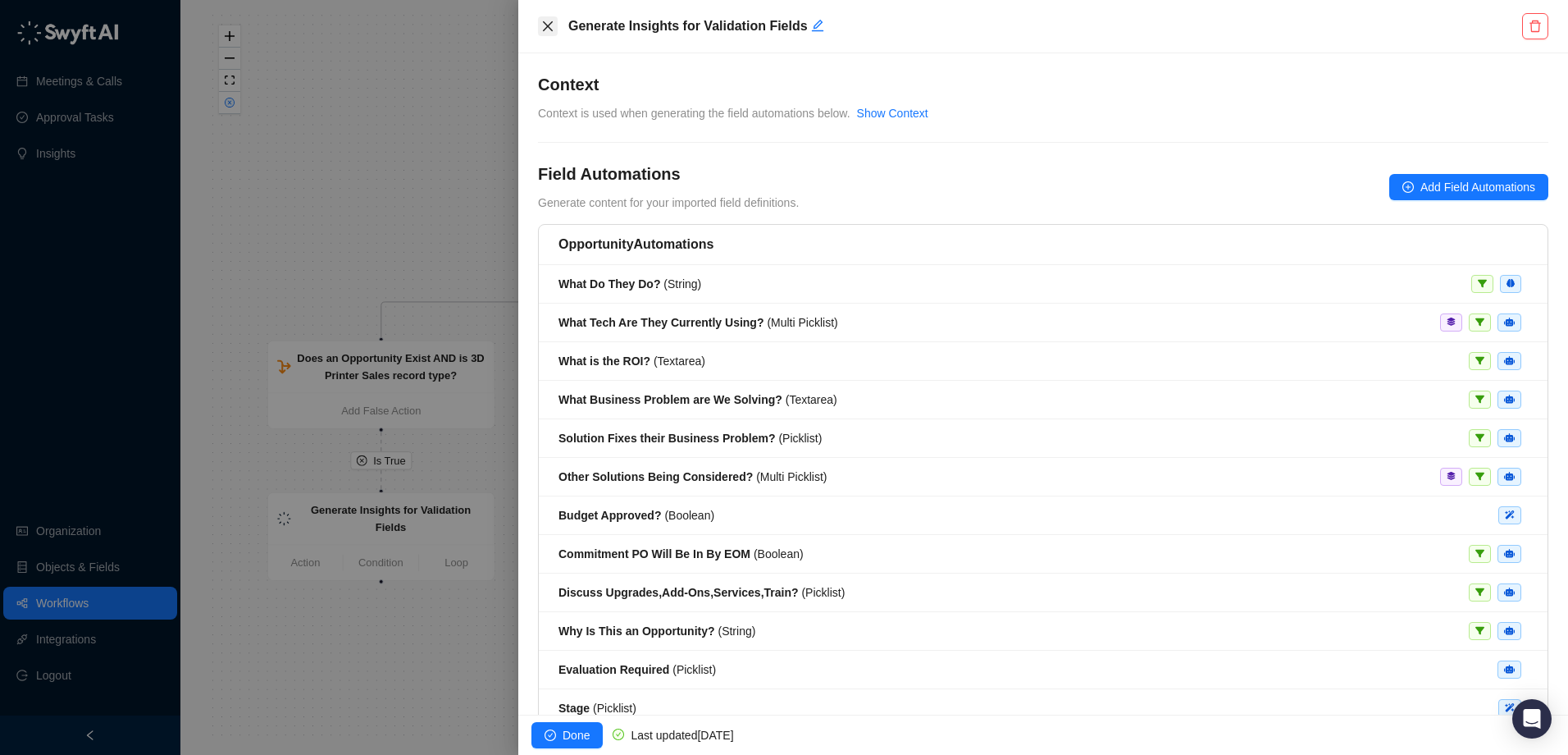
click at [555, 31] on button "Close" at bounding box center [548, 26] width 20 height 20
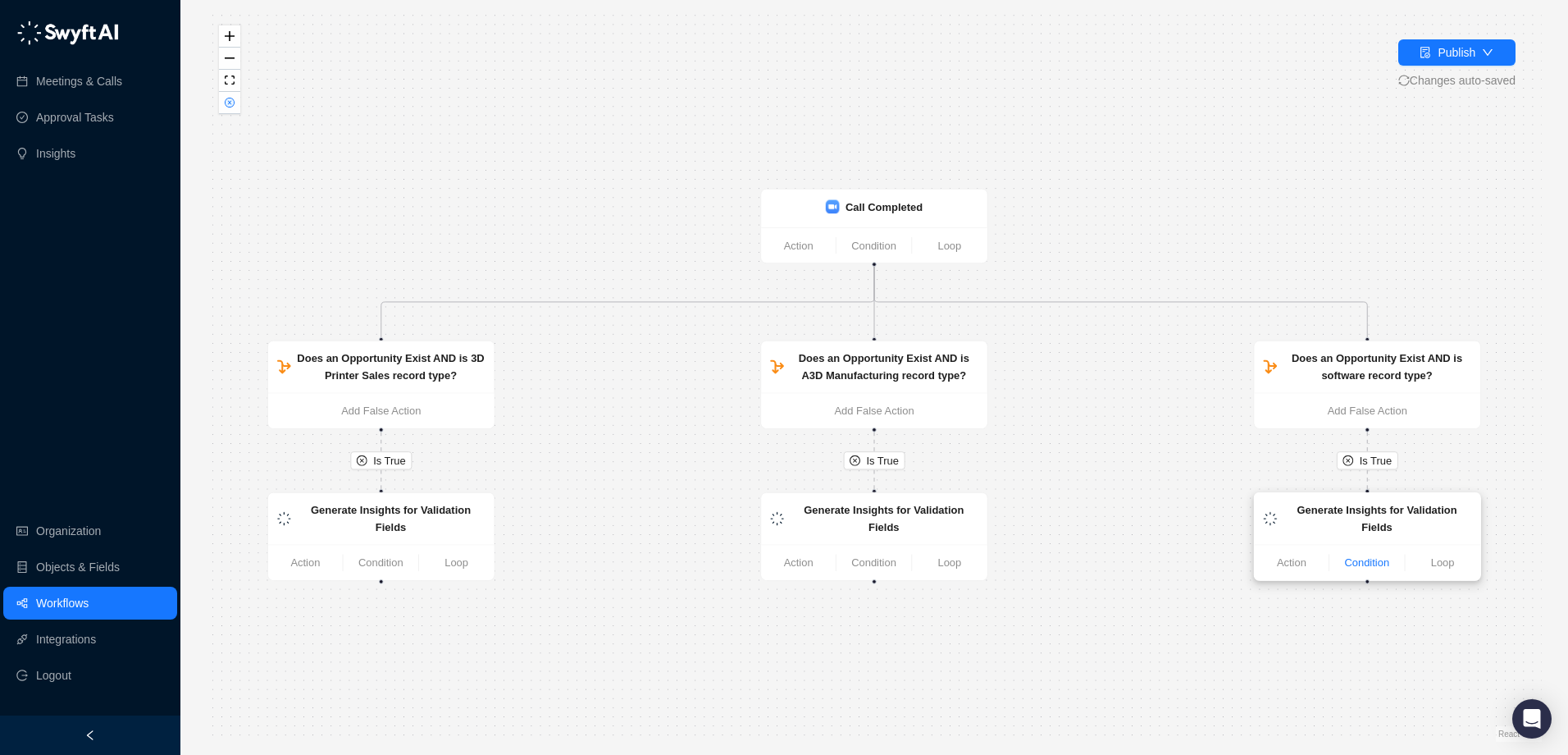
click at [1382, 555] on link "Condition" at bounding box center [1366, 563] width 75 height 16
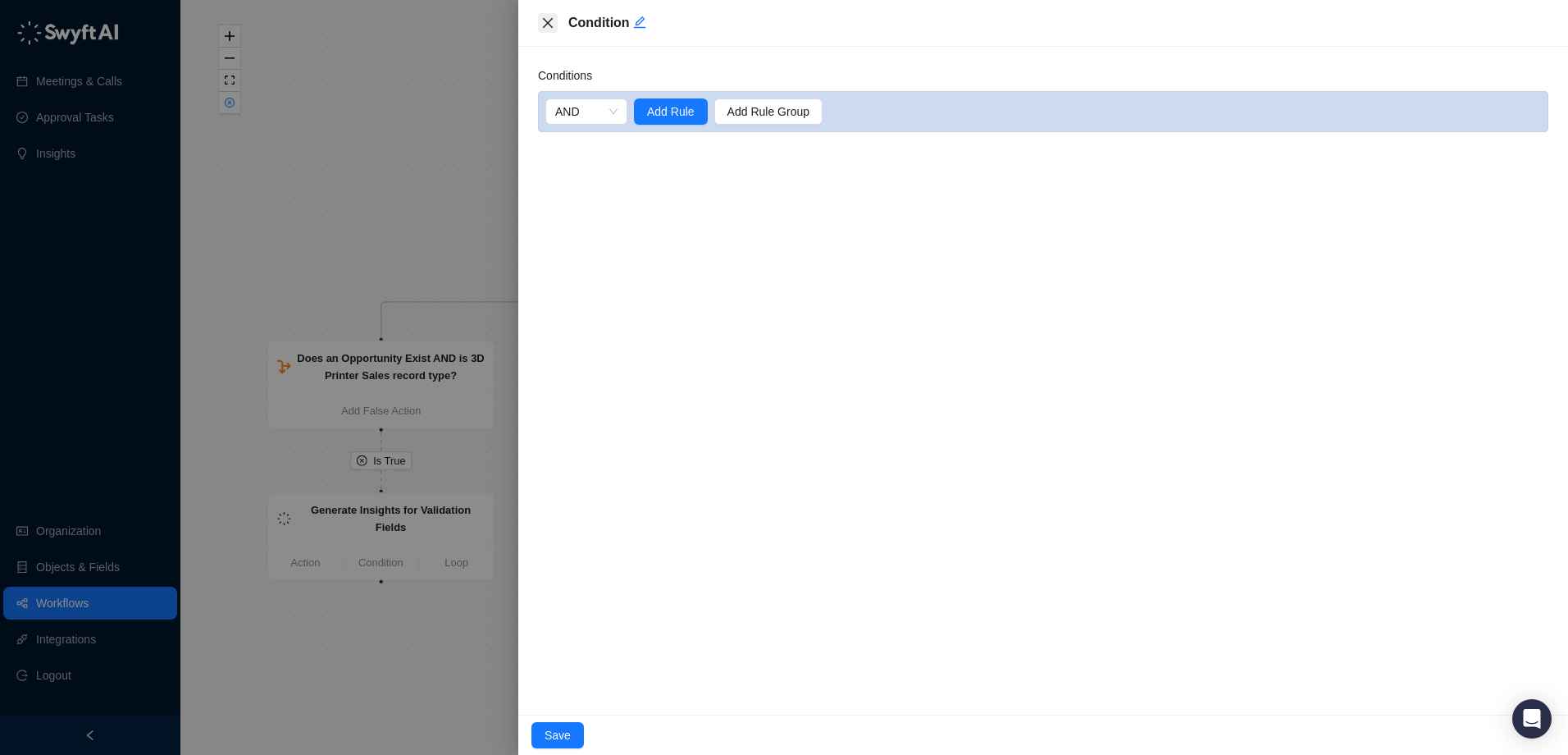
click at [544, 20] on icon "close" at bounding box center [547, 23] width 10 height 10
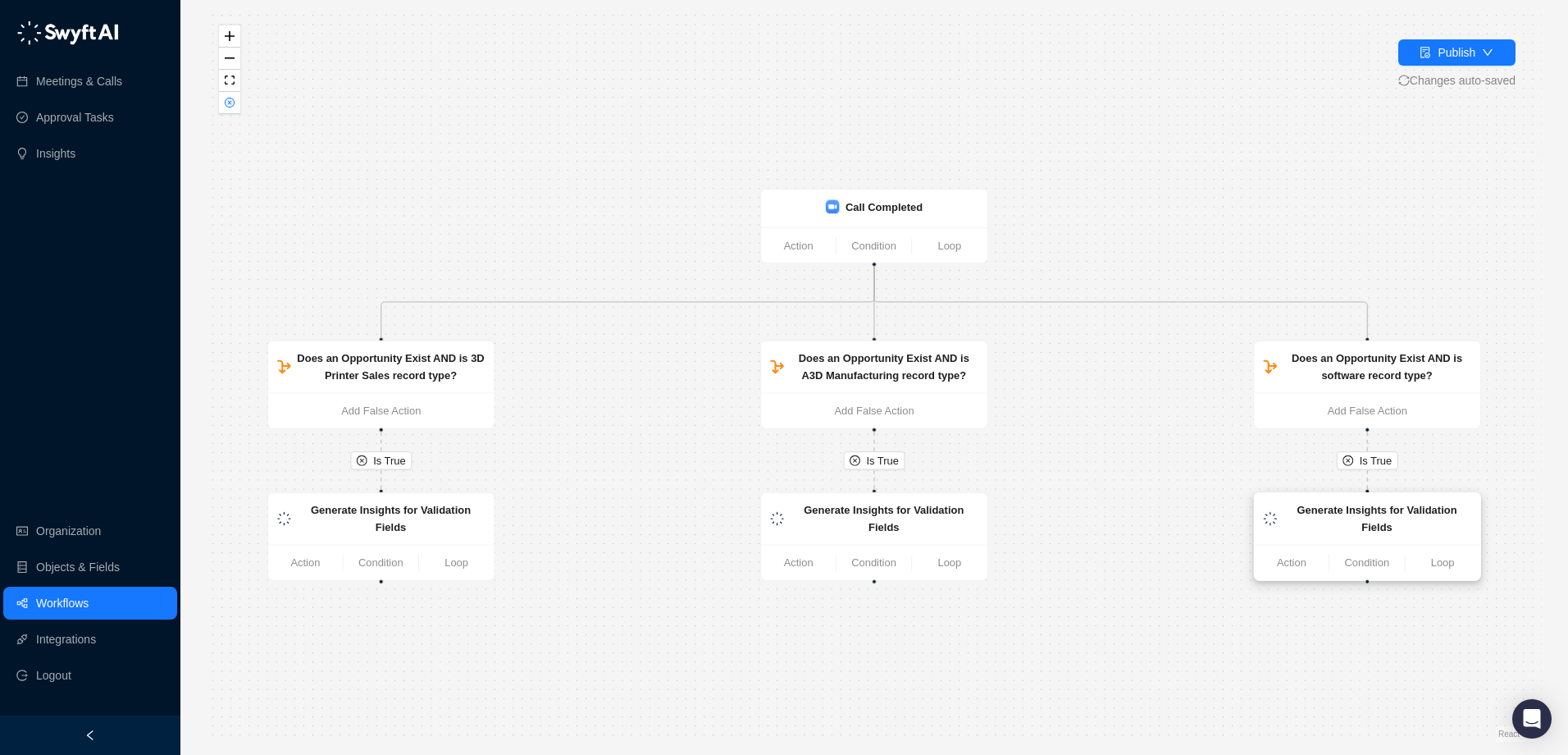
click at [1372, 510] on strong "Generate Insights for Validation Fields" at bounding box center [1377, 518] width 160 height 29
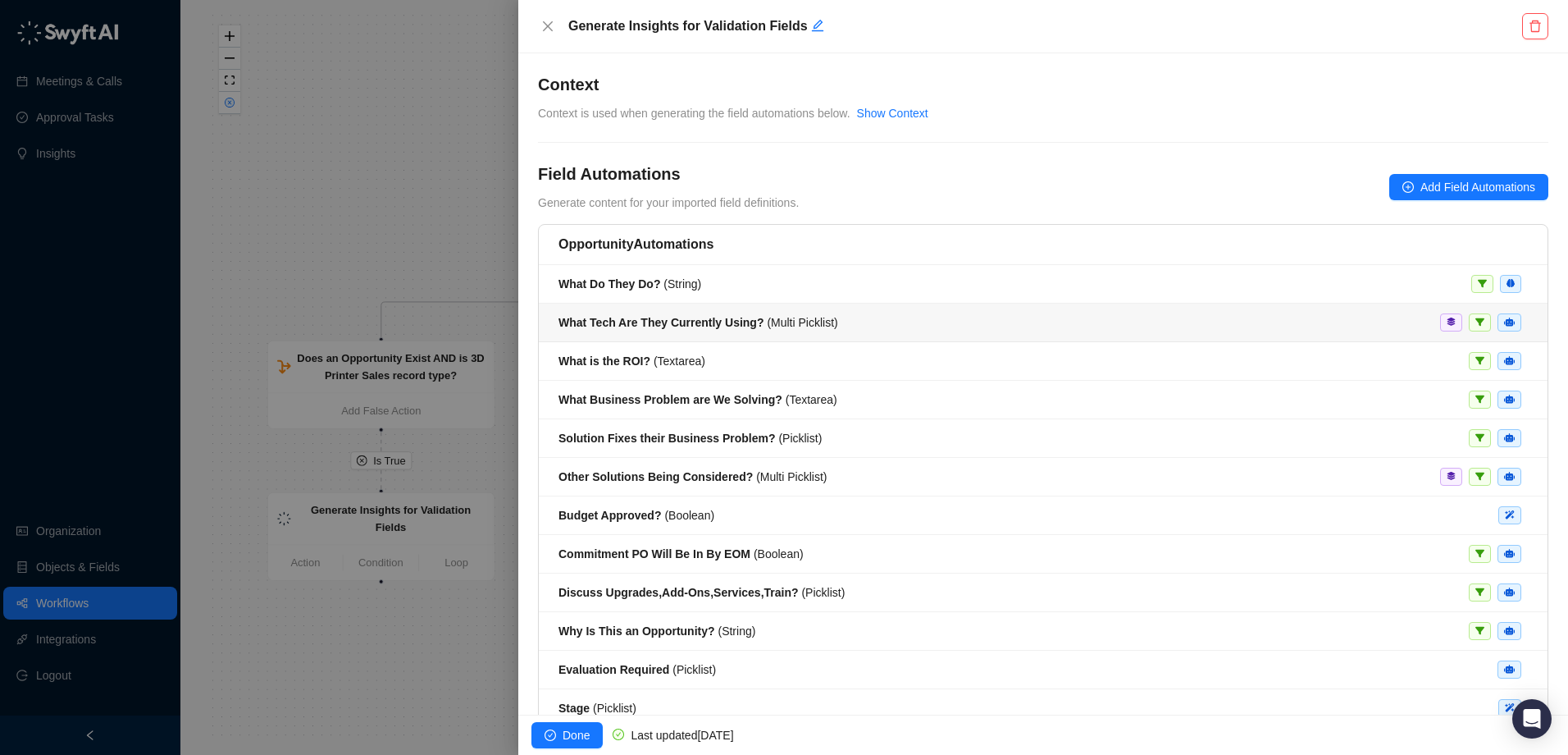
click at [696, 332] on li "What Tech Are They Currently Using? ( Multi Picklist )" at bounding box center [1043, 323] width 1009 height 39
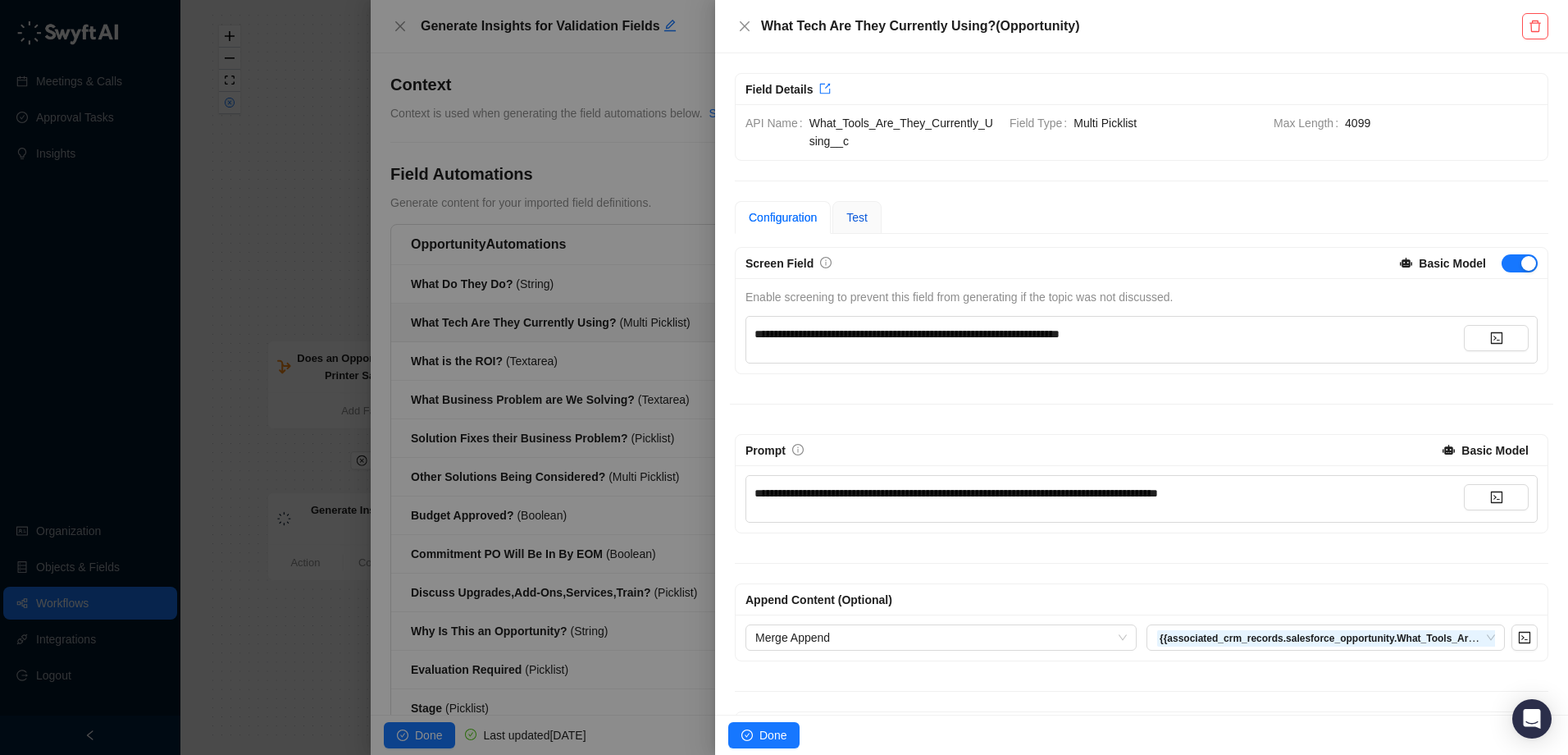
click at [856, 221] on span "Test" at bounding box center [857, 217] width 22 height 14
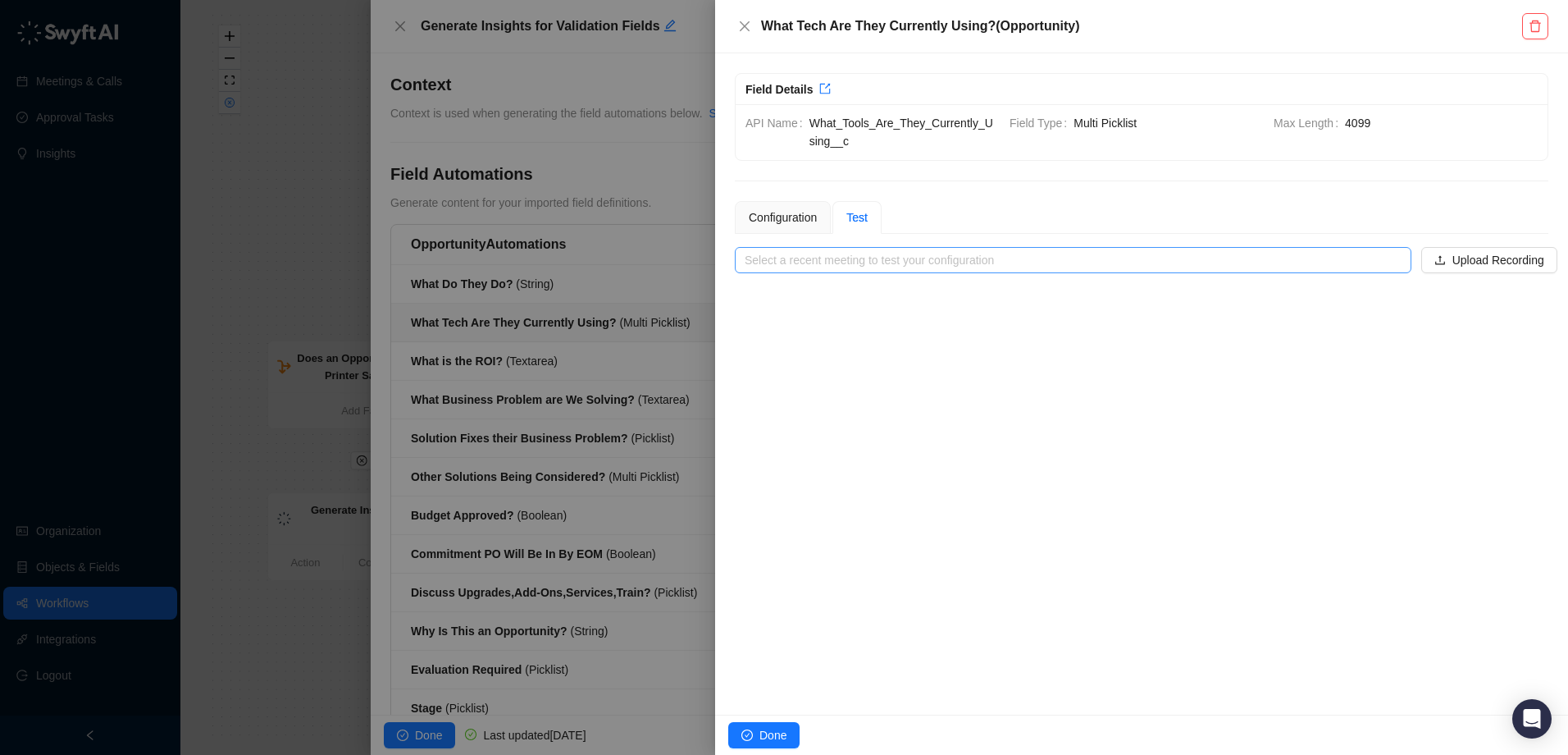
click at [1362, 265] on input "search" at bounding box center [1068, 260] width 647 height 24
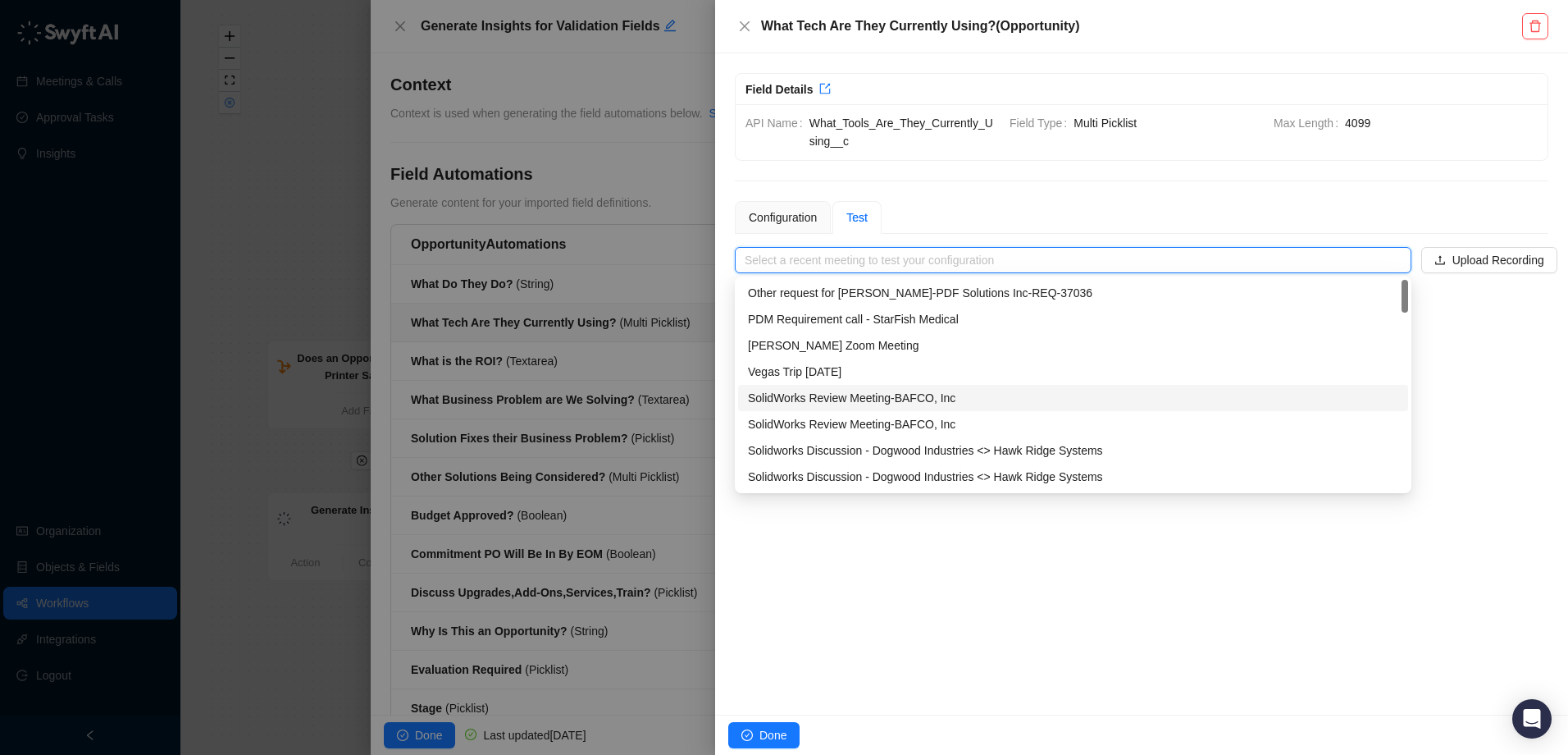
click at [929, 403] on div "SolidWorks Review Meeting-BAFCO, Inc" at bounding box center [1073, 398] width 650 height 18
type input "**********"
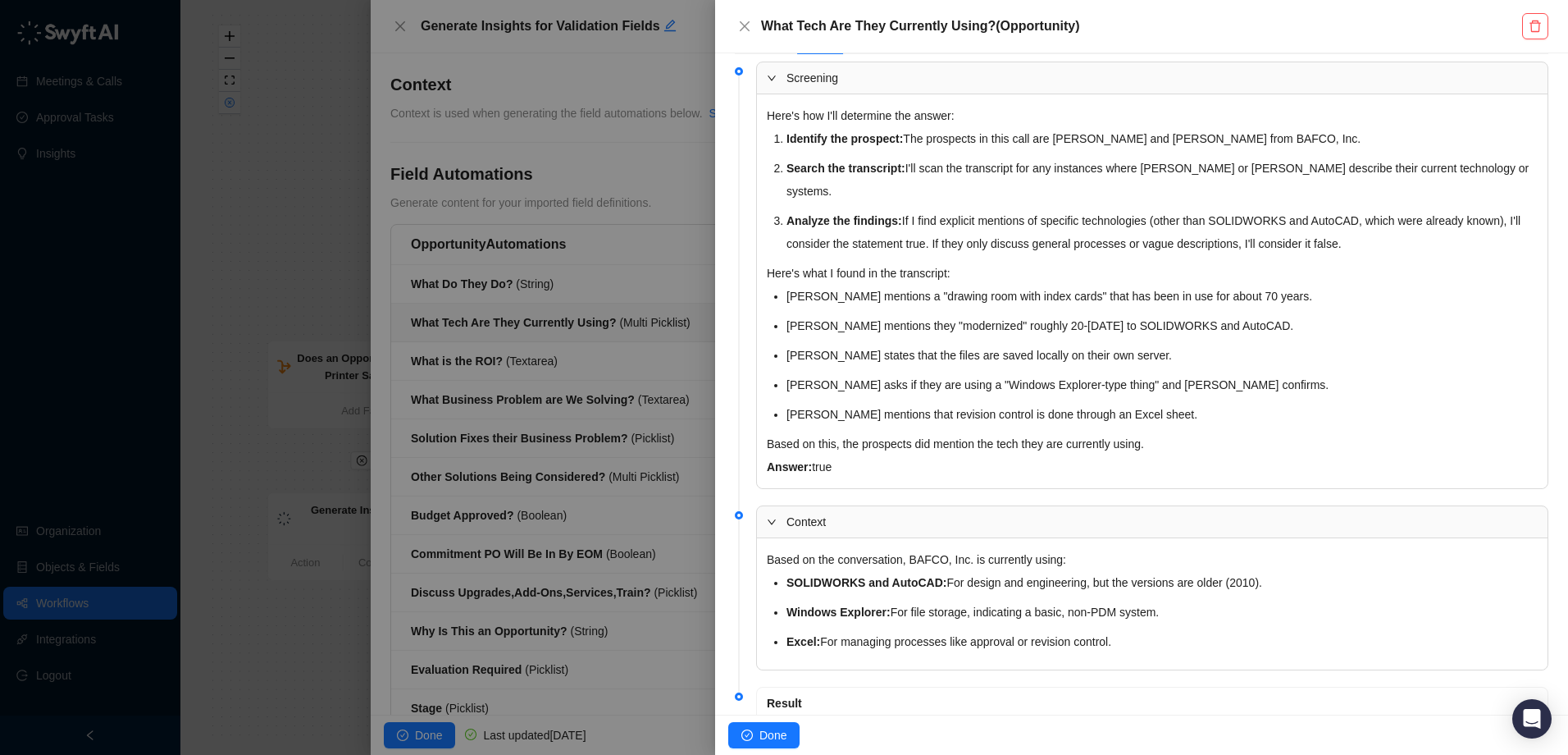
scroll to position [339, 0]
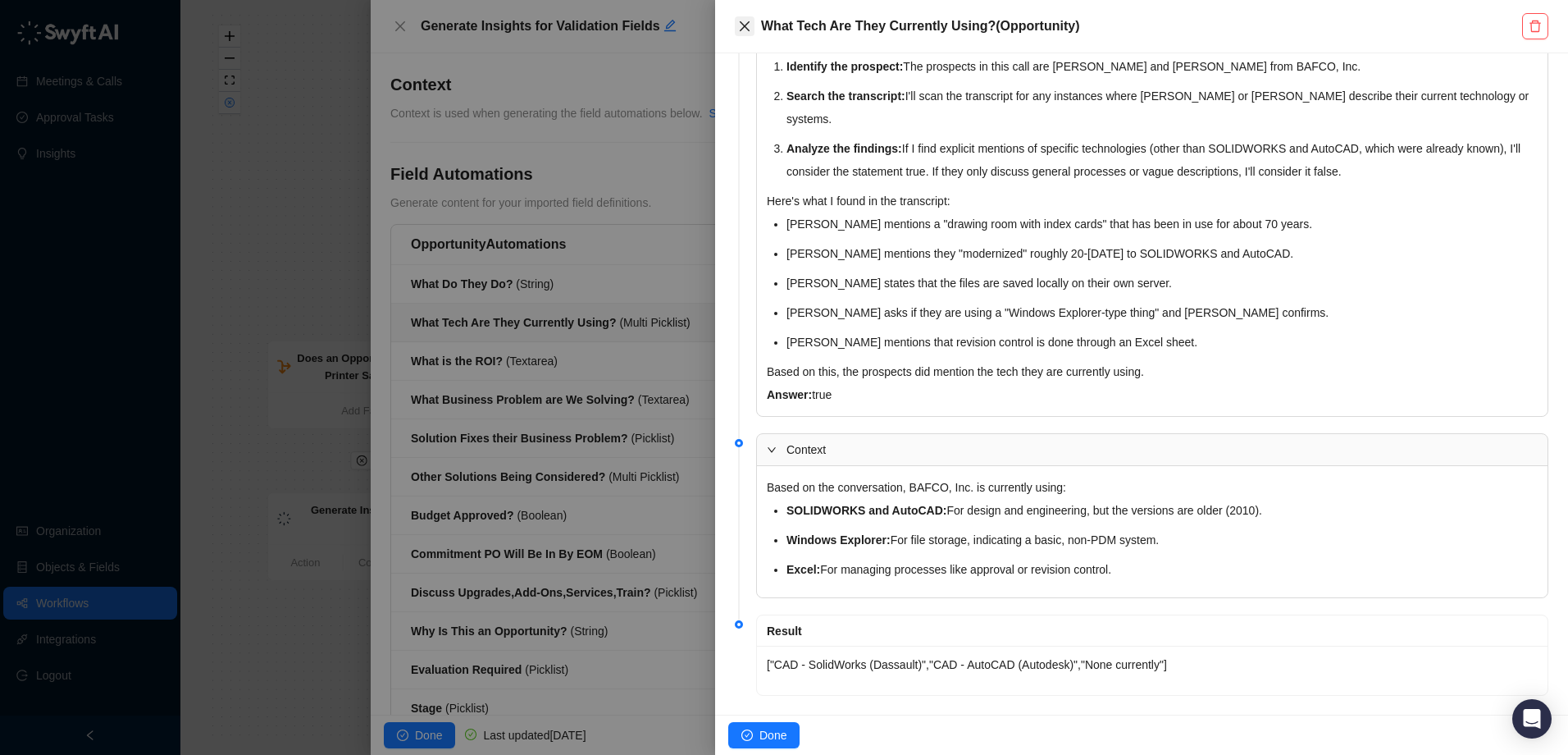
click at [748, 24] on icon "close" at bounding box center [745, 26] width 14 height 14
